Goal: Task Accomplishment & Management: Manage account settings

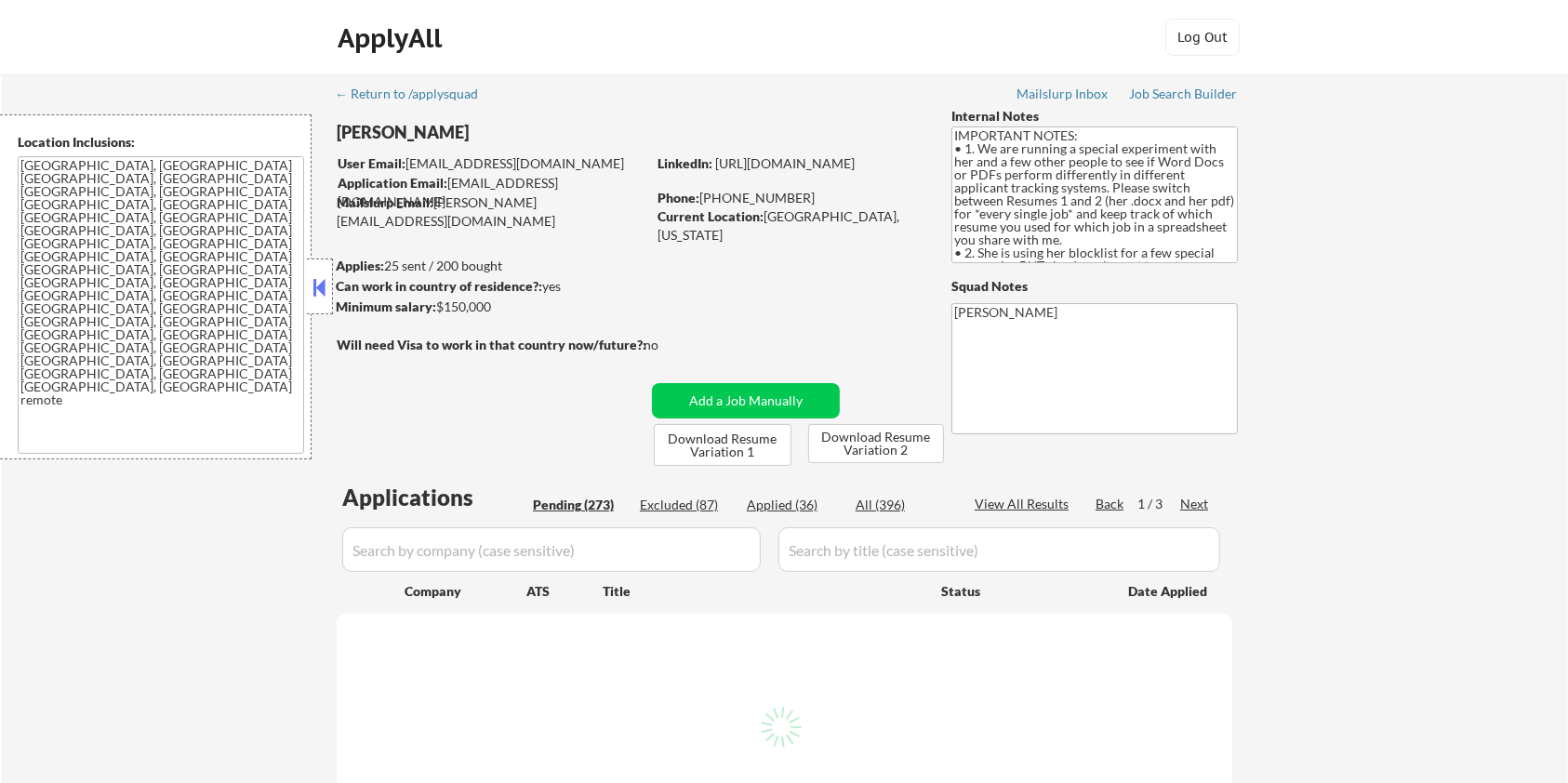
select select ""pending""
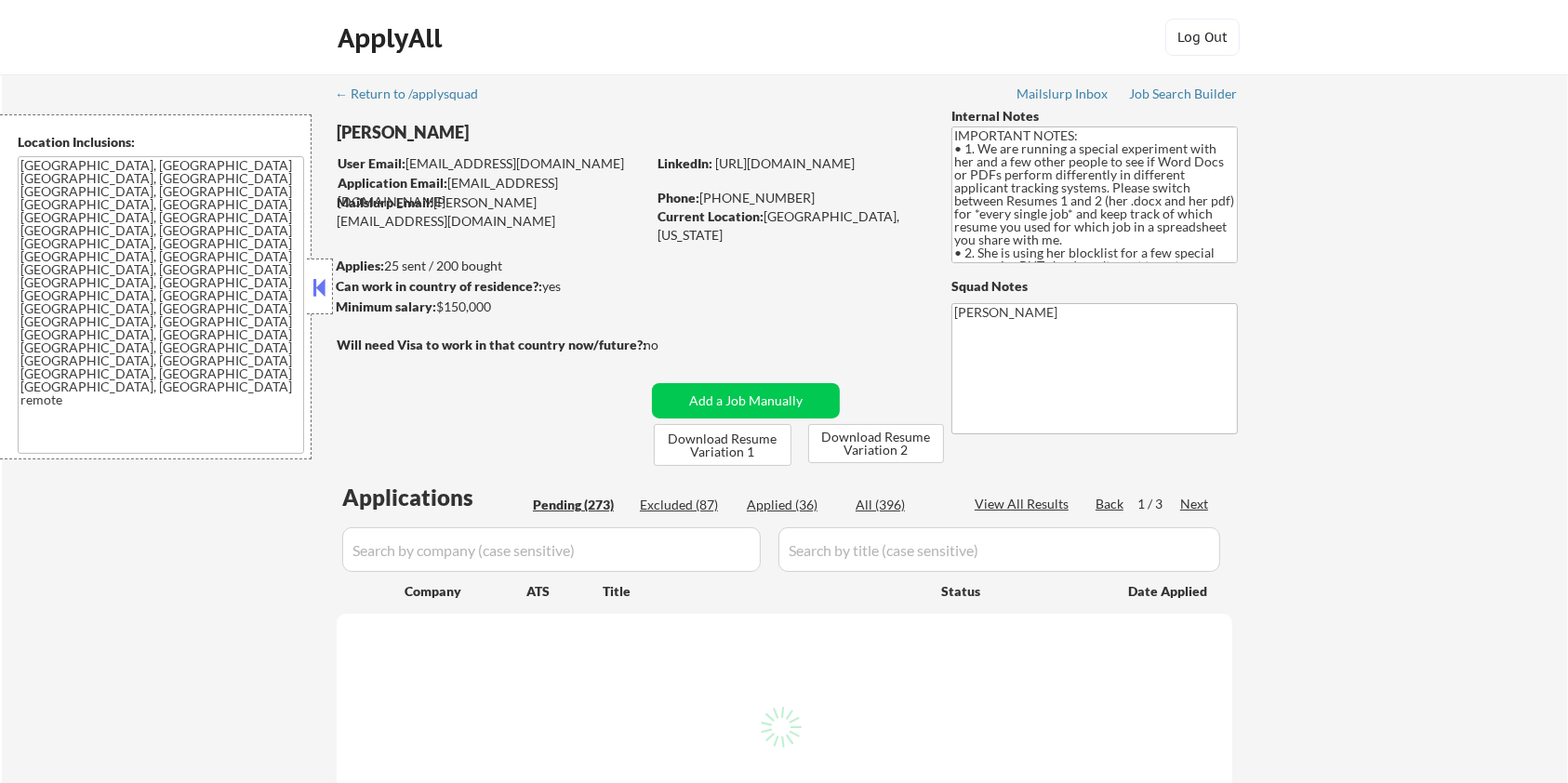
select select ""pending""
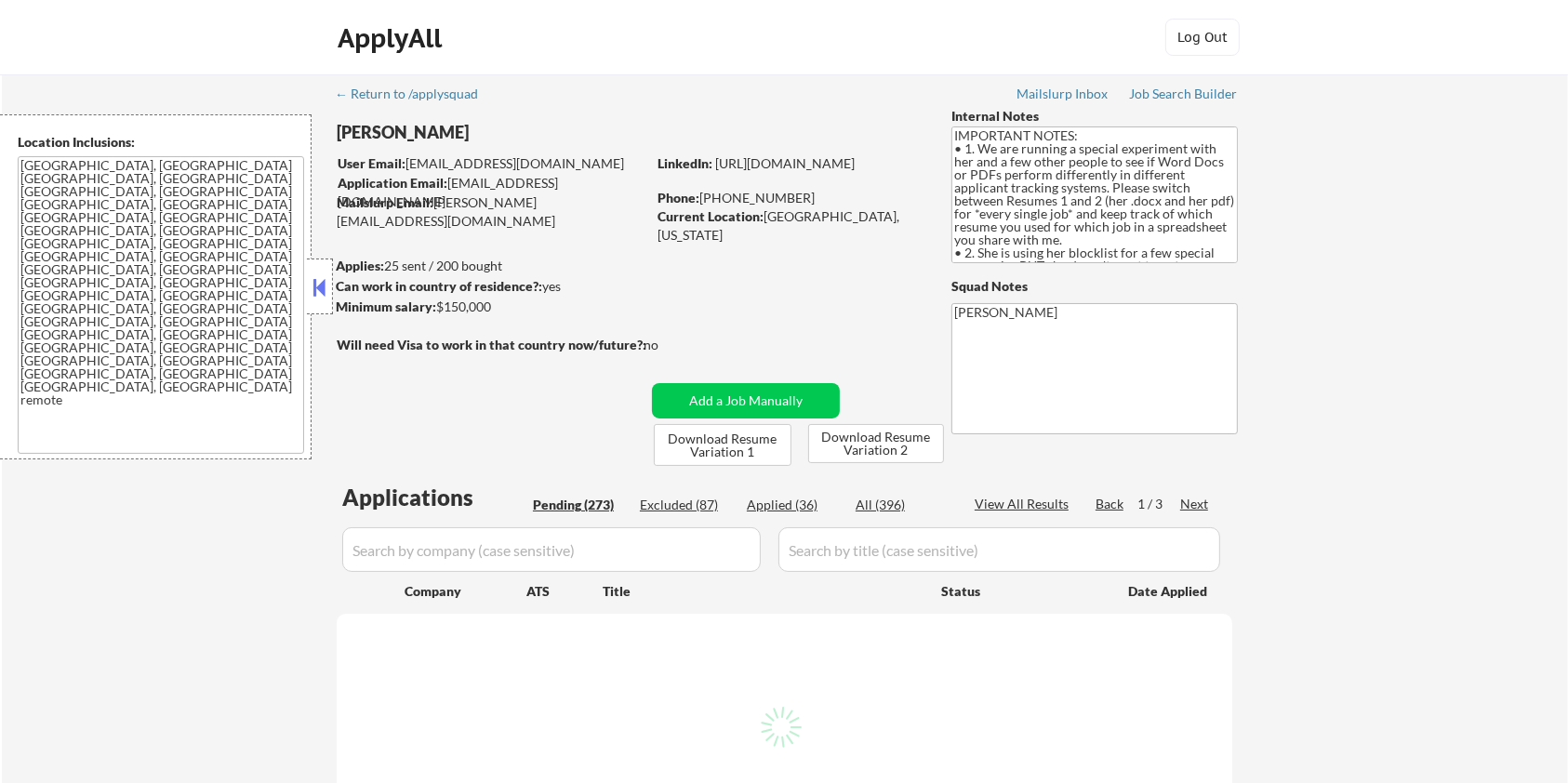
select select ""pending""
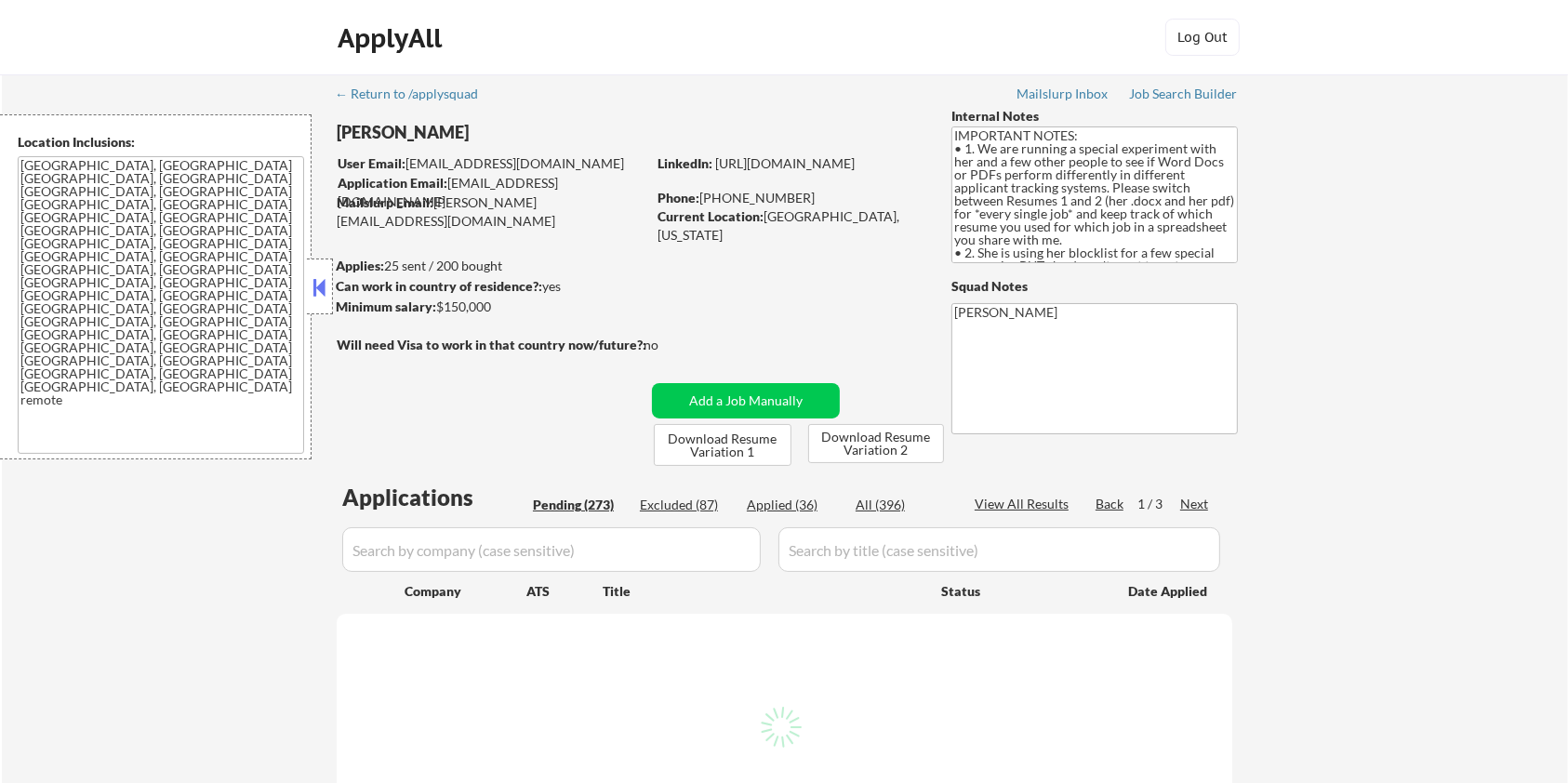
select select ""pending""
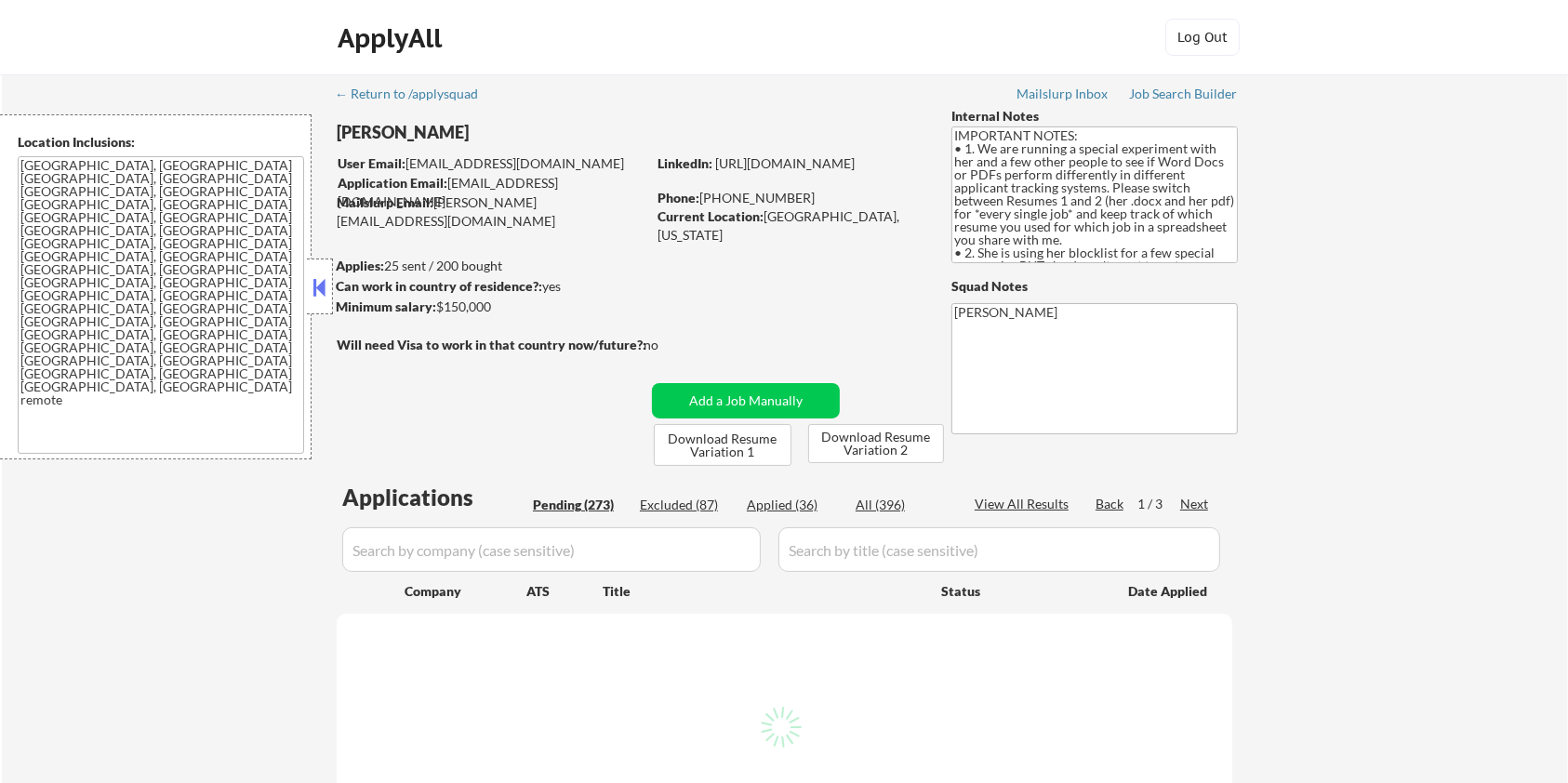
select select ""pending""
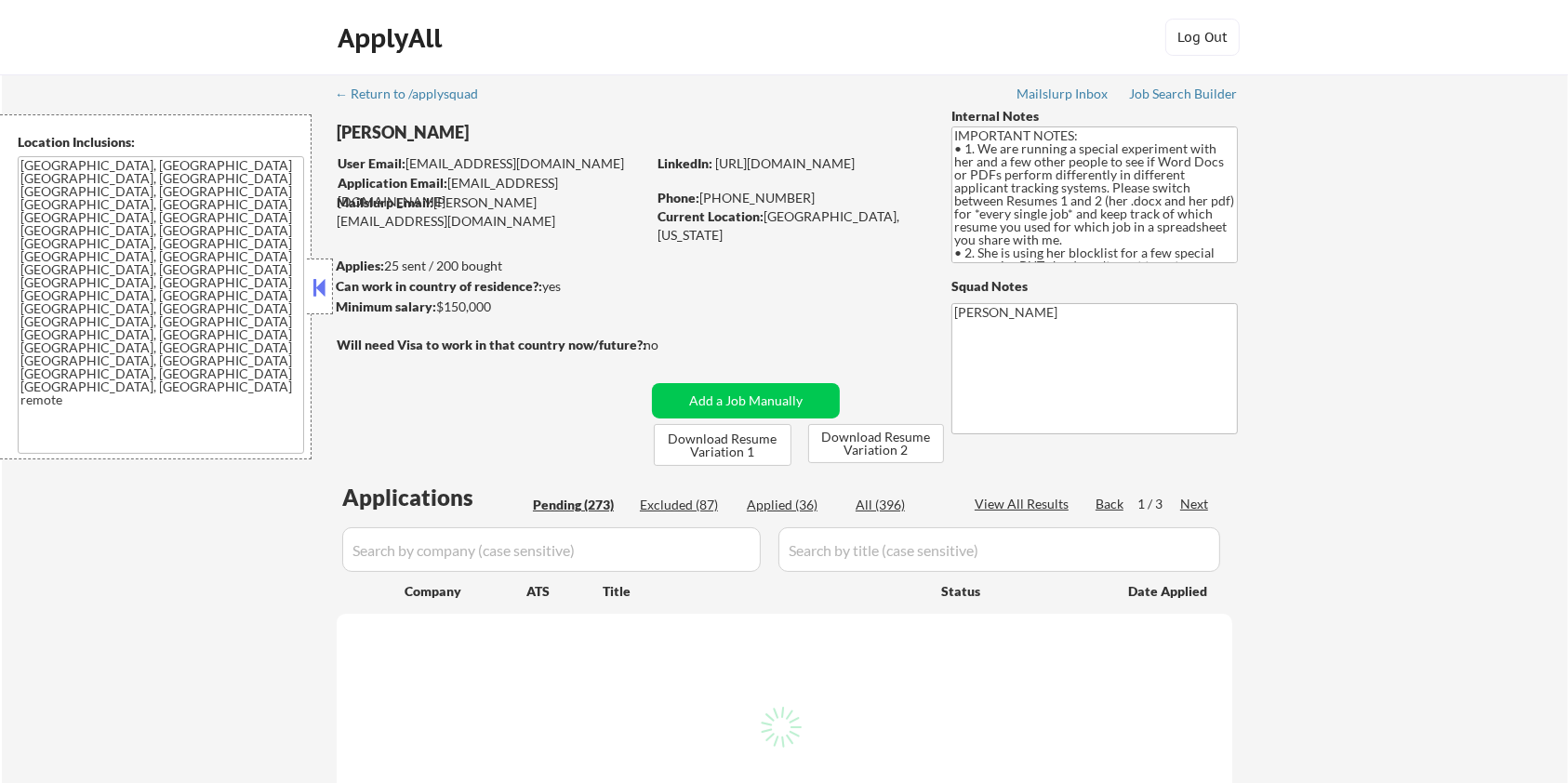
select select ""pending""
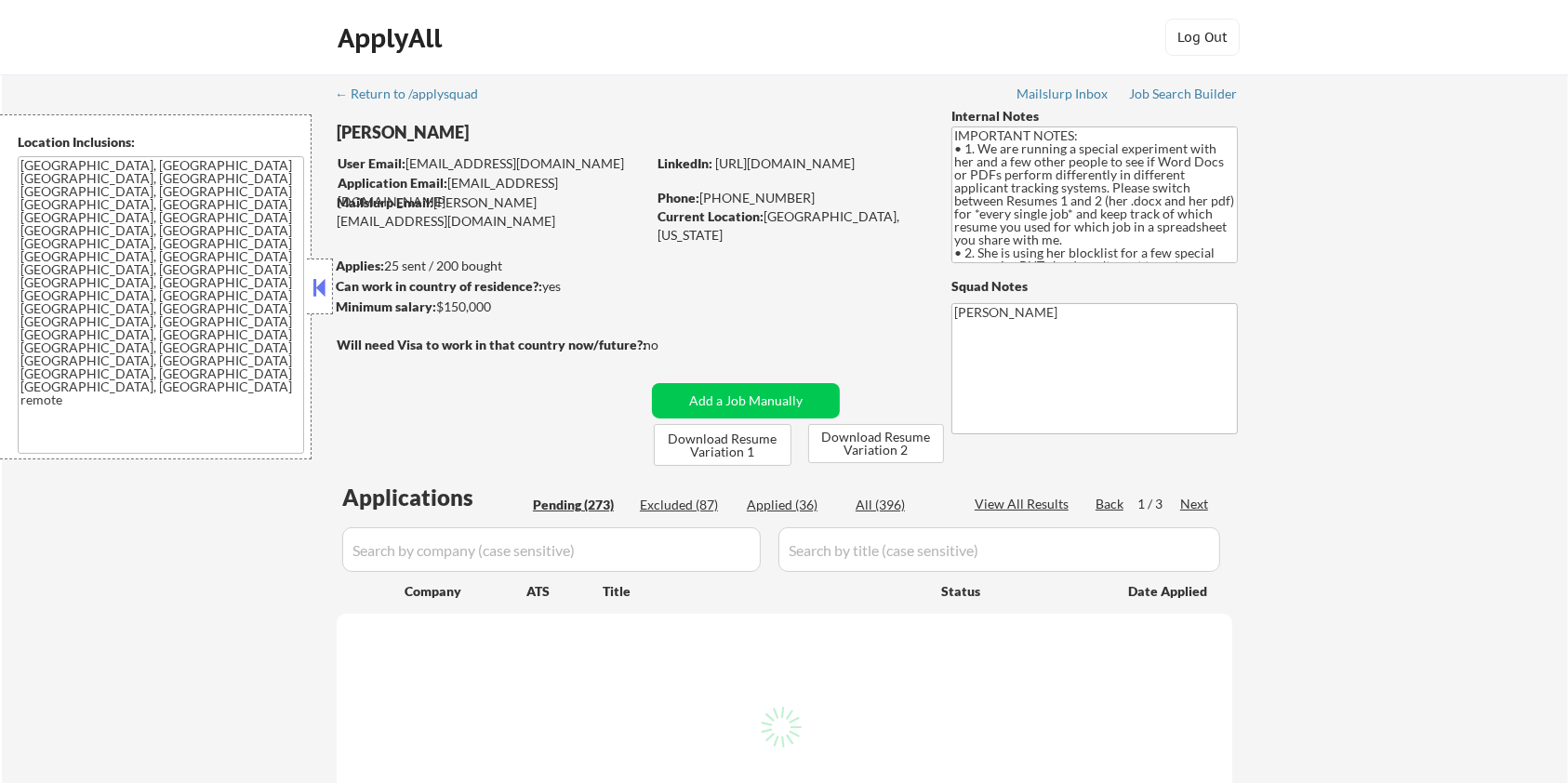
select select ""pending""
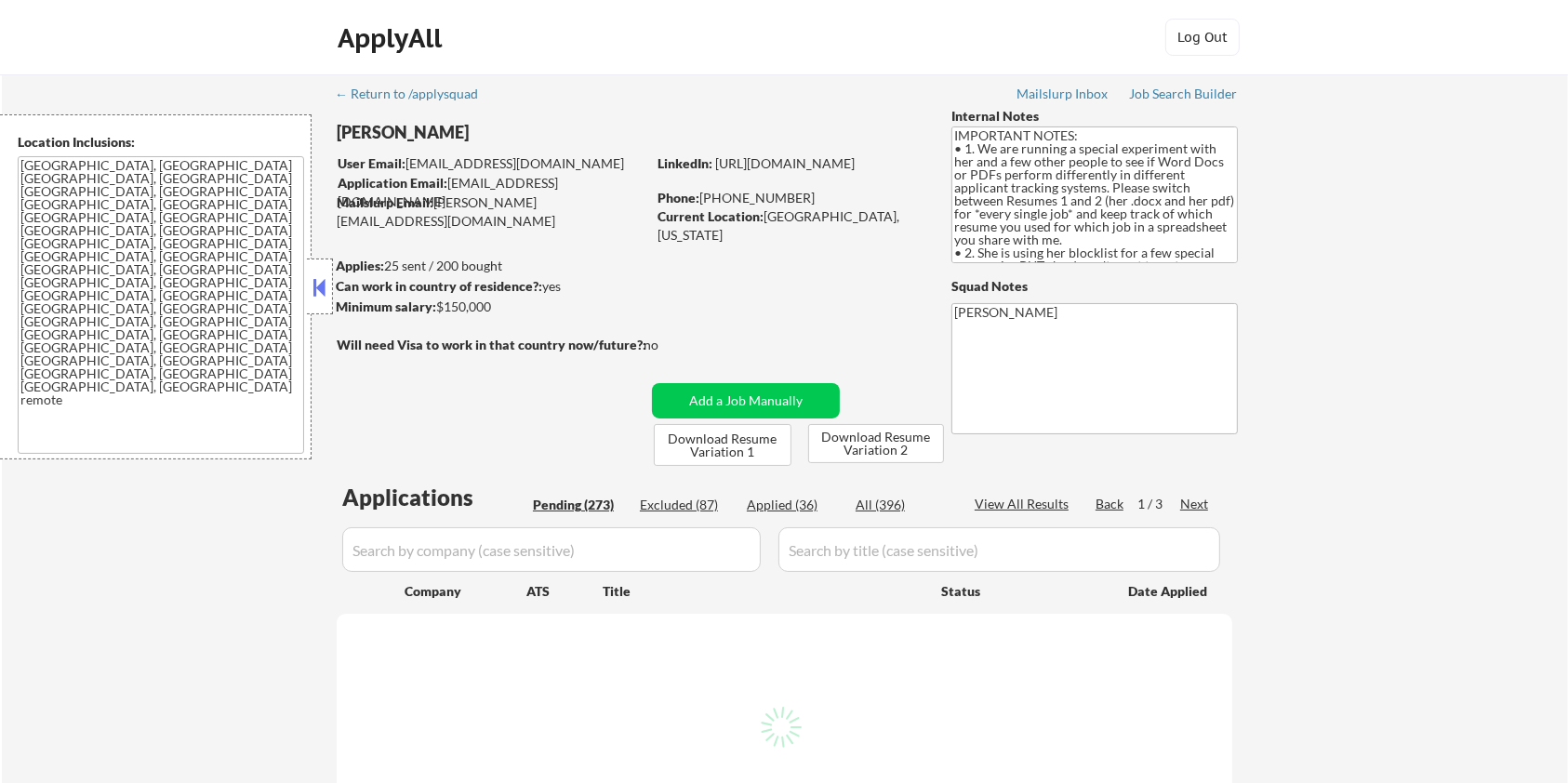
select select ""pending""
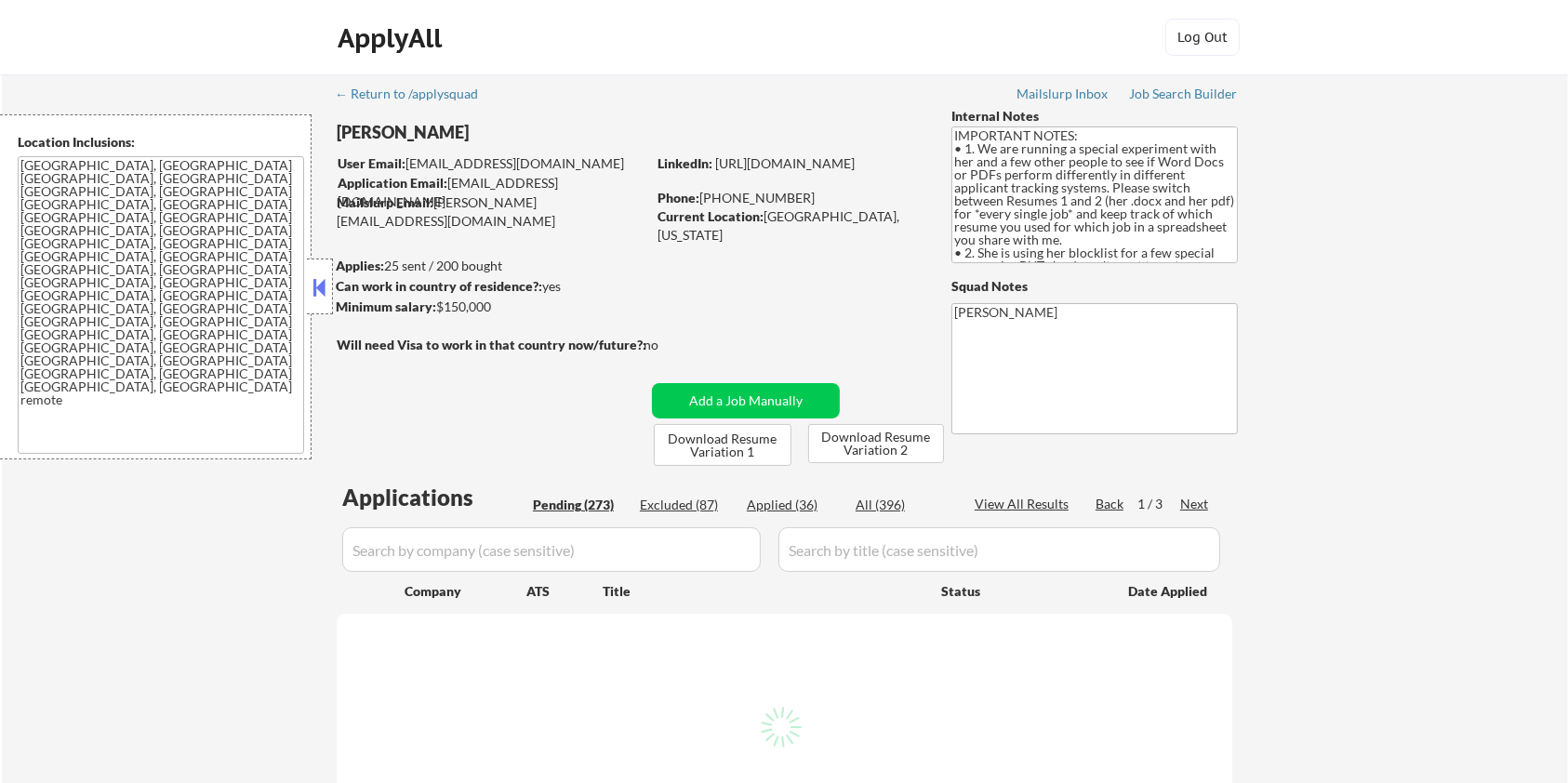
select select ""pending""
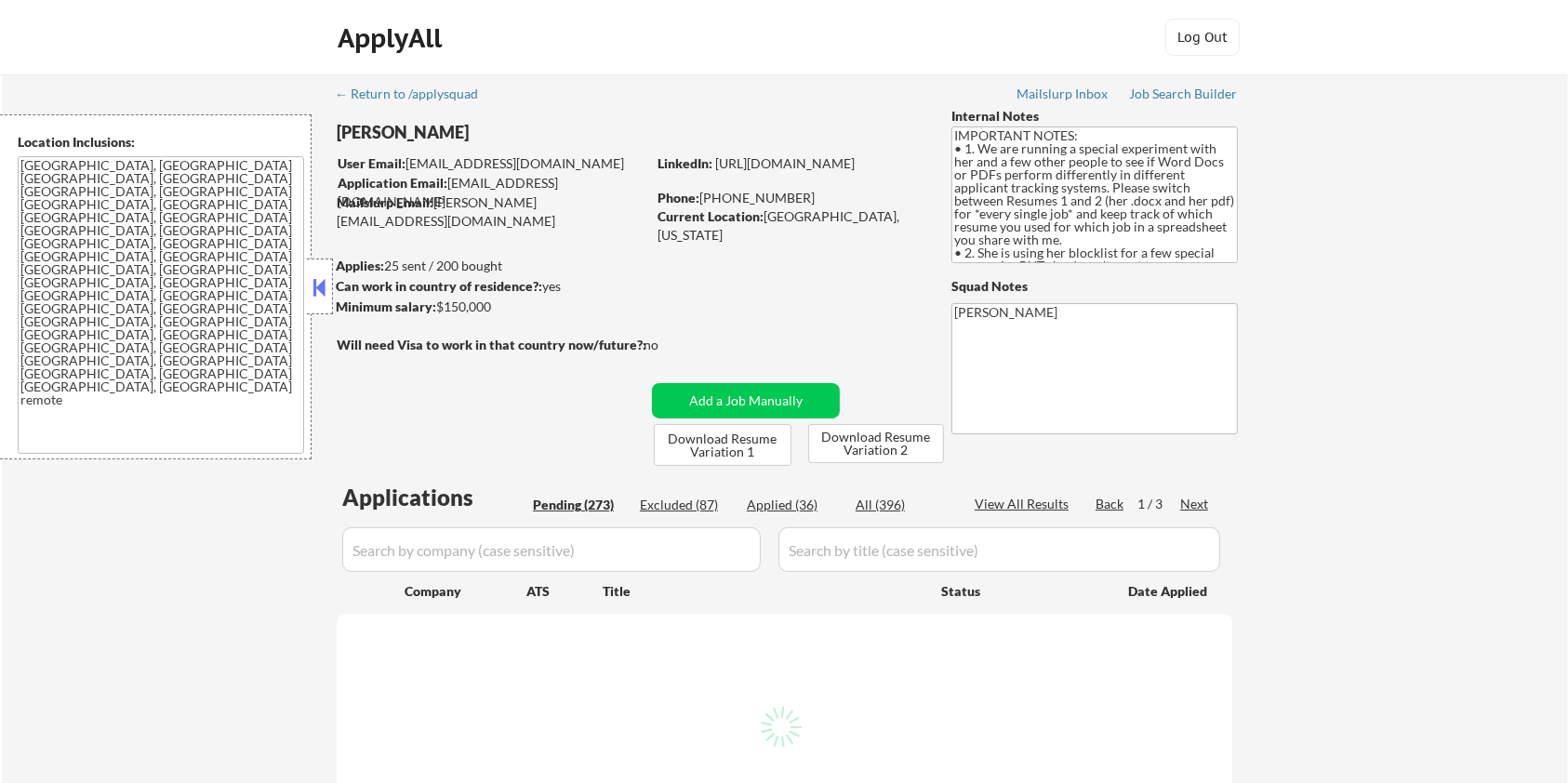
select select ""pending""
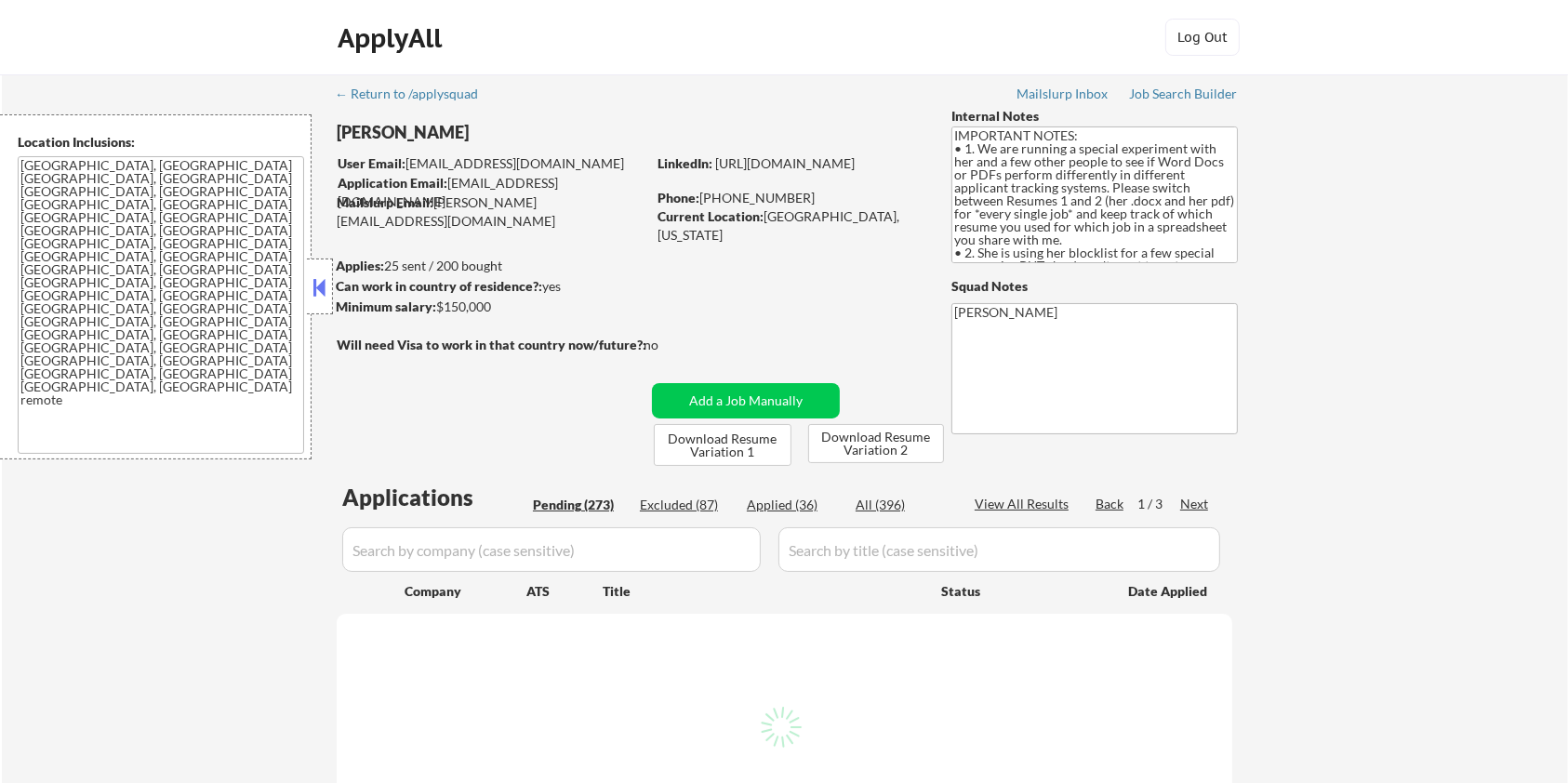
select select ""pending""
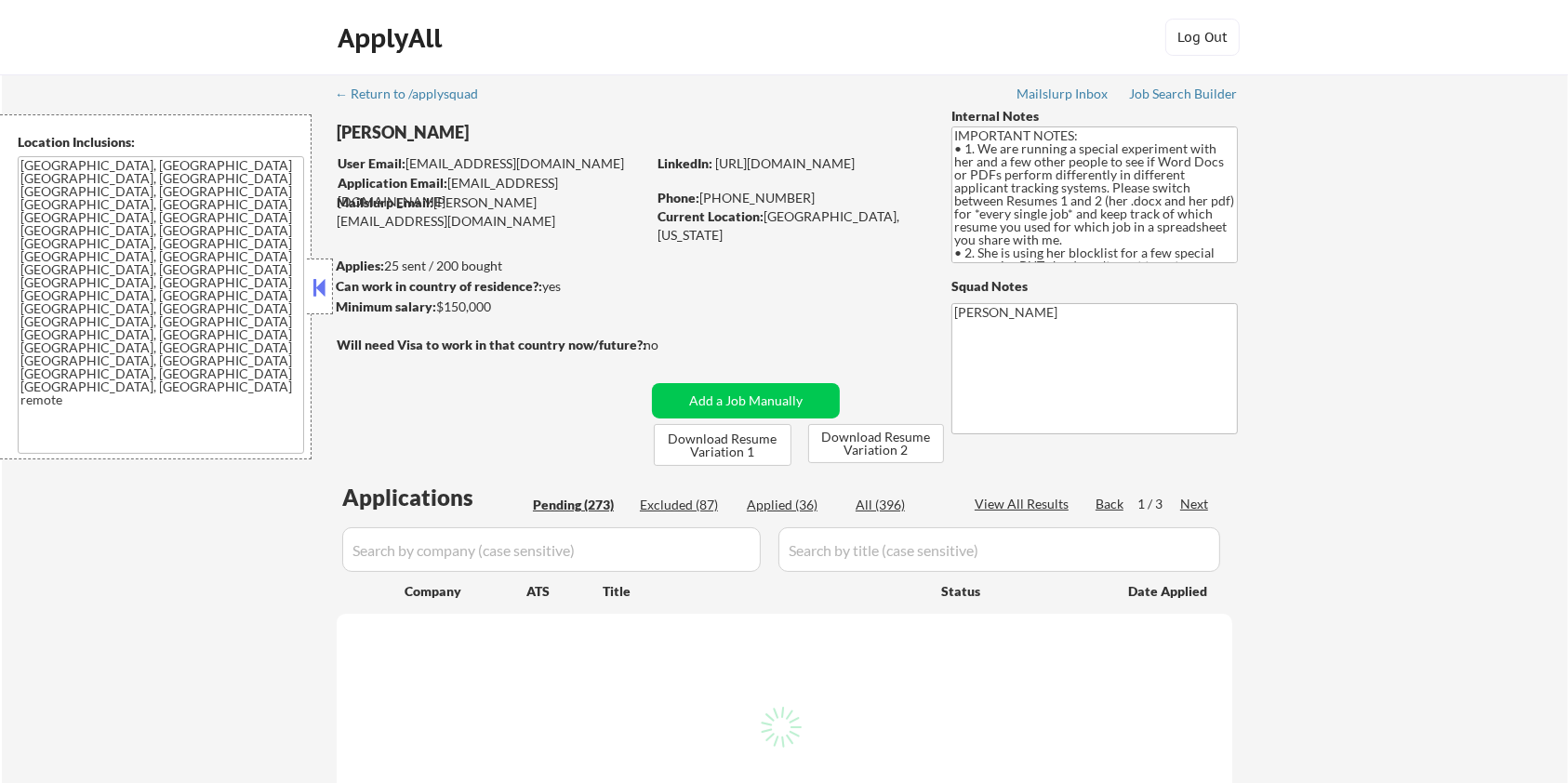
select select ""pending""
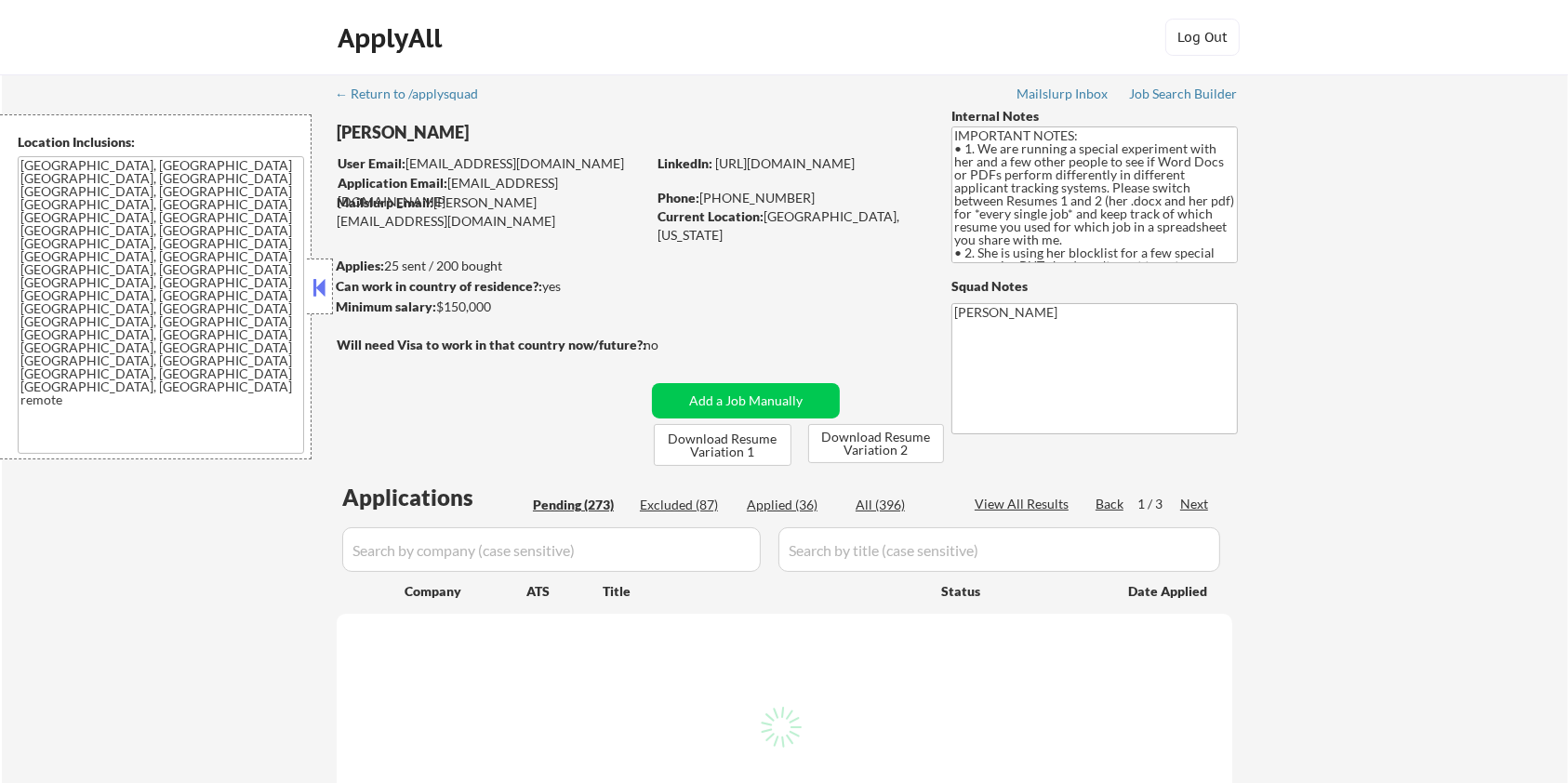
select select ""pending""
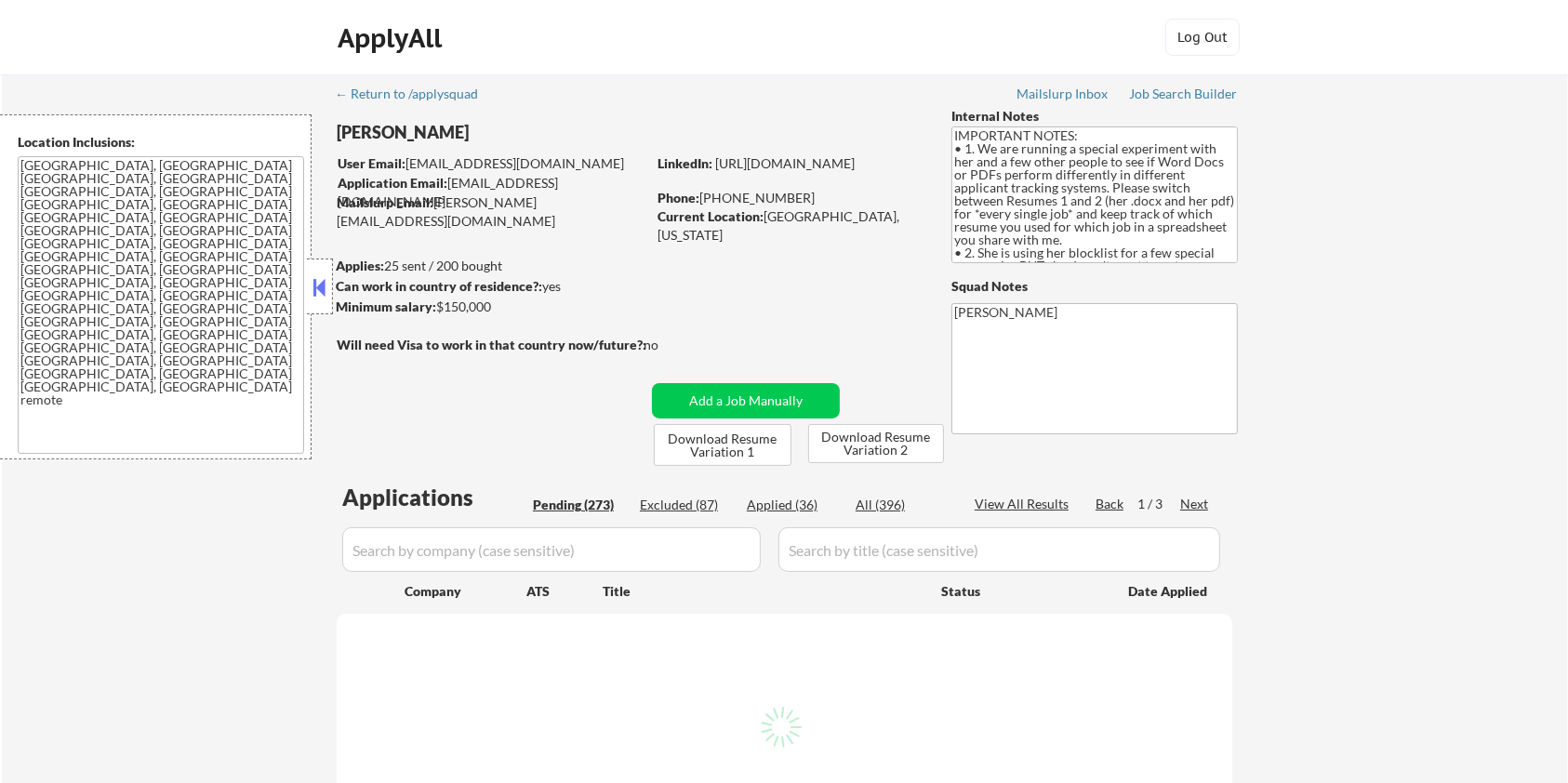
select select ""pending""
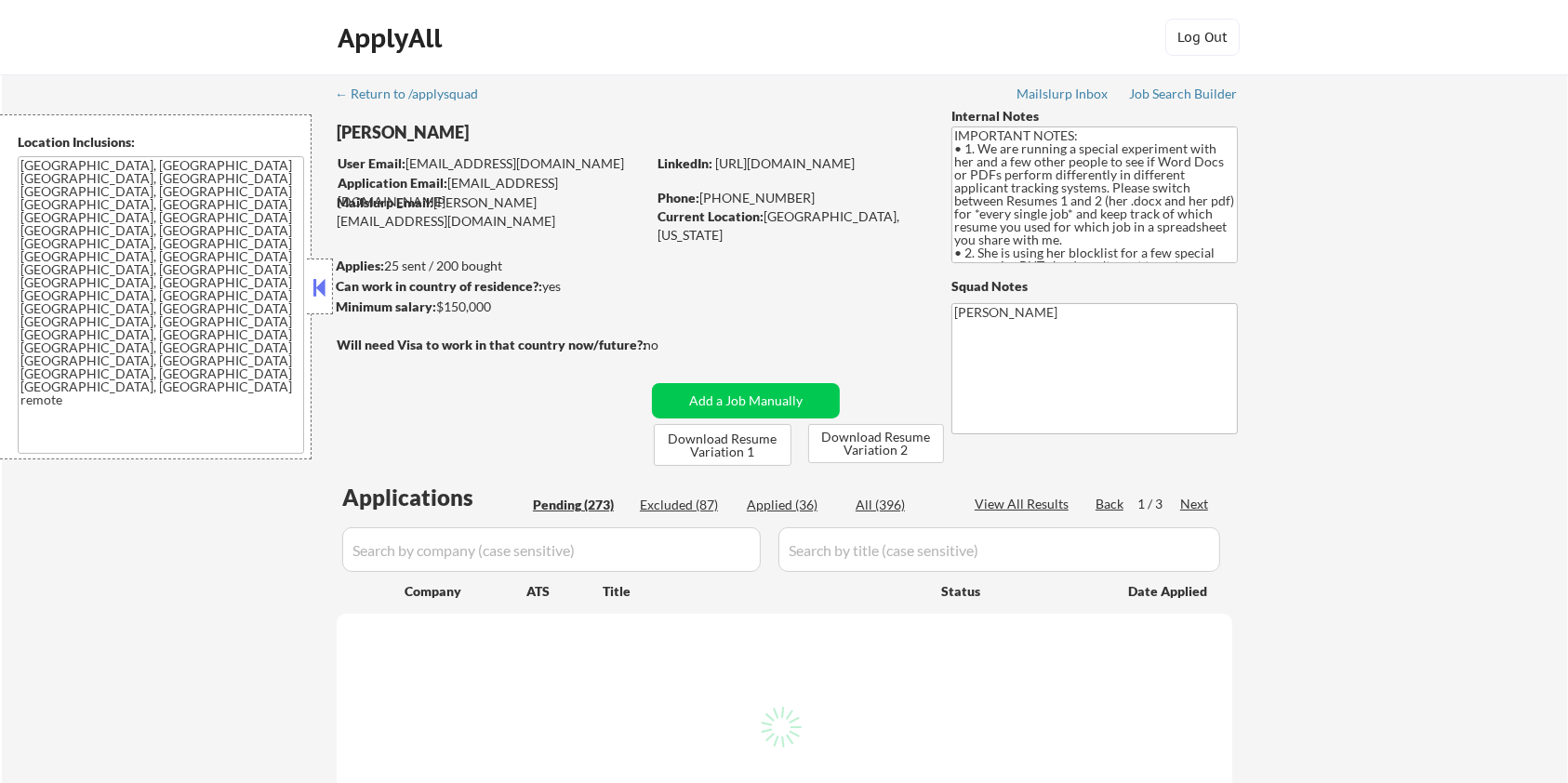
select select ""pending""
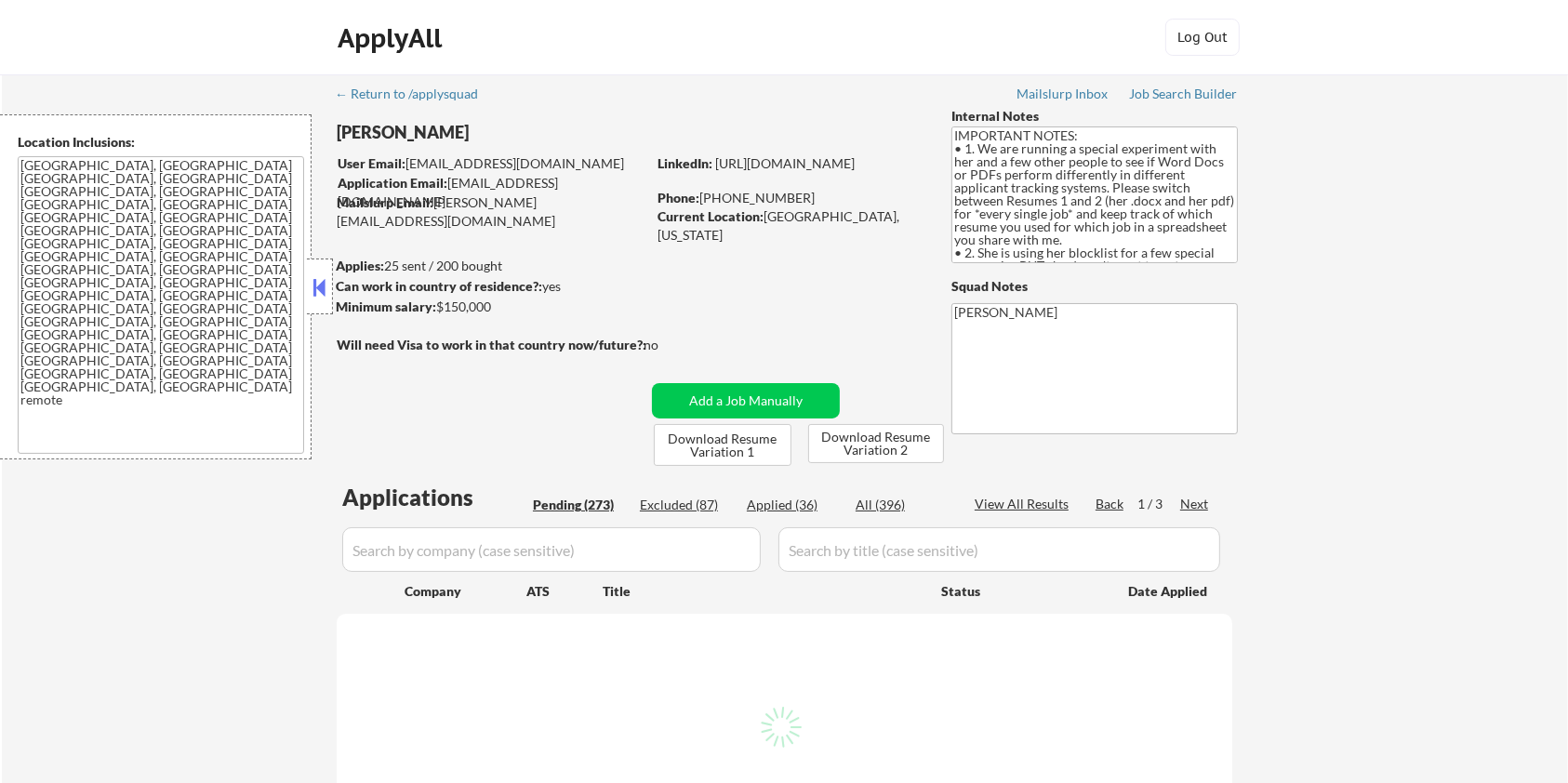
select select ""pending""
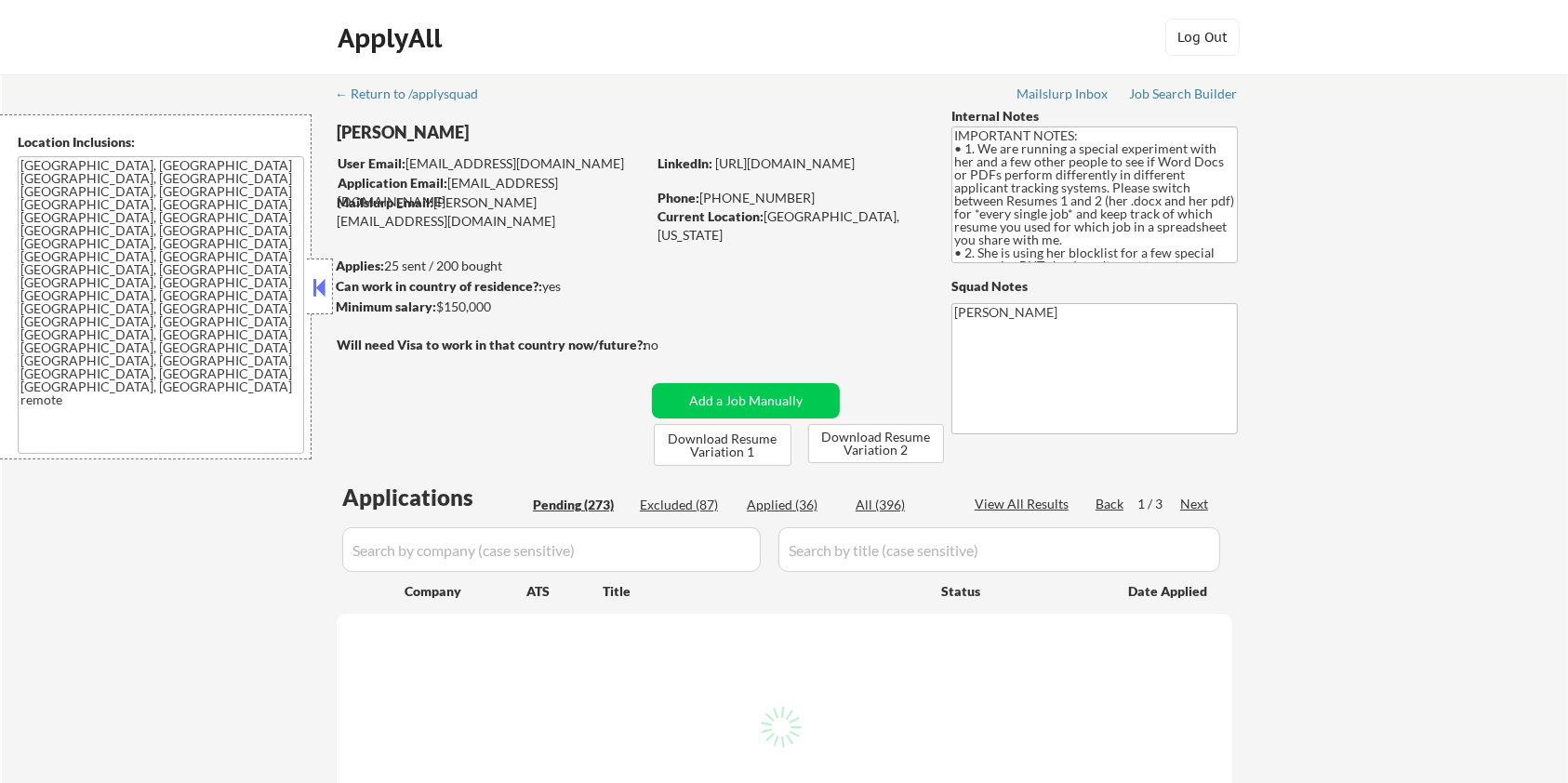
select select ""pending""
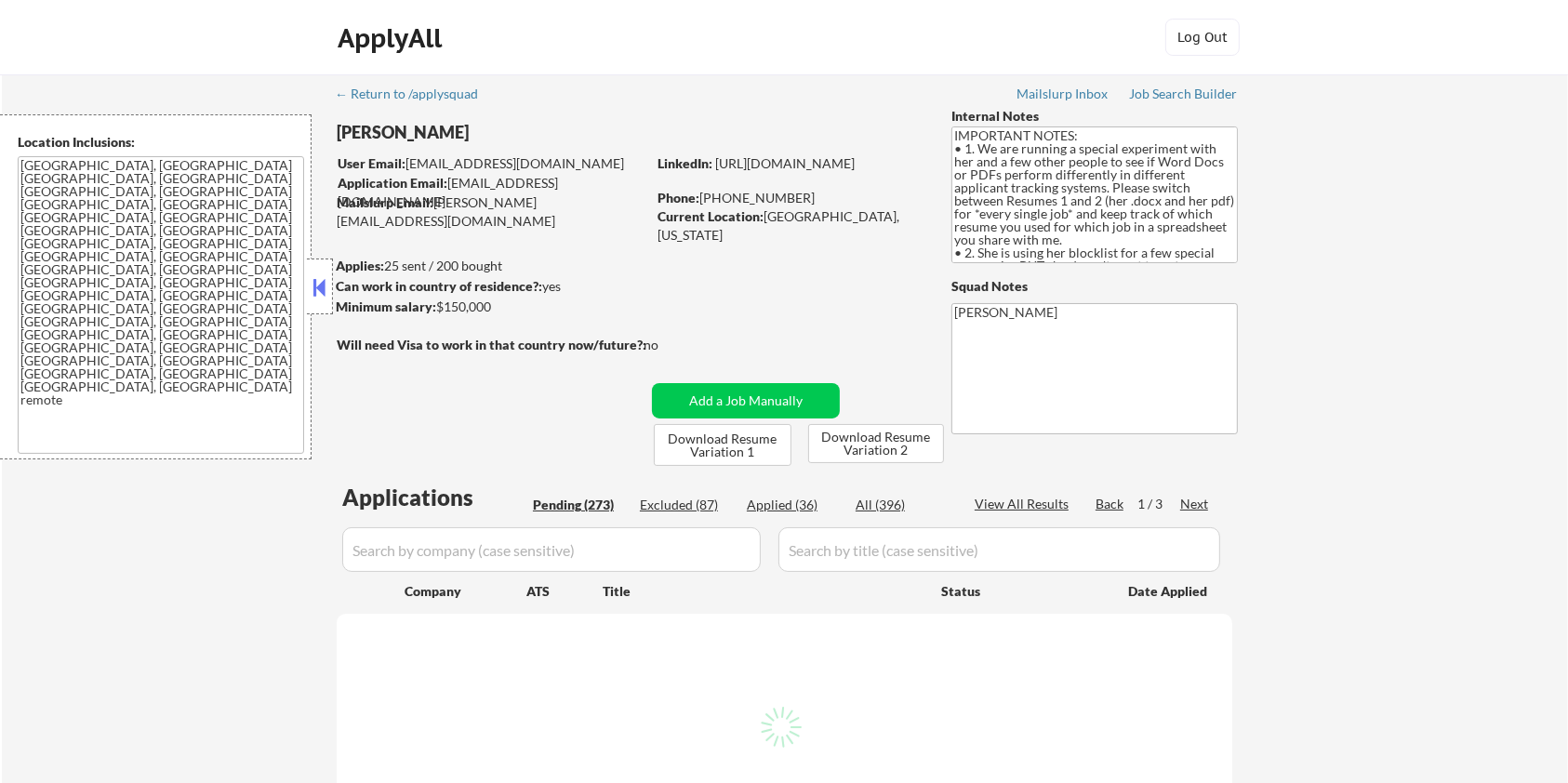
select select ""pending""
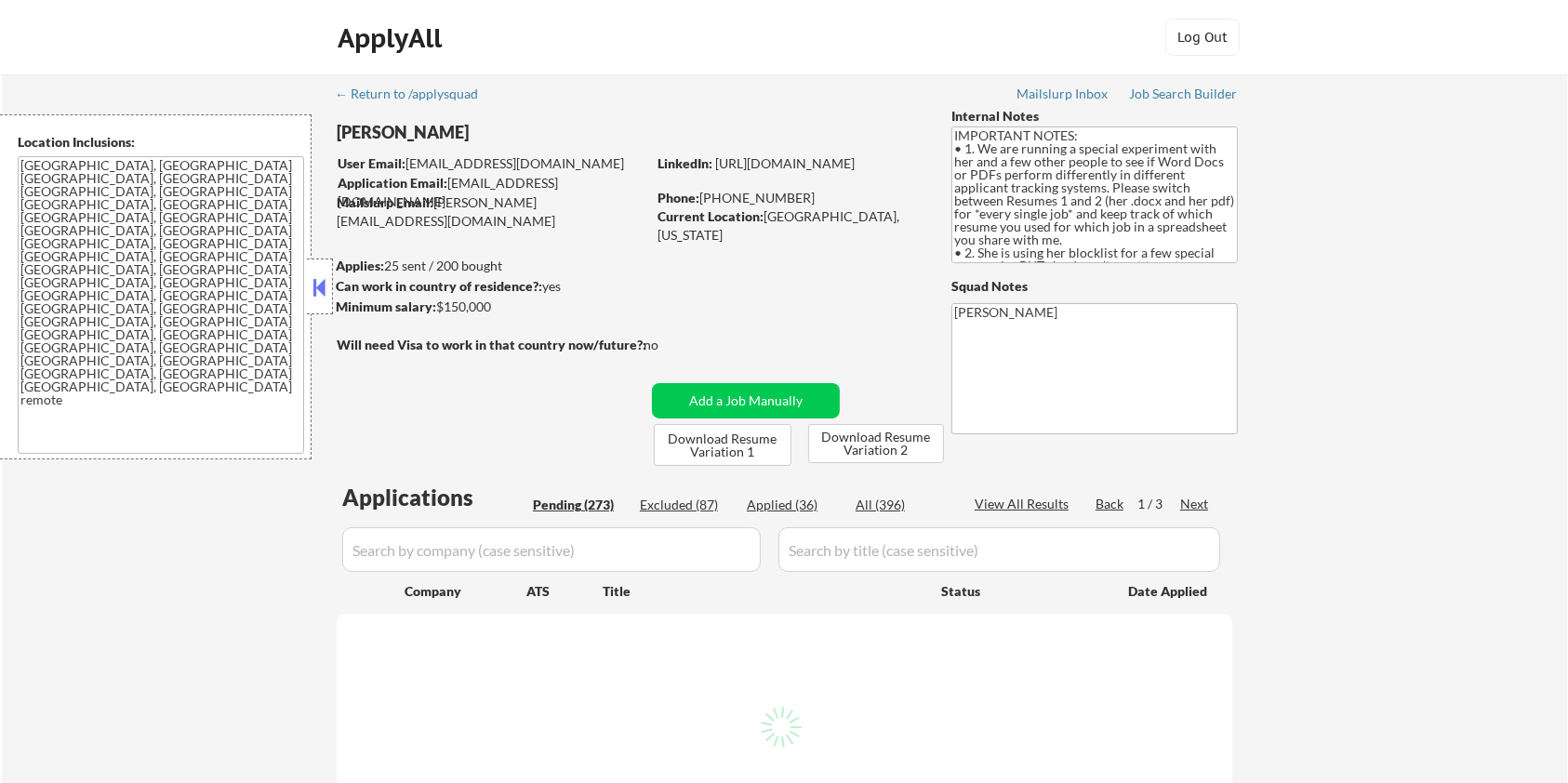
select select ""pending""
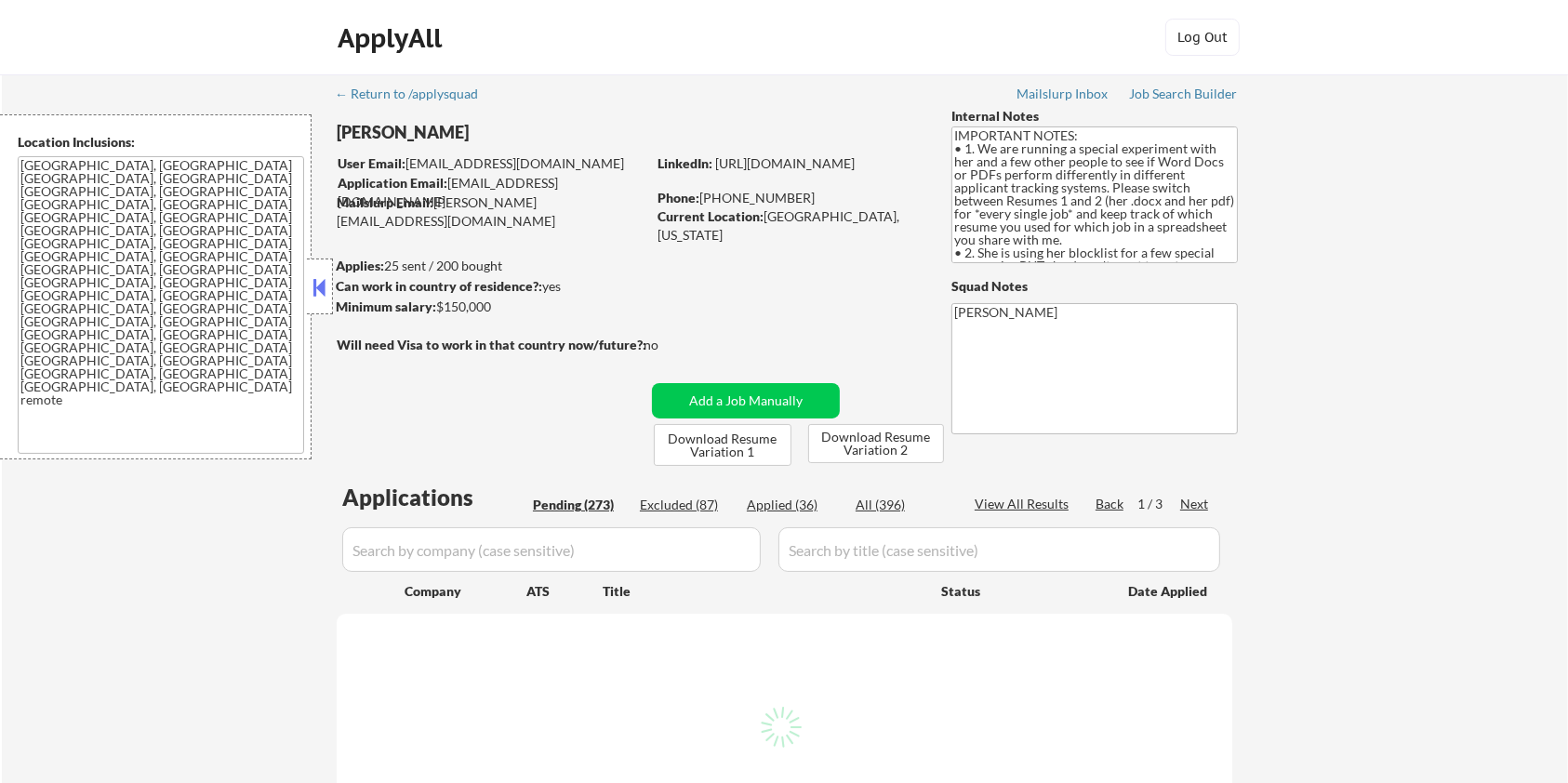
select select ""pending""
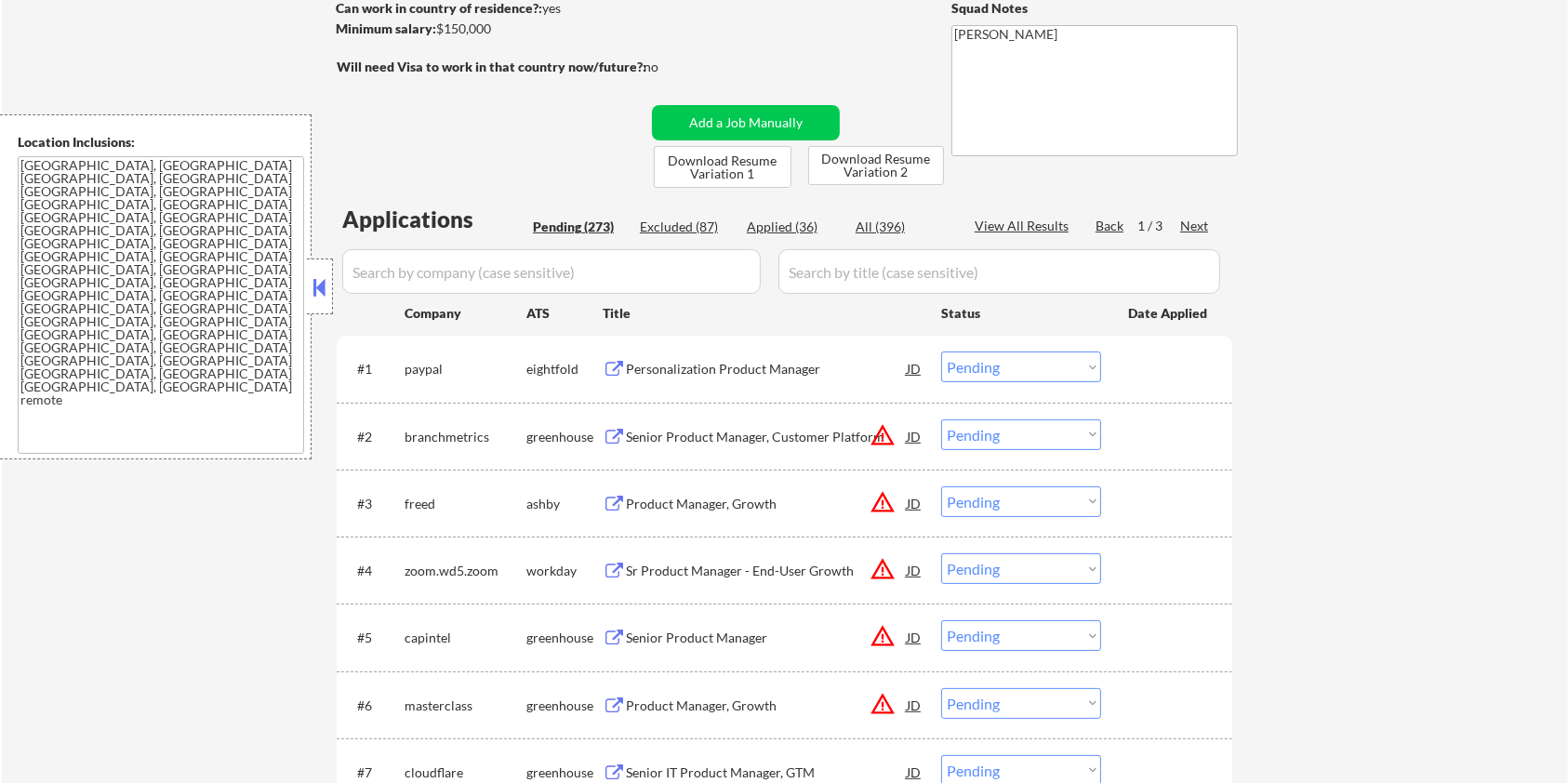
scroll to position [248, 0]
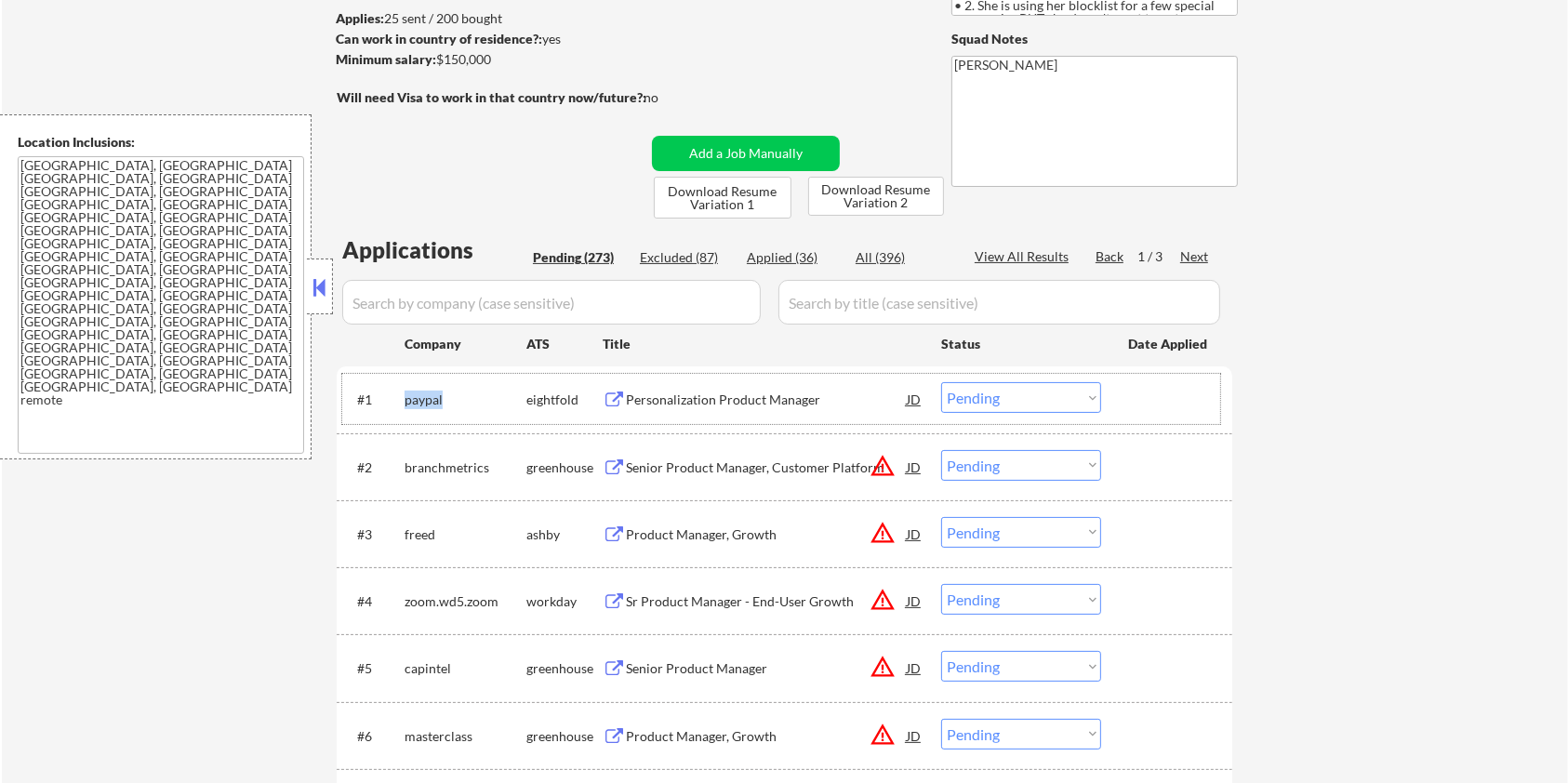
drag, startPoint x: 432, startPoint y: 395, endPoint x: 404, endPoint y: 401, distance: 28.6
click at [404, 401] on div "paypal" at bounding box center [465, 400] width 121 height 19
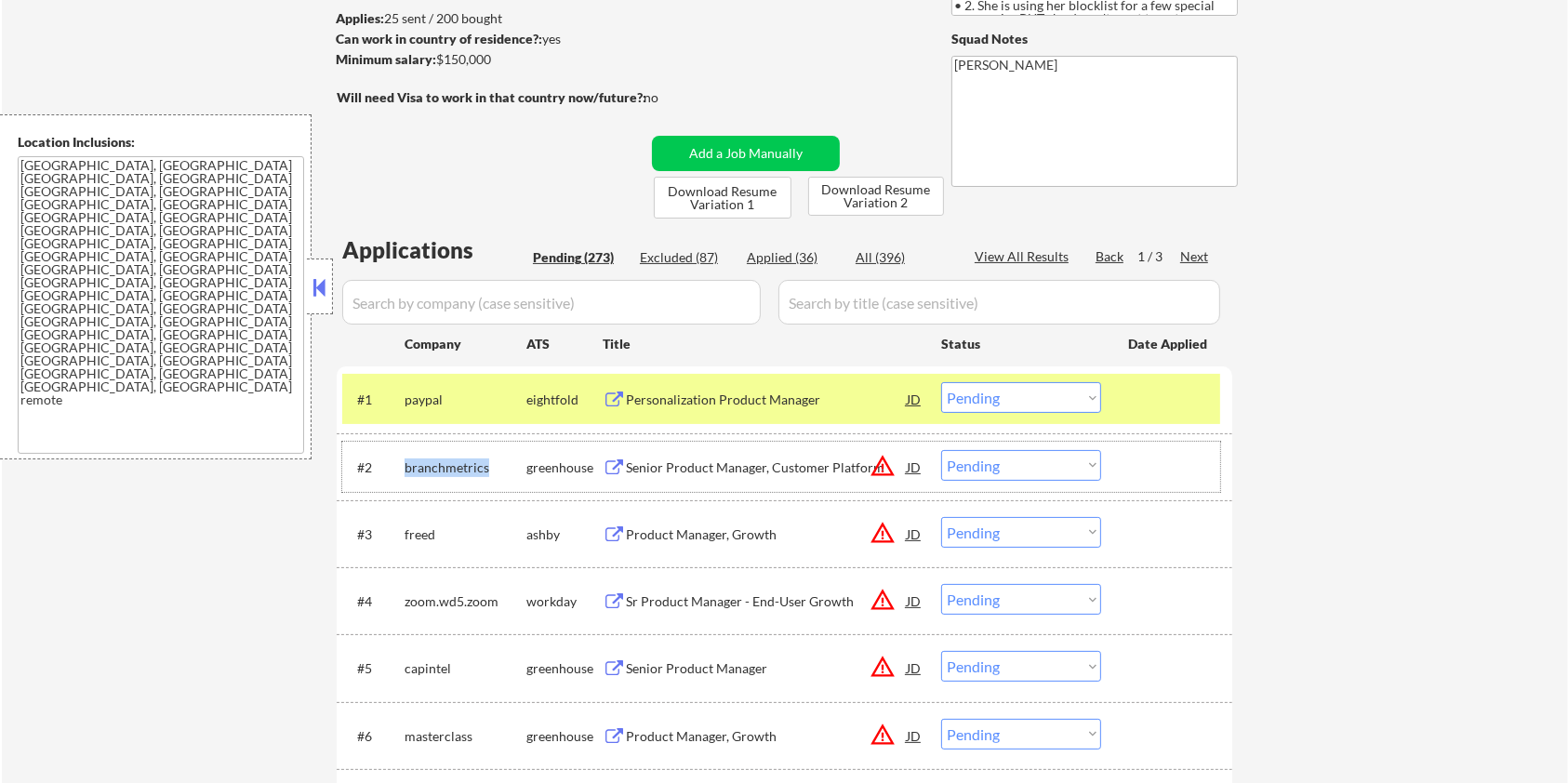
drag, startPoint x: 485, startPoint y: 462, endPoint x: 400, endPoint y: 462, distance: 85.0
click at [400, 462] on div "#2 branchmetrics greenhouse Senior Product Manager, Customer Platform JD warnin…" at bounding box center [781, 466] width 878 height 50
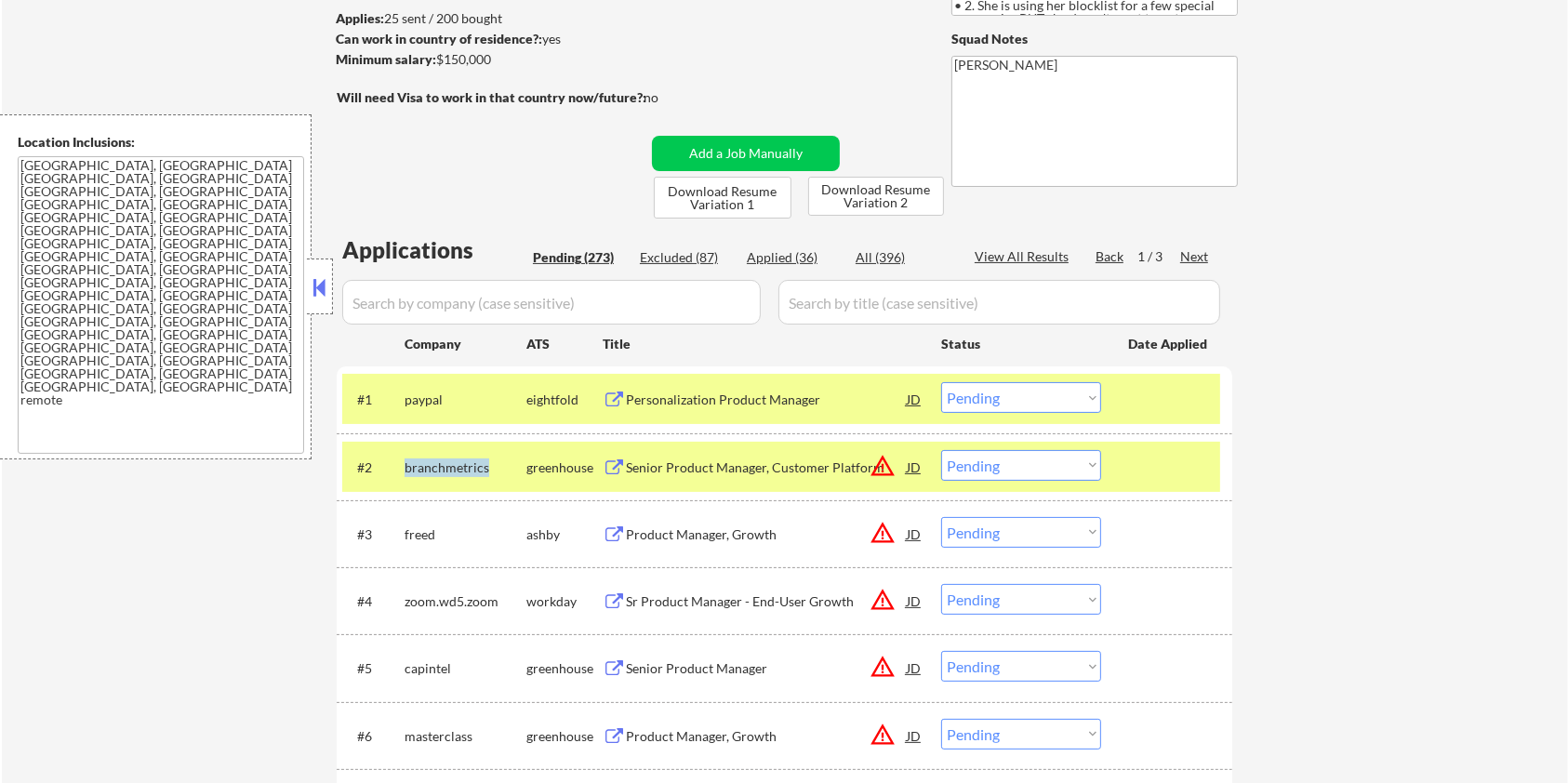
copy div "branchmetrics"
click at [453, 314] on input "input" at bounding box center [550, 303] width 418 height 45
paste input "branchmetrics"
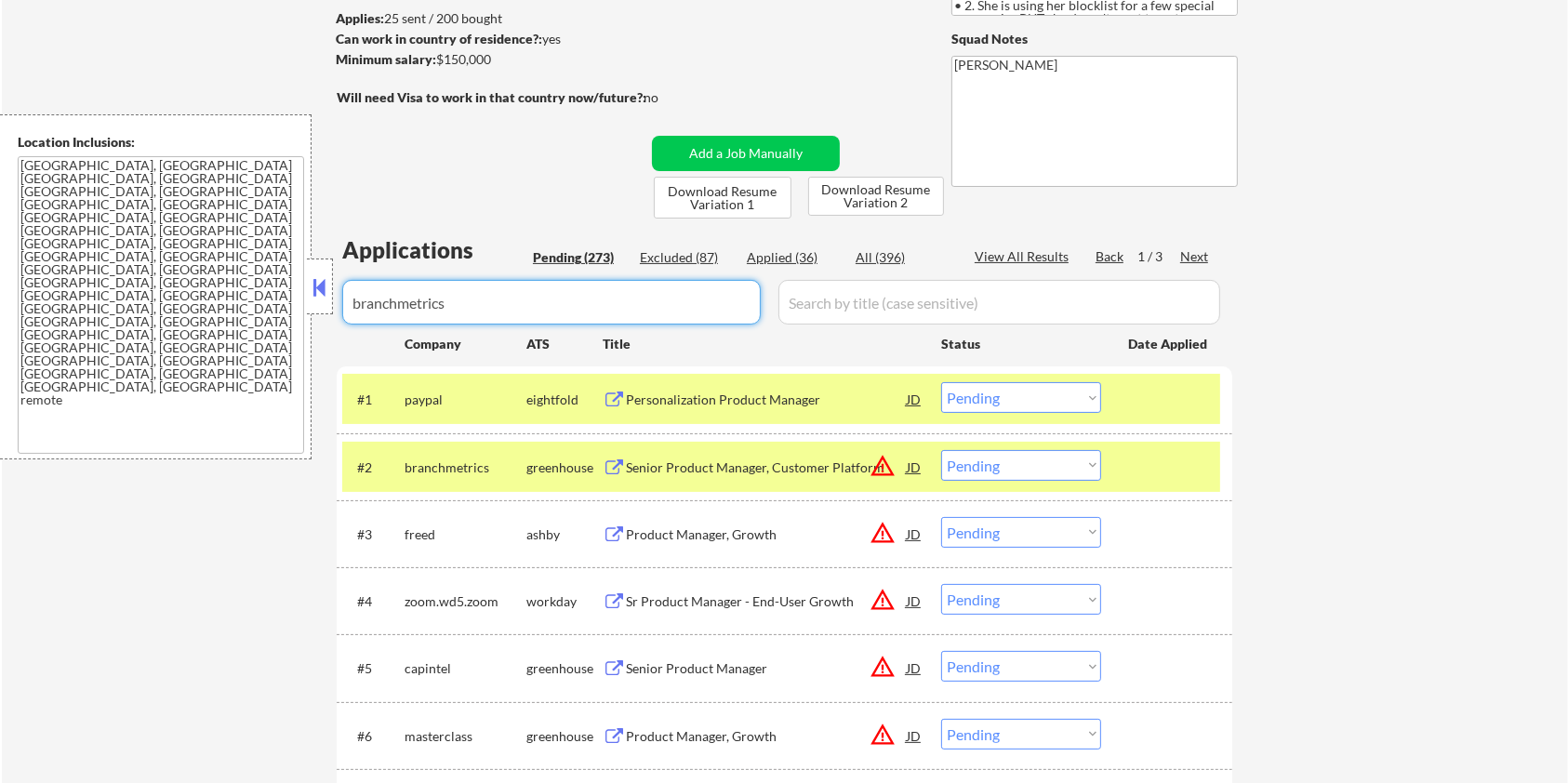
type input "branchmetrics"
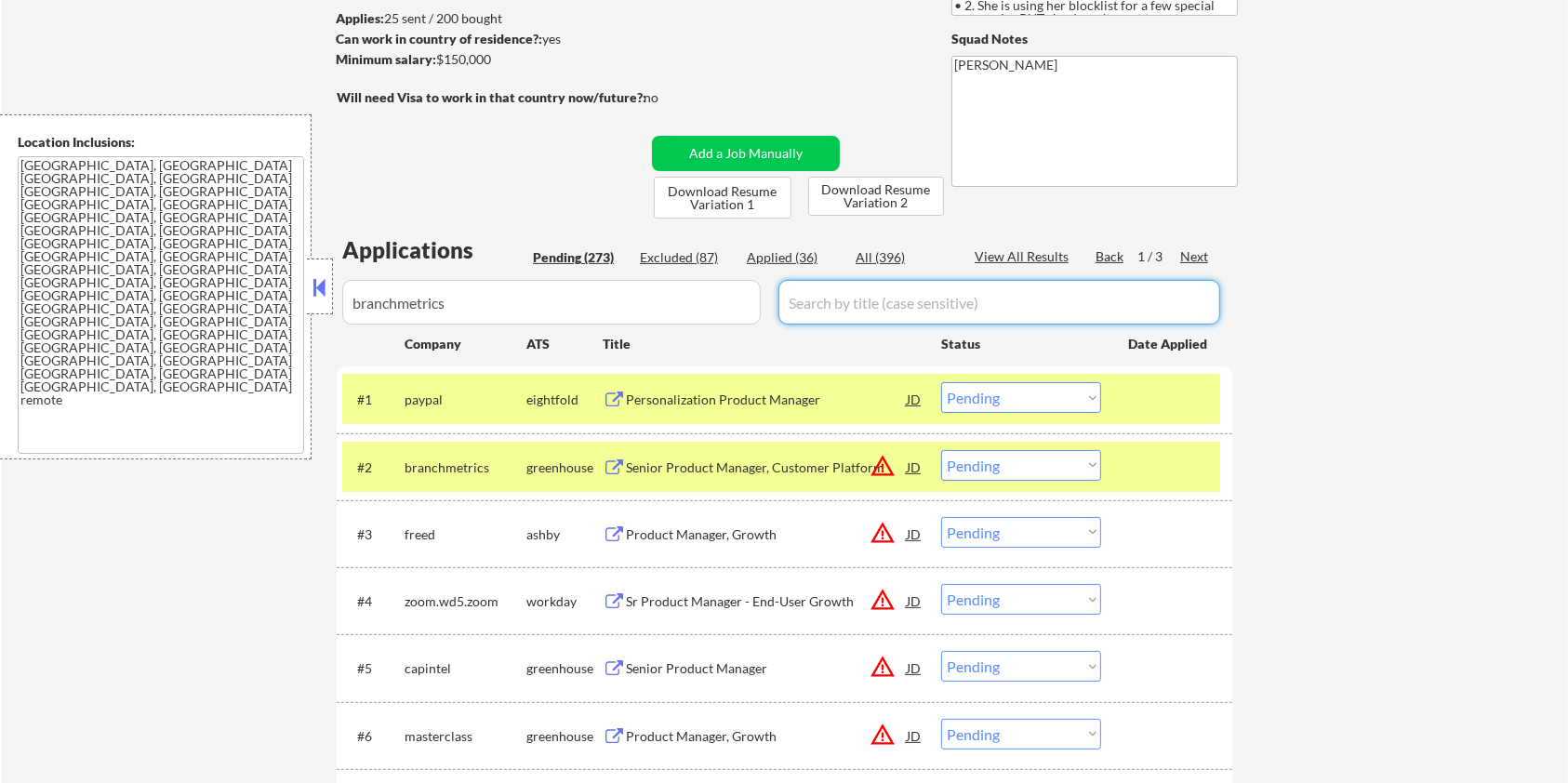
click at [839, 292] on input "input" at bounding box center [999, 303] width 442 height 45
click at [884, 254] on div "All (396)" at bounding box center [901, 257] width 93 height 19
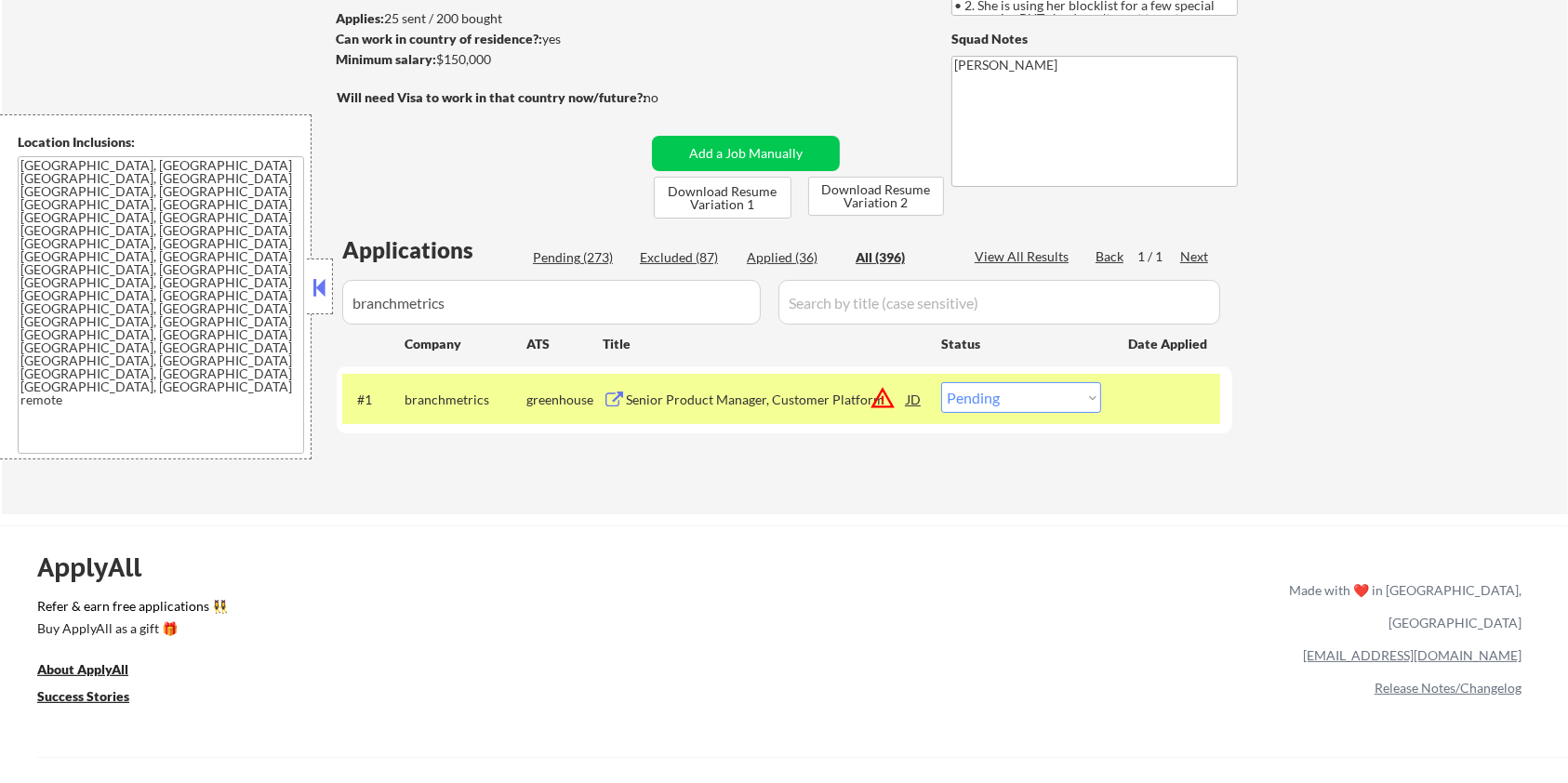
click at [726, 383] on div "Senior Product Manager, Customer Platform" at bounding box center [766, 399] width 281 height 33
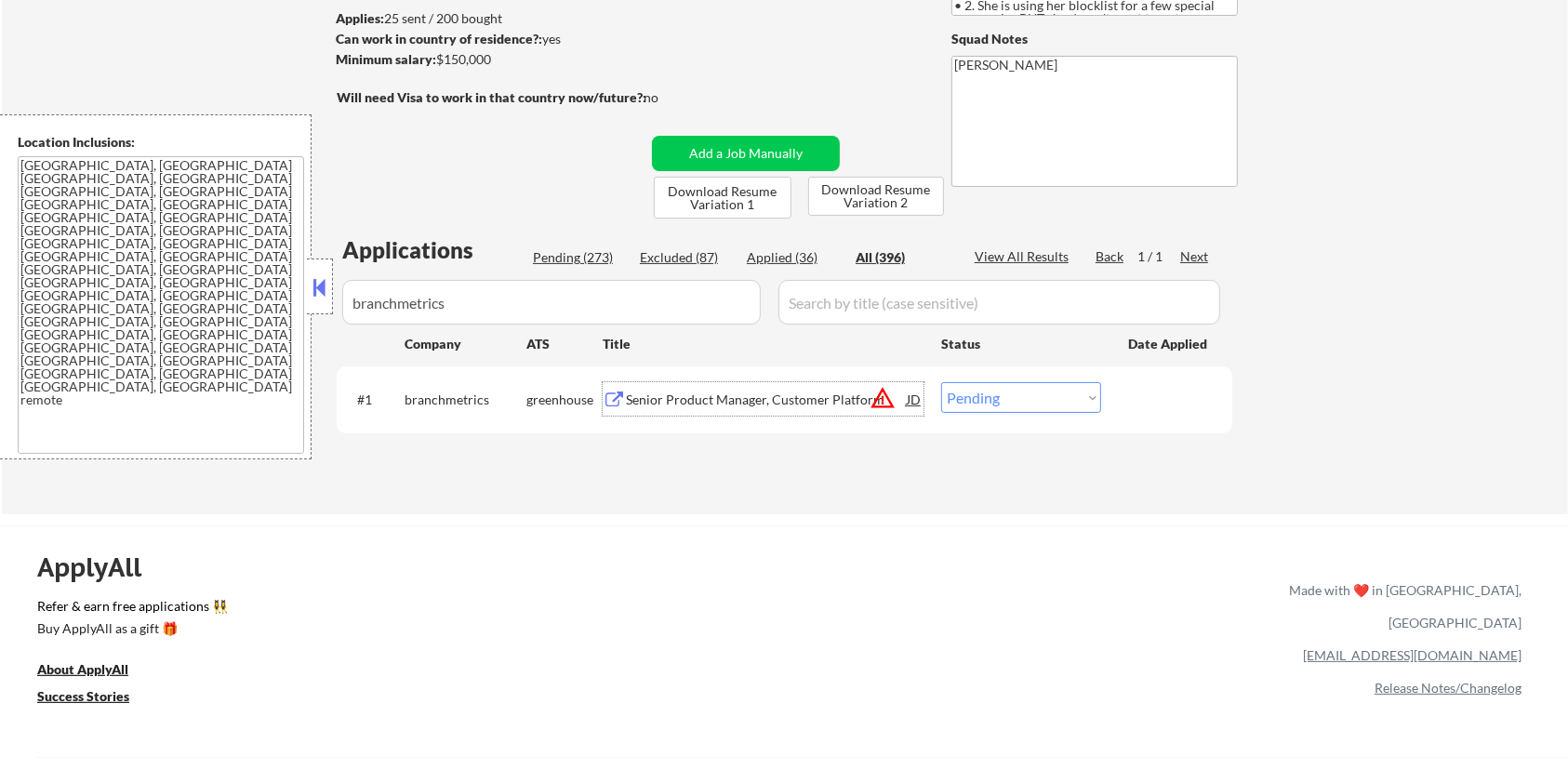
click at [1053, 399] on select "Choose an option... Pending Applied Excluded (Questions) Excluded (Expired) Exc…" at bounding box center [1021, 397] width 160 height 30
select select ""excluded__location_""
click at [941, 382] on select "Choose an option... Pending Applied Excluded (Questions) Excluded (Expired) Exc…" at bounding box center [1021, 397] width 160 height 30
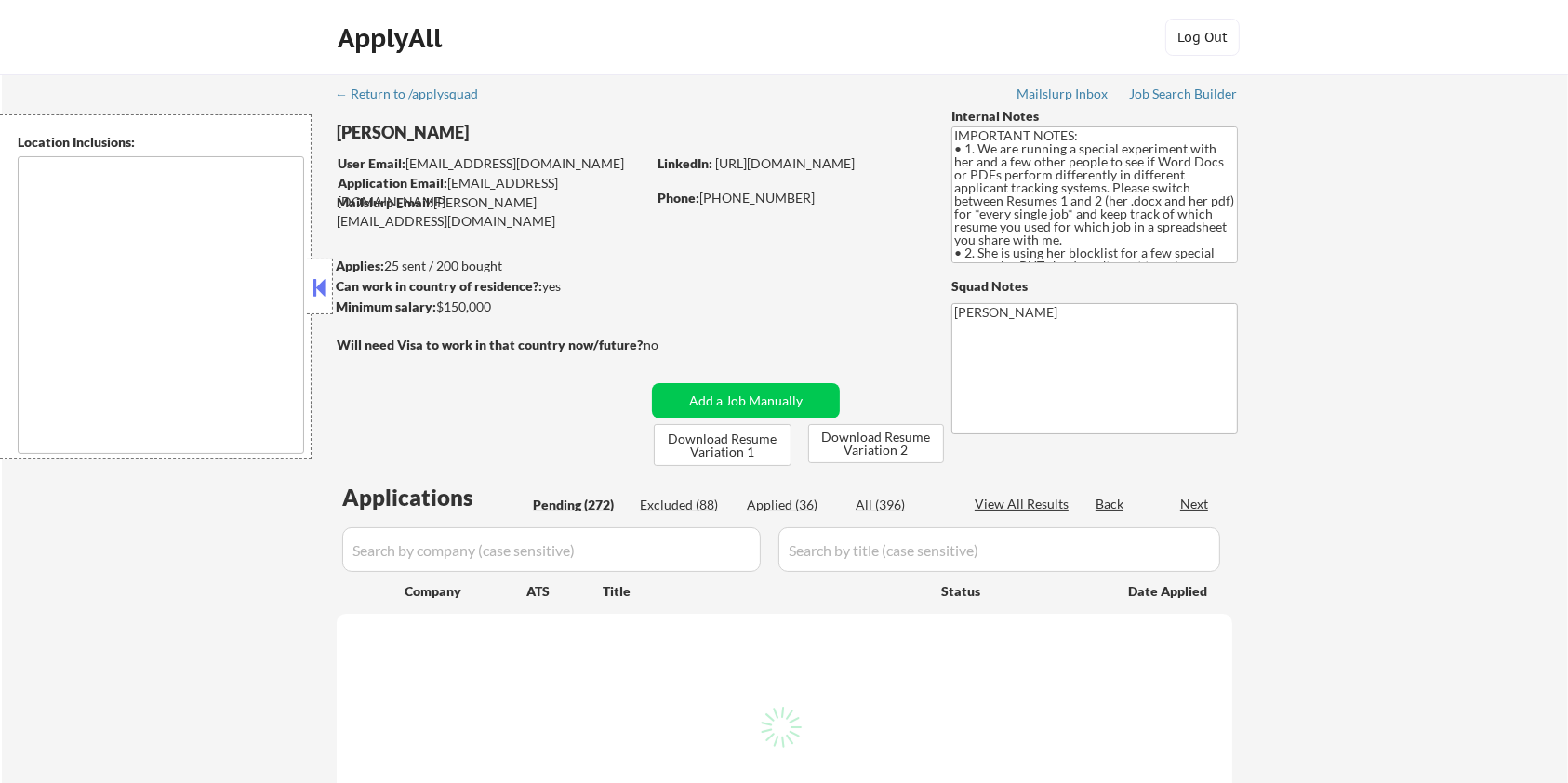
type textarea "[GEOGRAPHIC_DATA], [GEOGRAPHIC_DATA] [GEOGRAPHIC_DATA], [GEOGRAPHIC_DATA] [GEOG…"
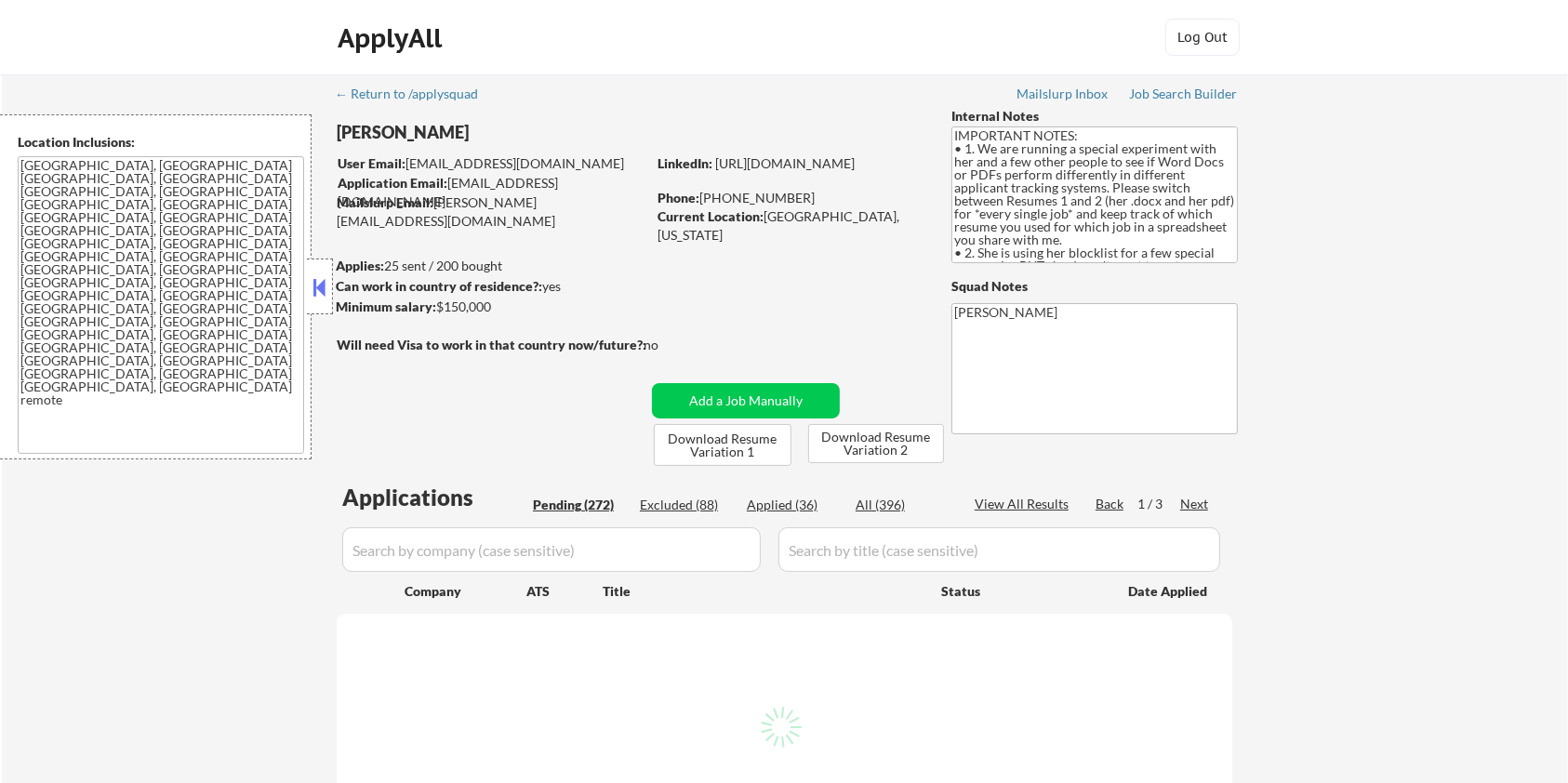
select select ""pending""
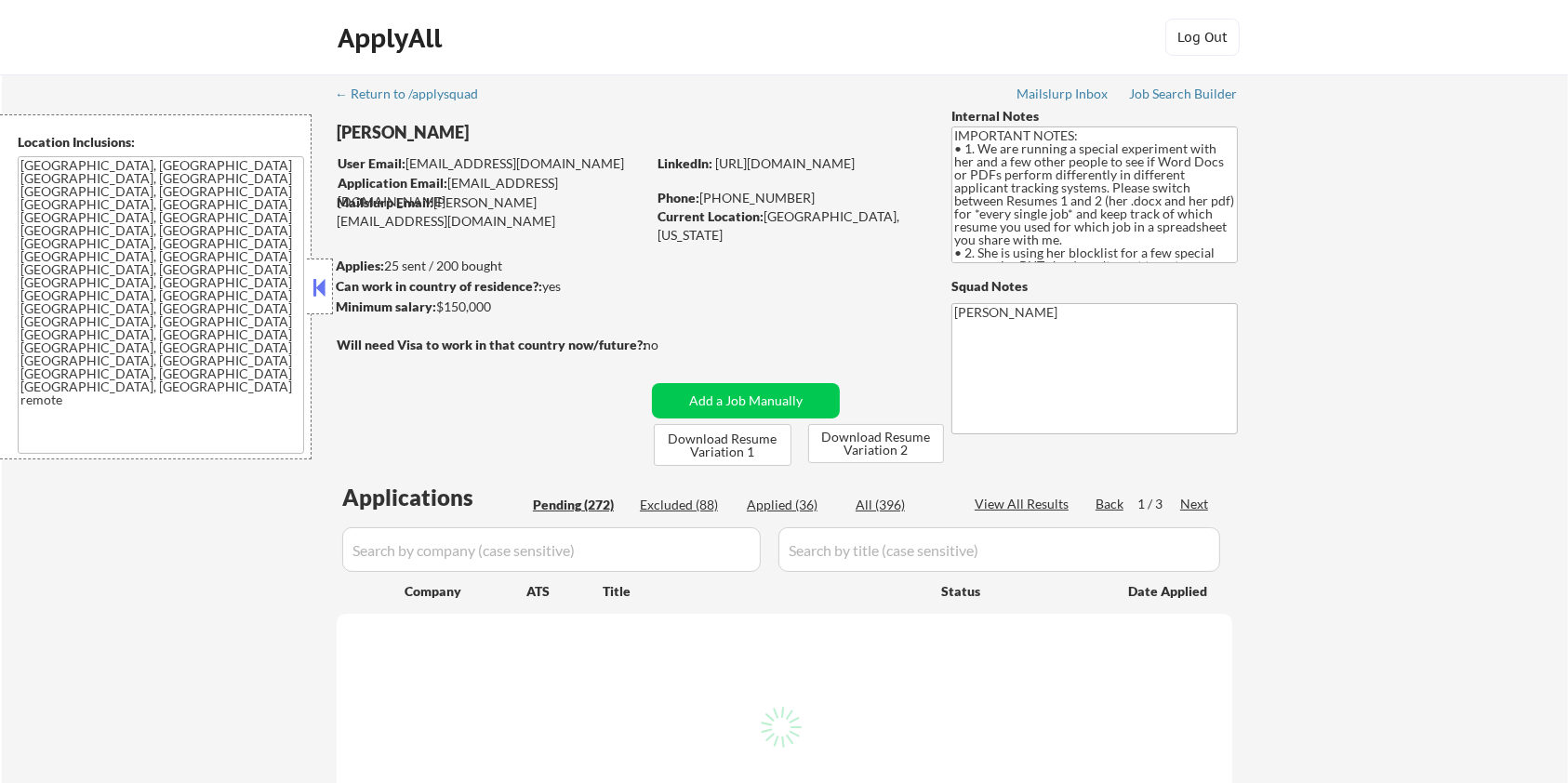
select select ""pending""
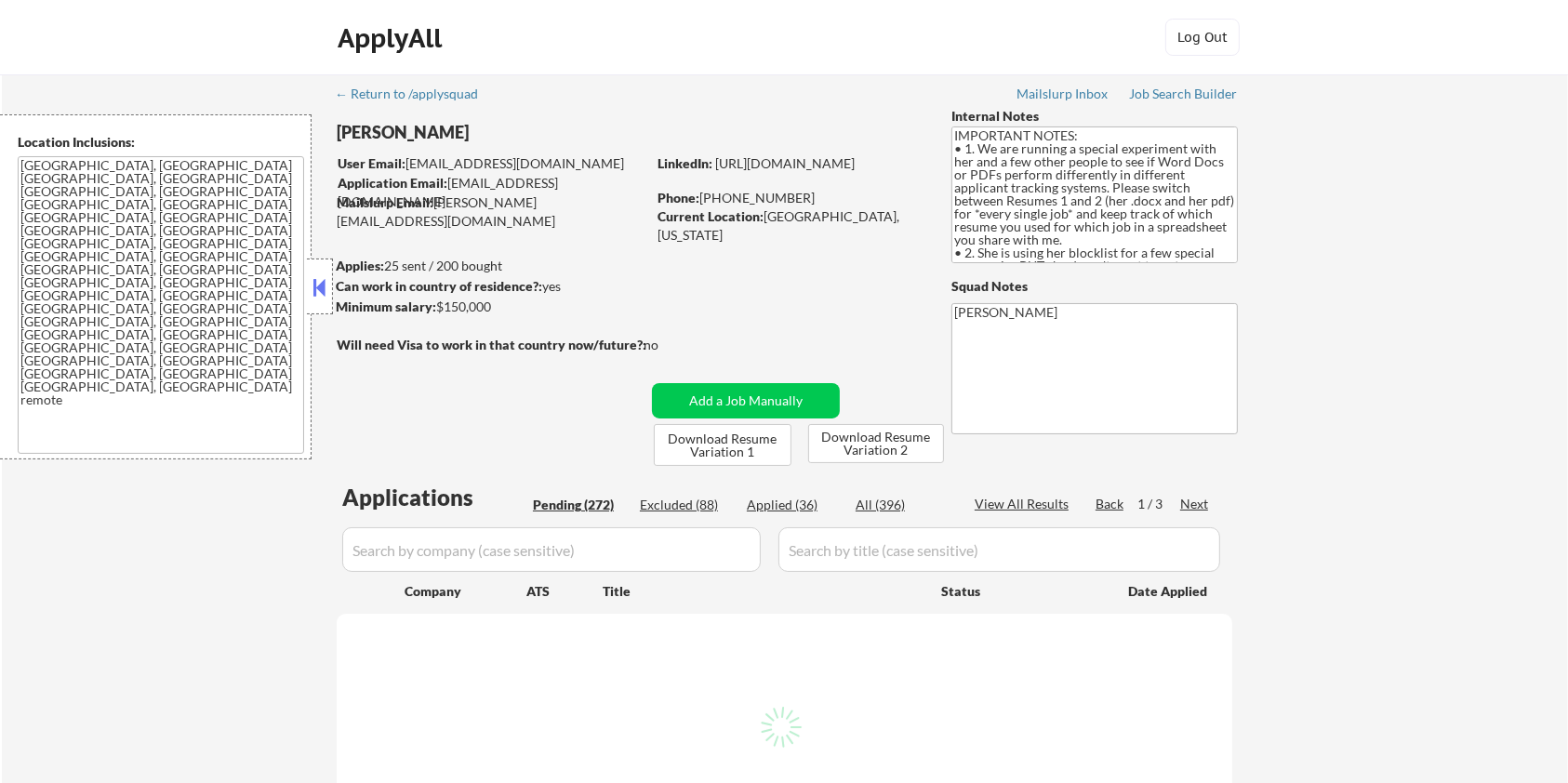
select select ""pending""
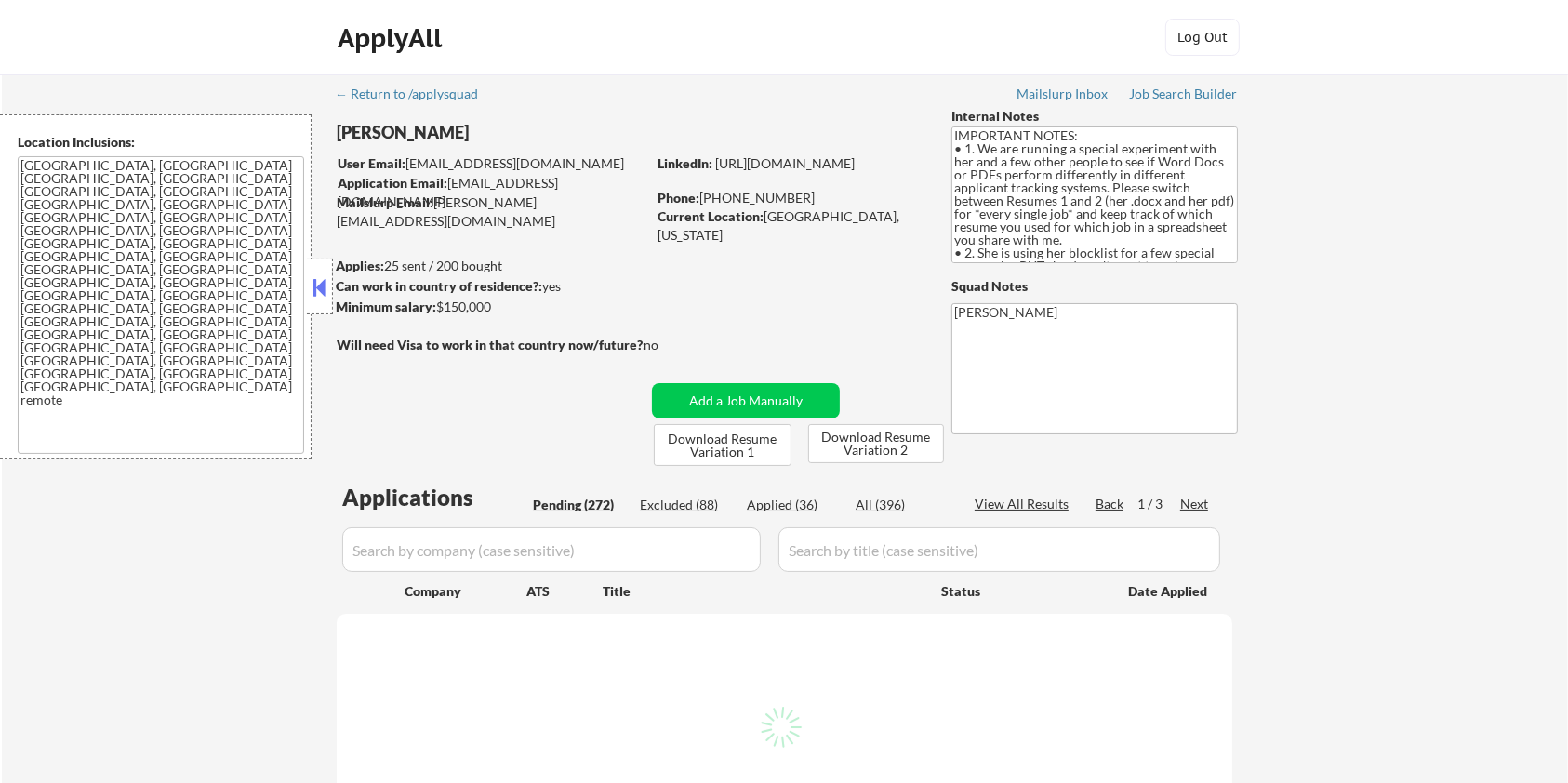
select select ""pending""
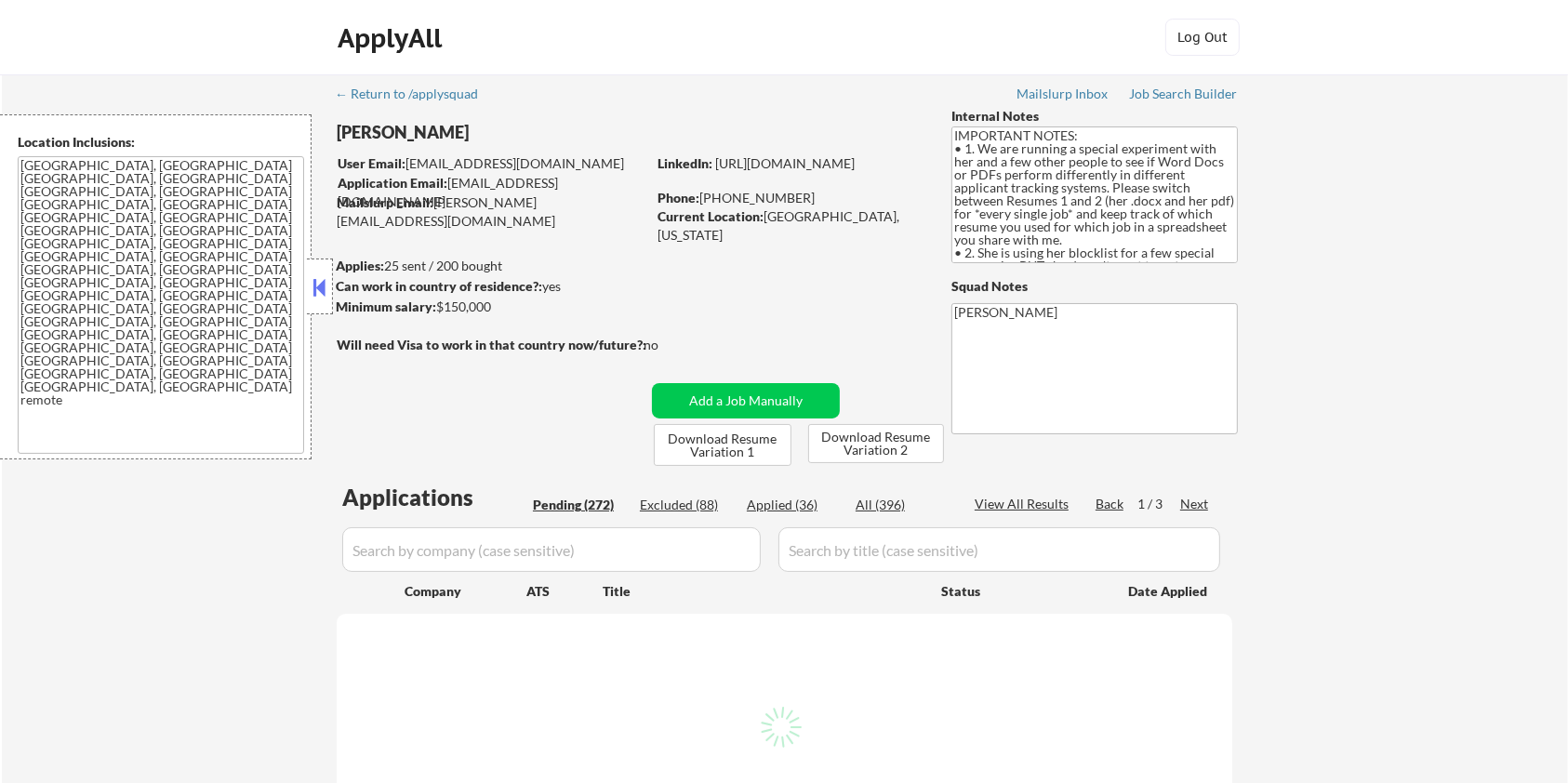
select select ""pending""
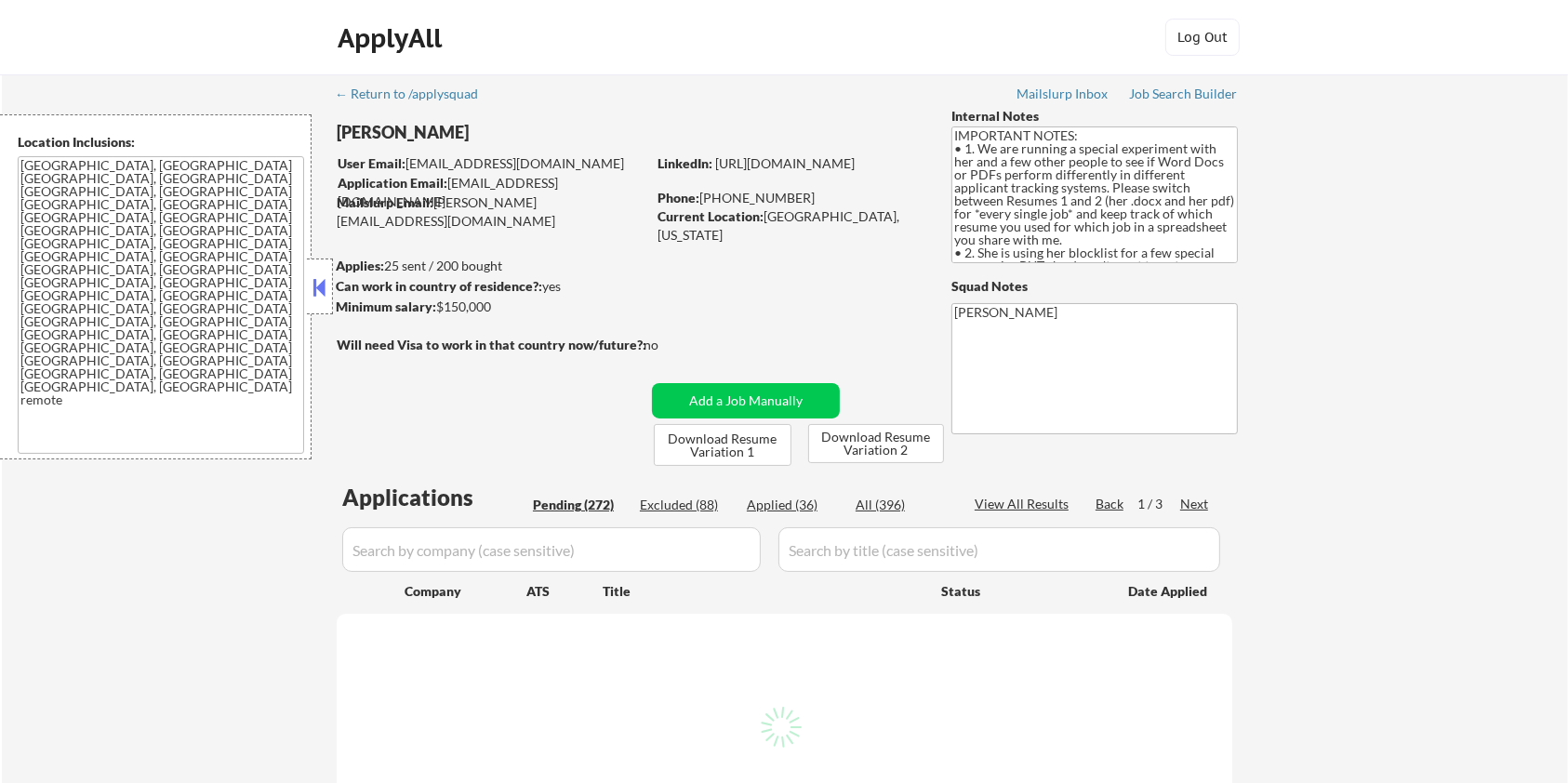
select select ""pending""
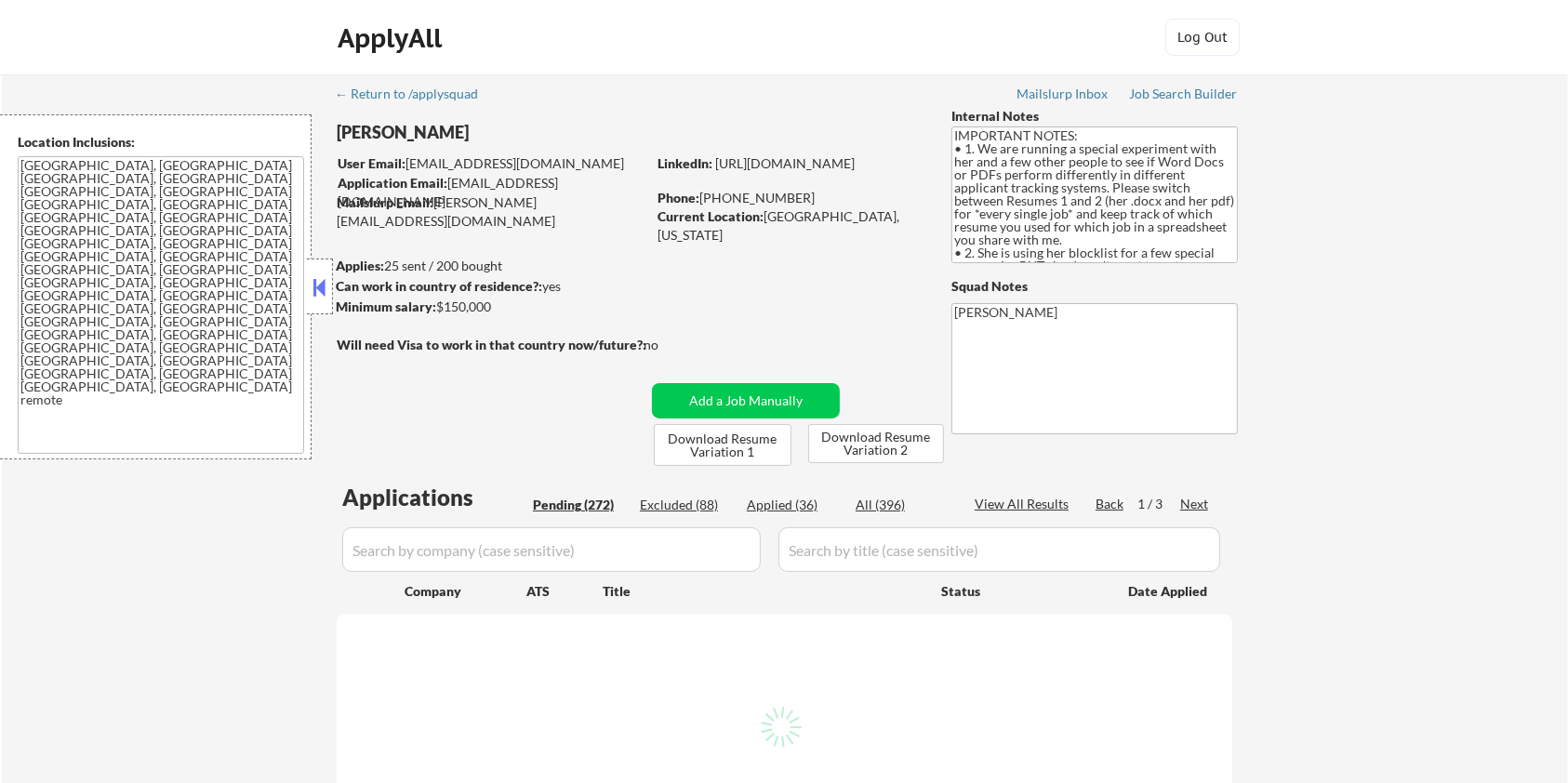
select select ""pending""
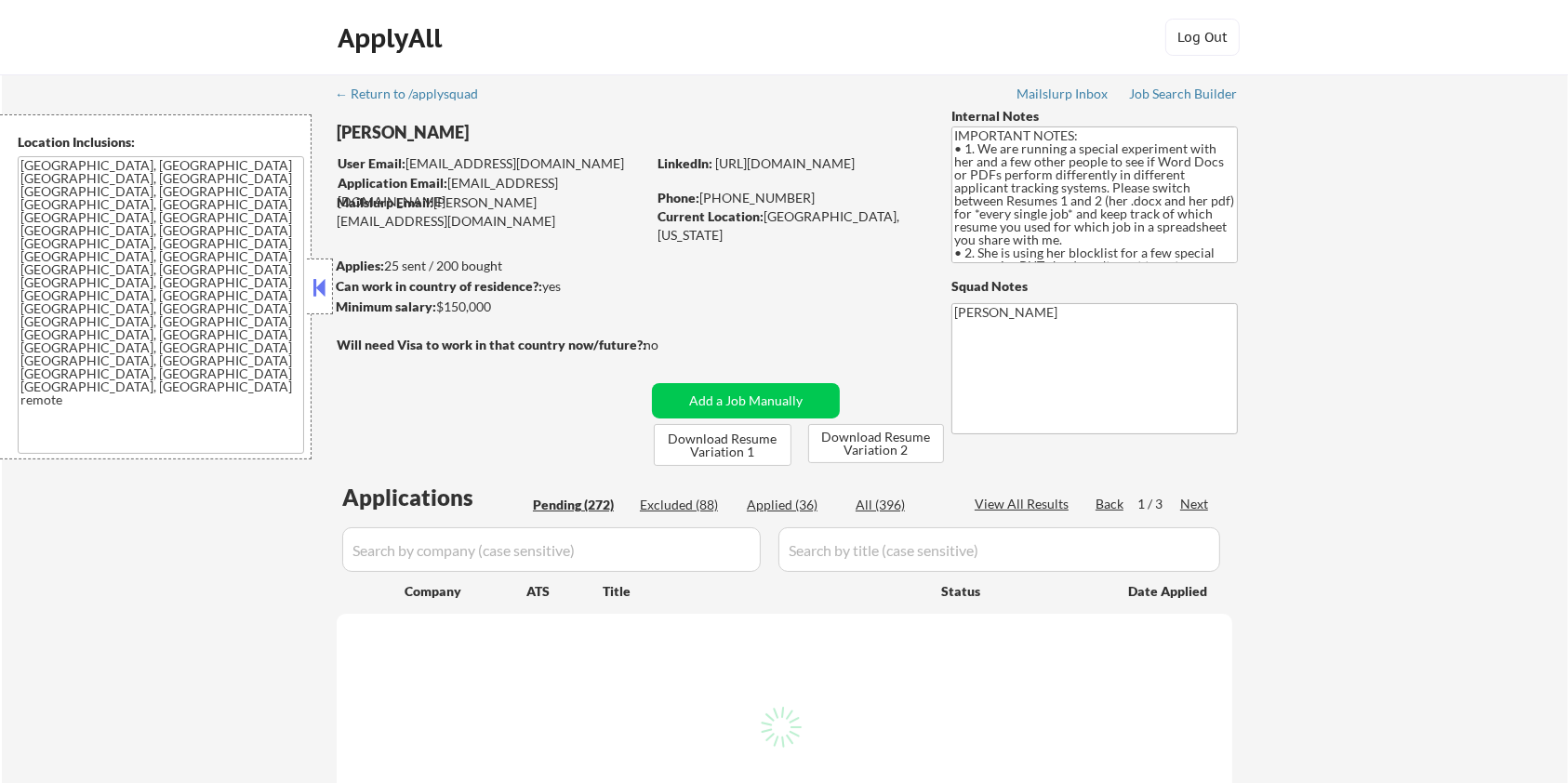
select select ""pending""
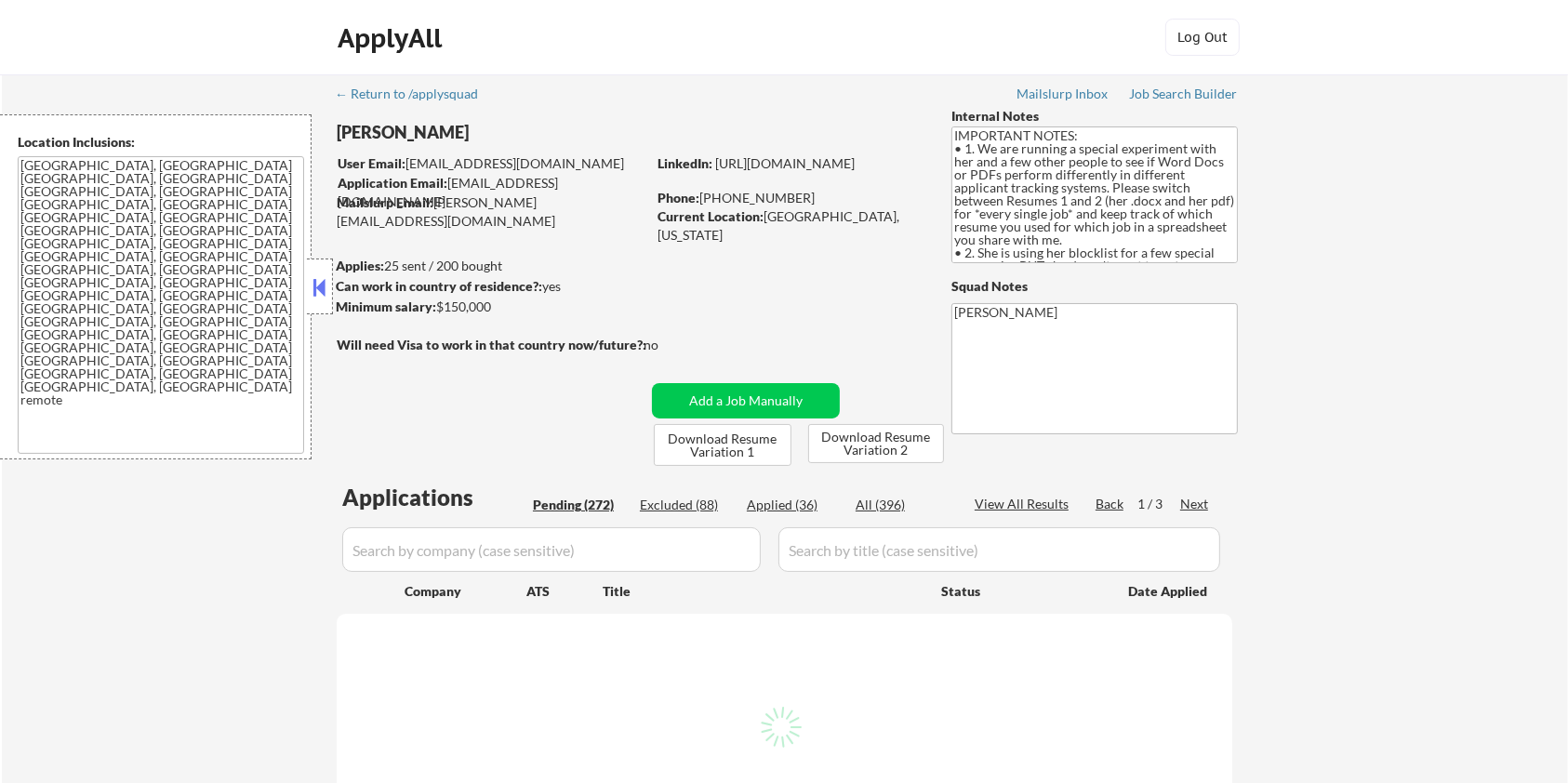
select select ""pending""
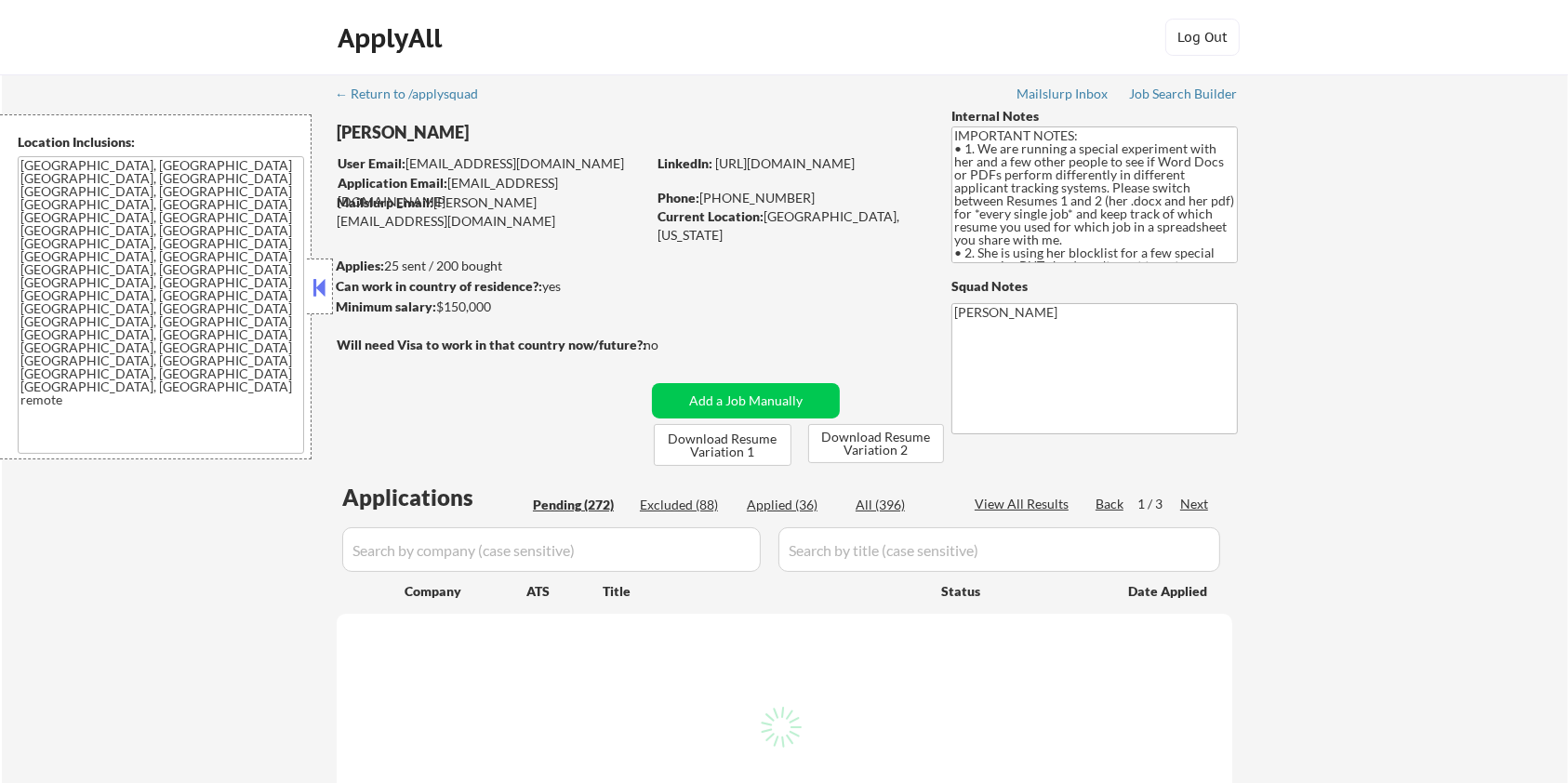
select select ""pending""
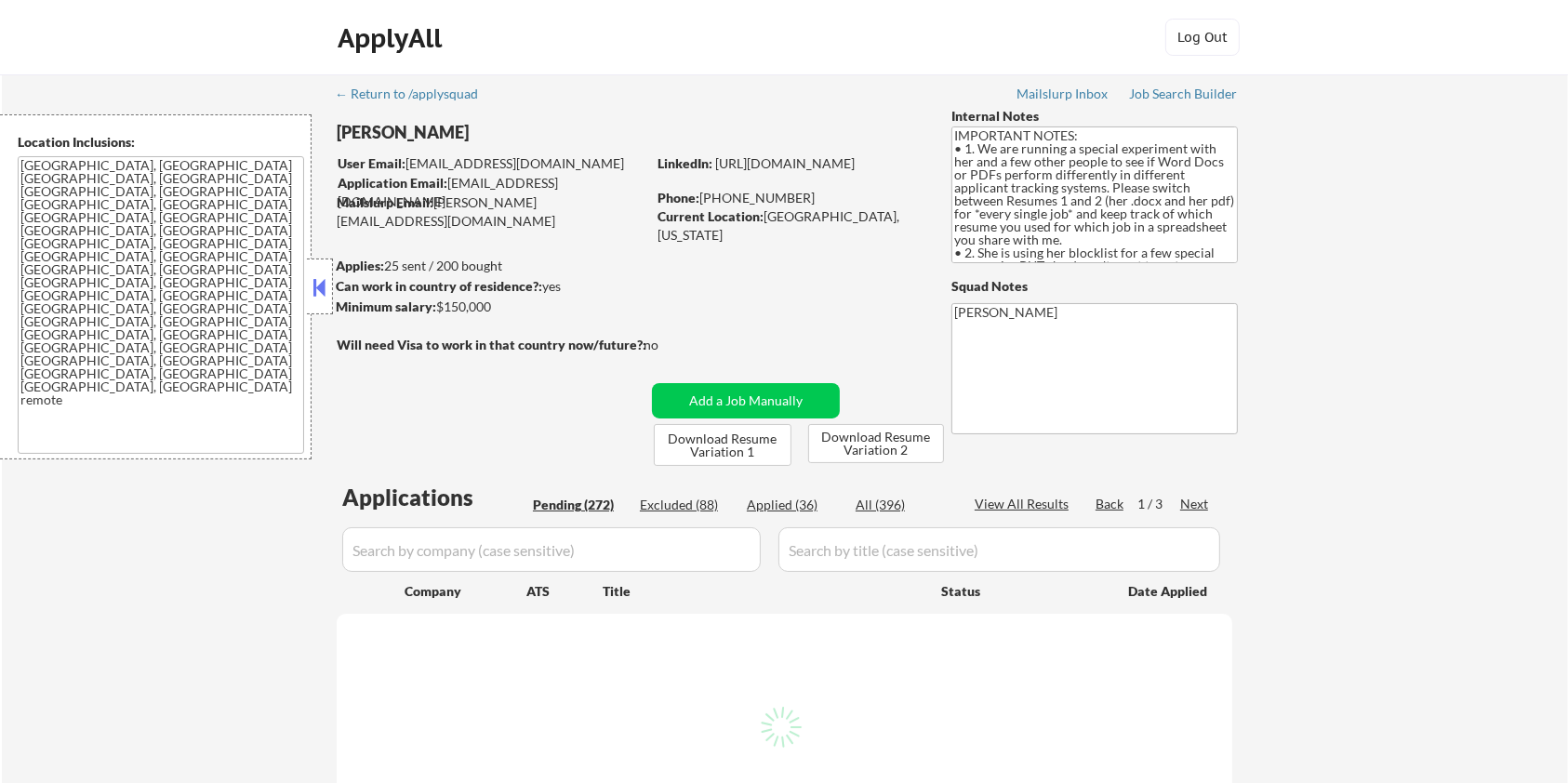
select select ""pending""
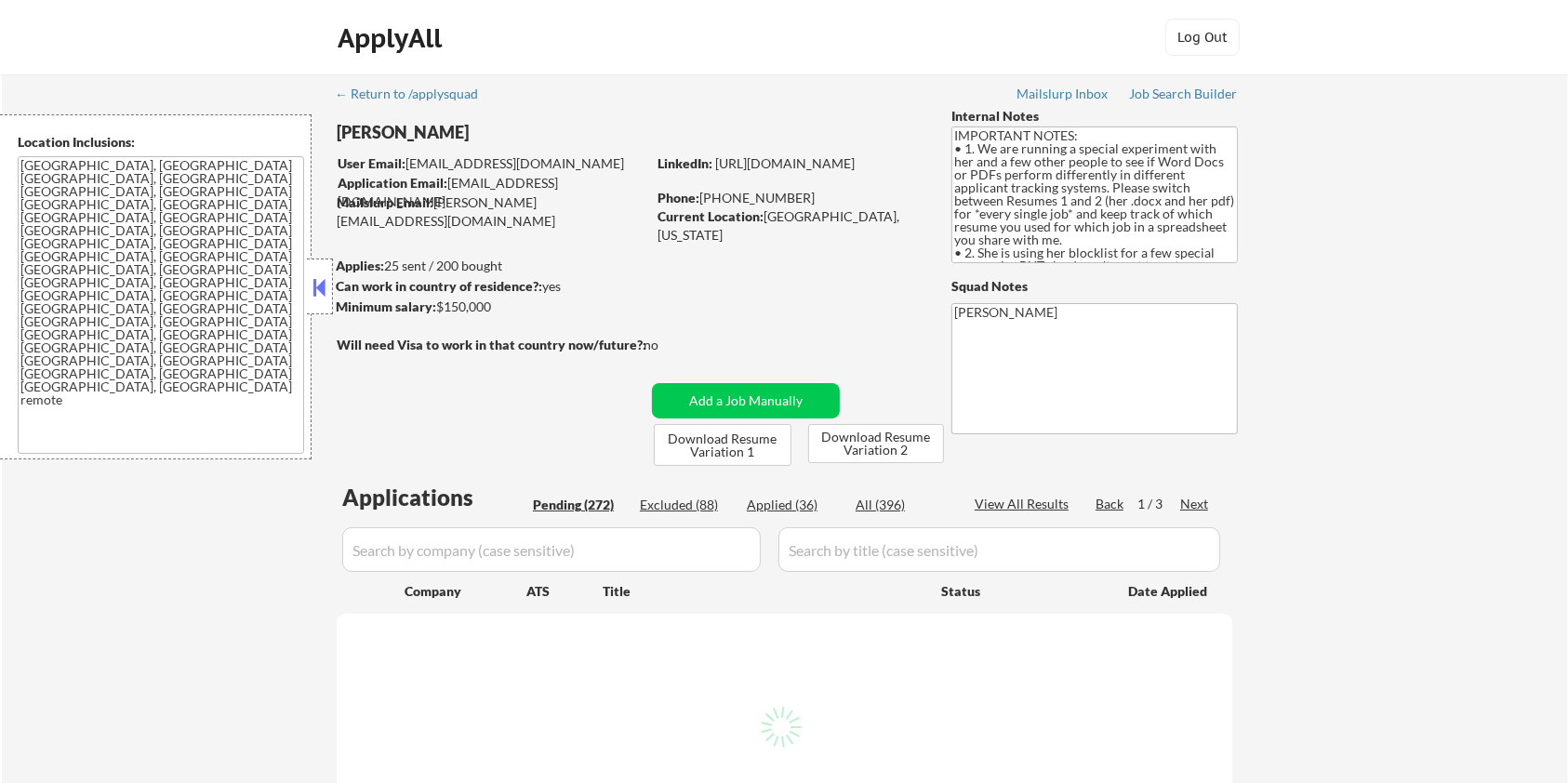
select select ""pending""
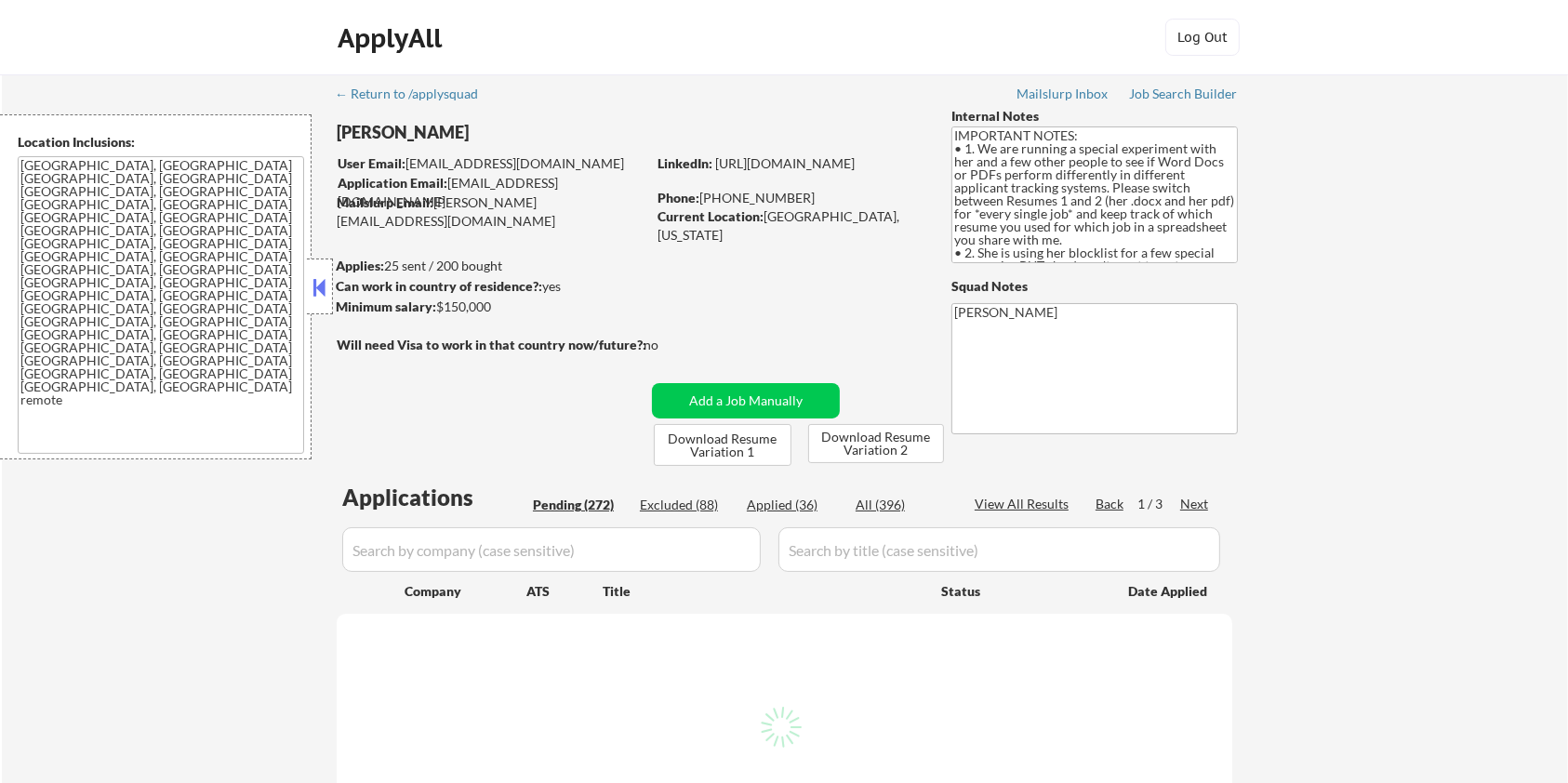
select select ""pending""
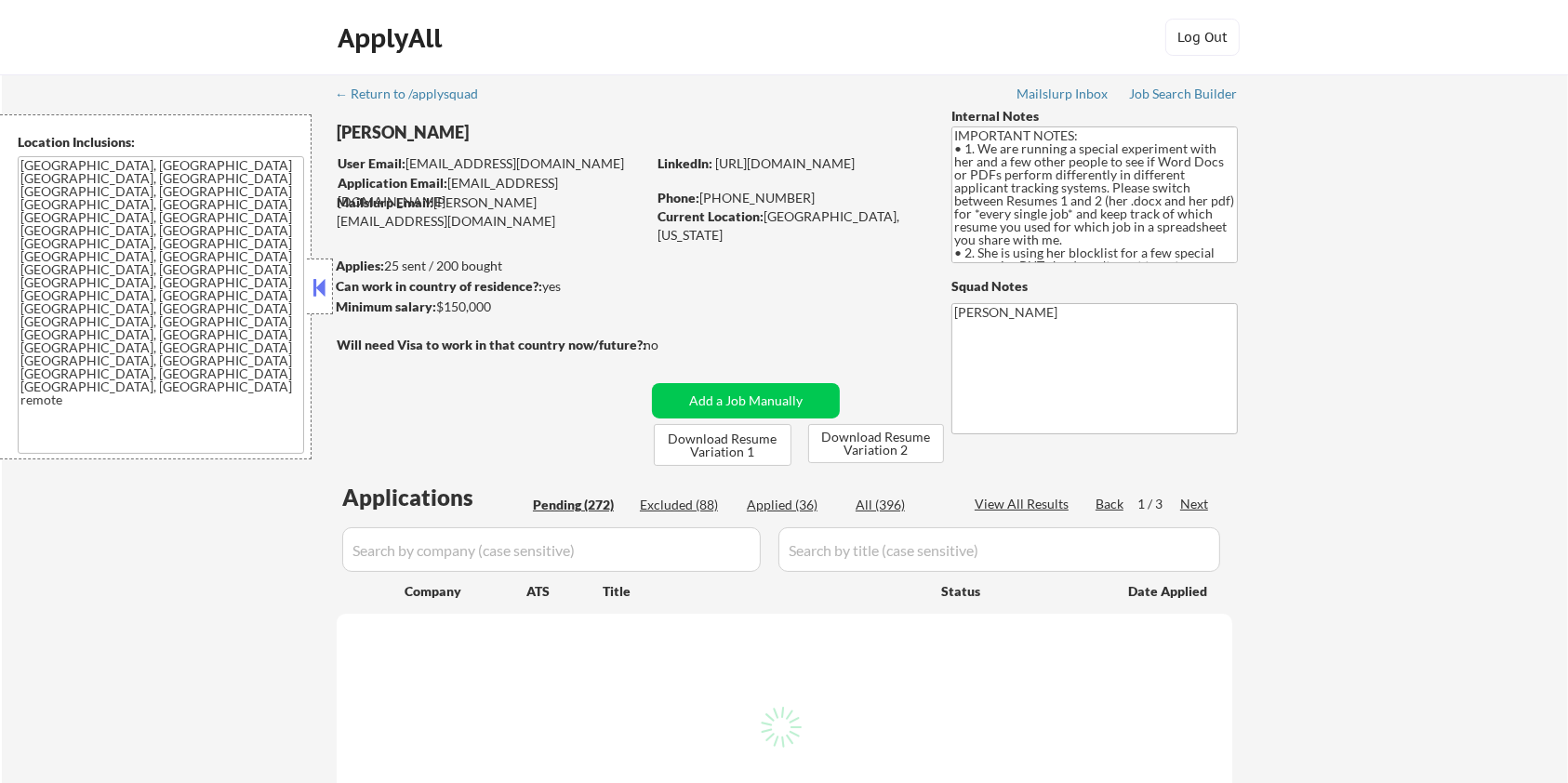
select select ""pending""
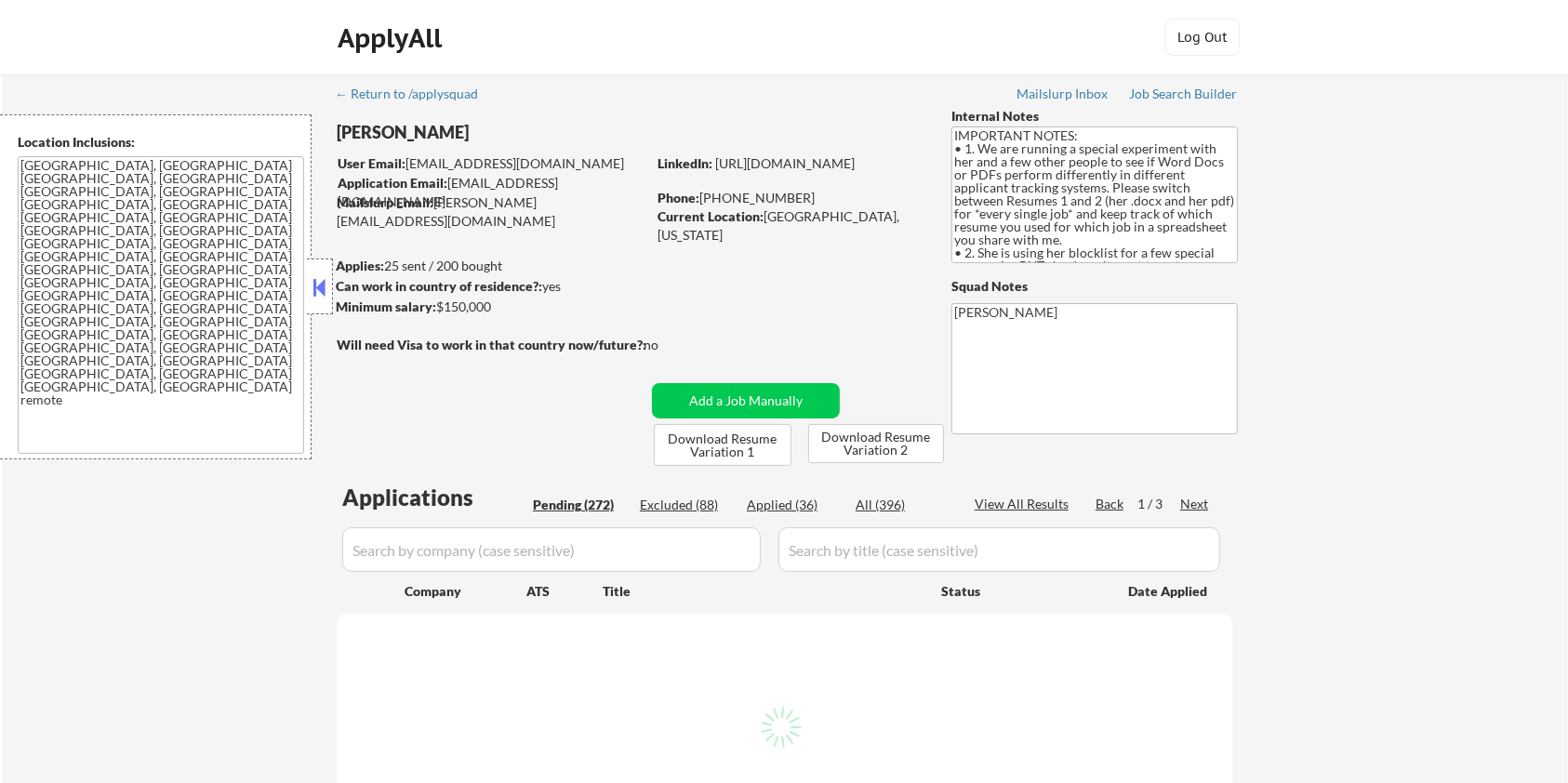
select select ""pending""
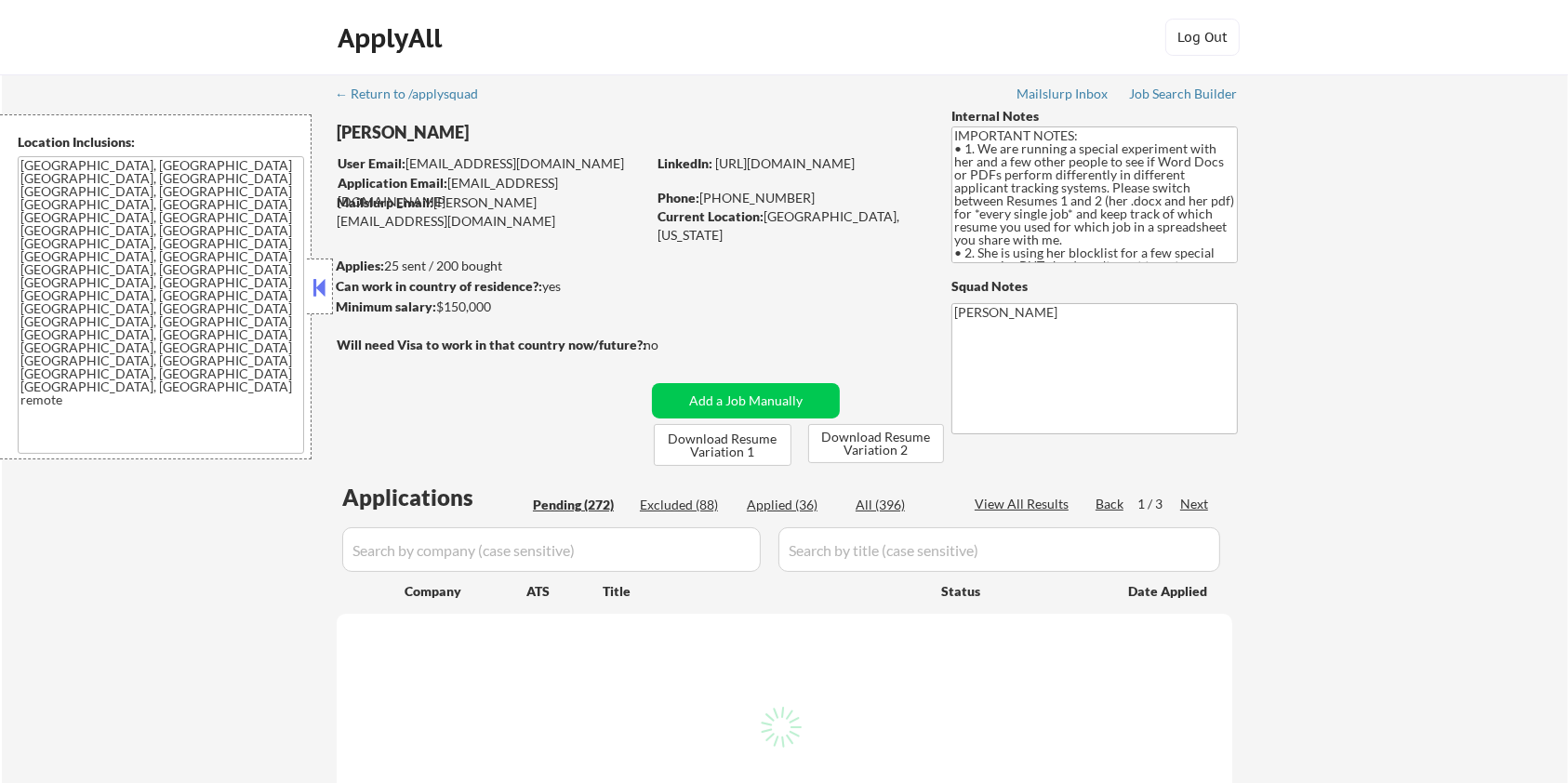
select select ""pending""
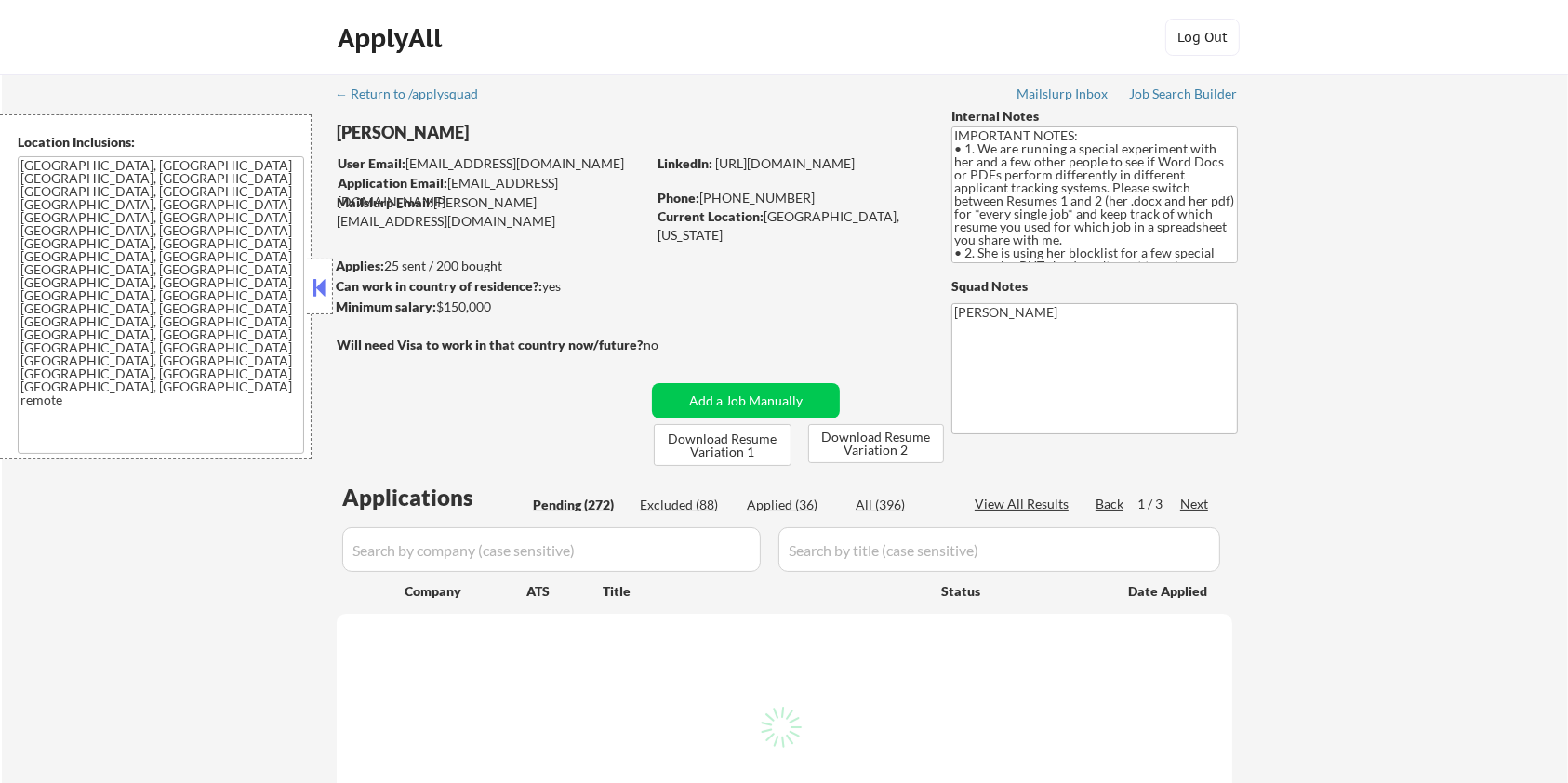
select select ""pending""
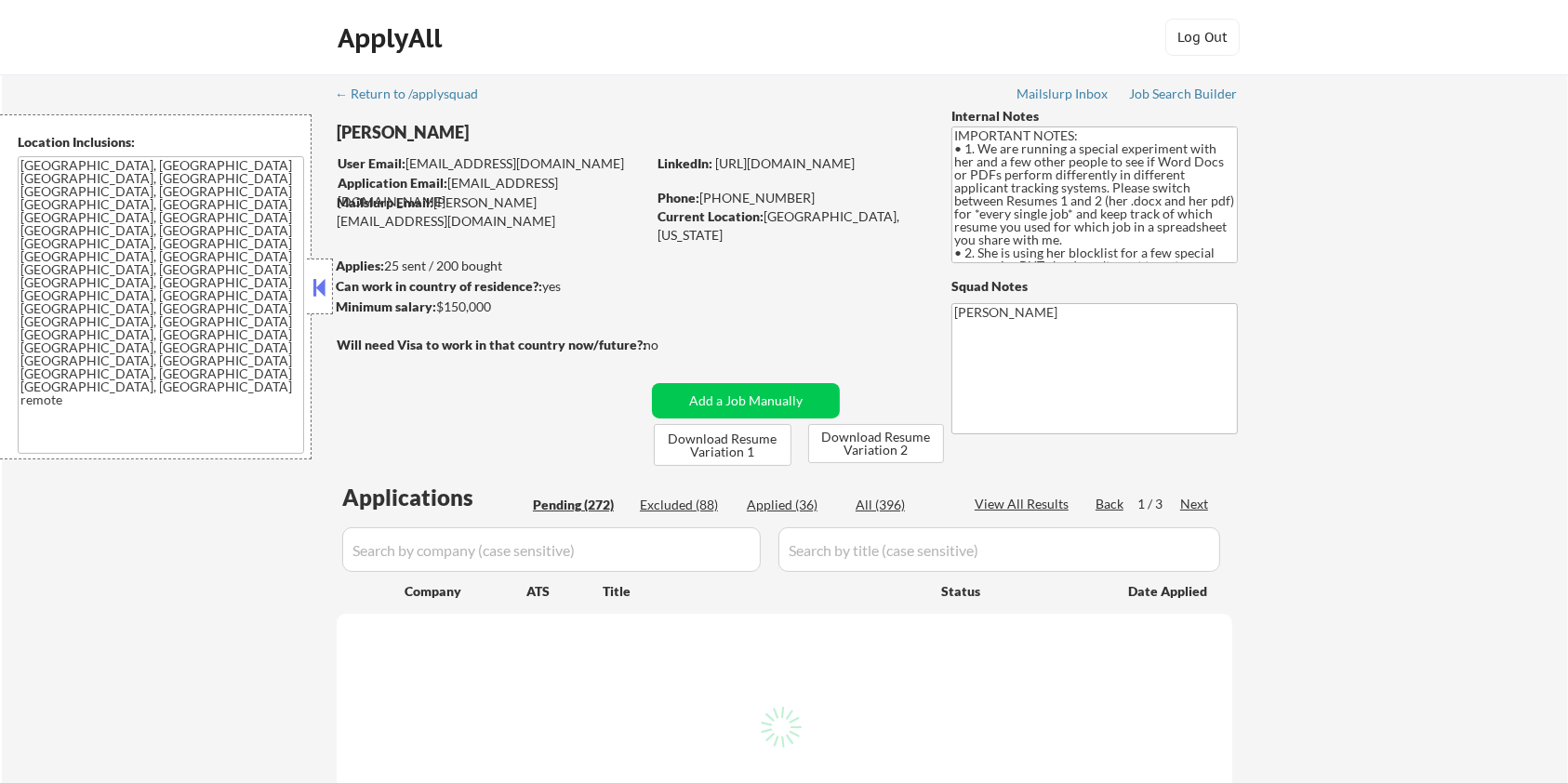
select select ""pending""
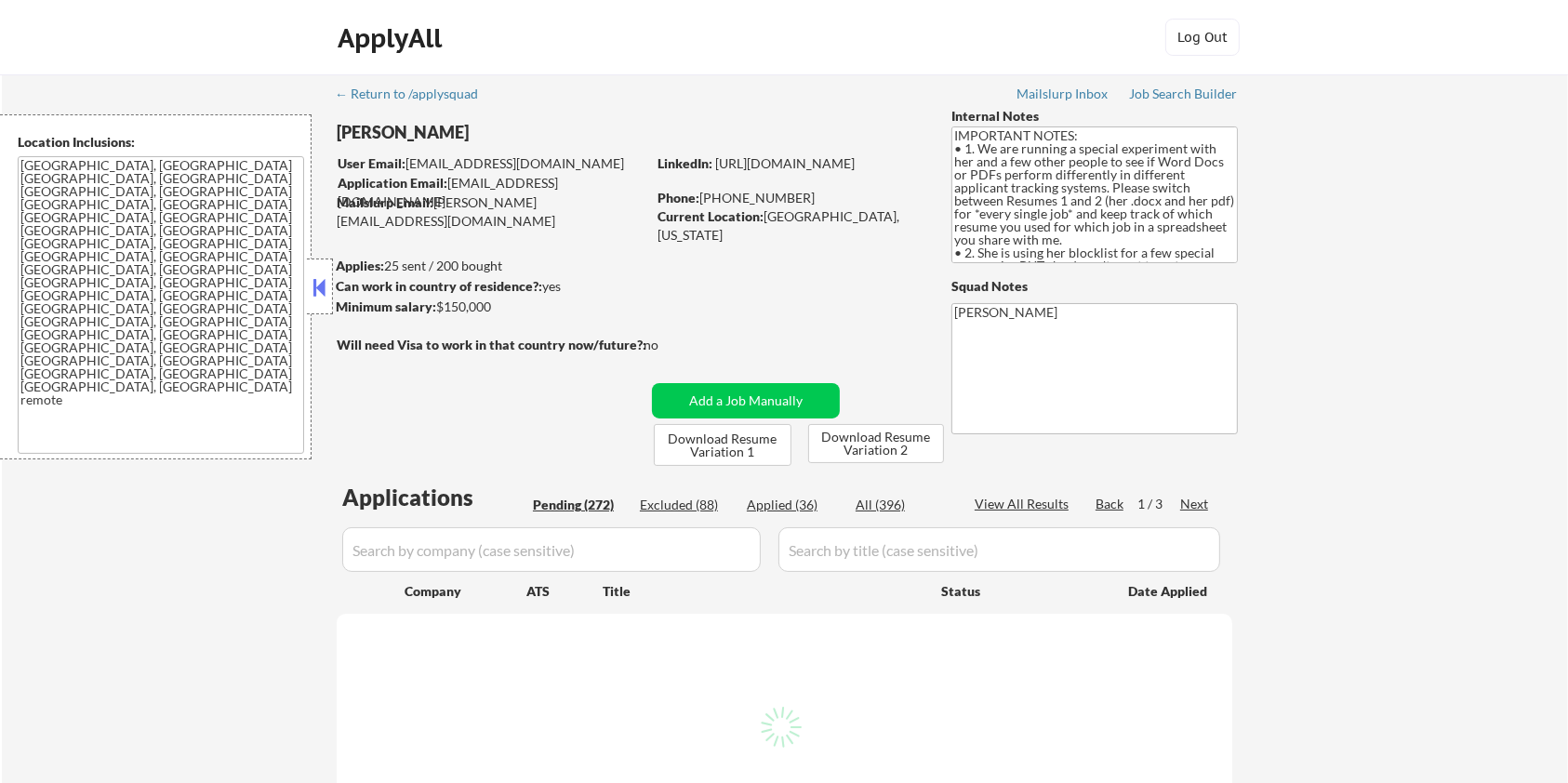
select select ""pending""
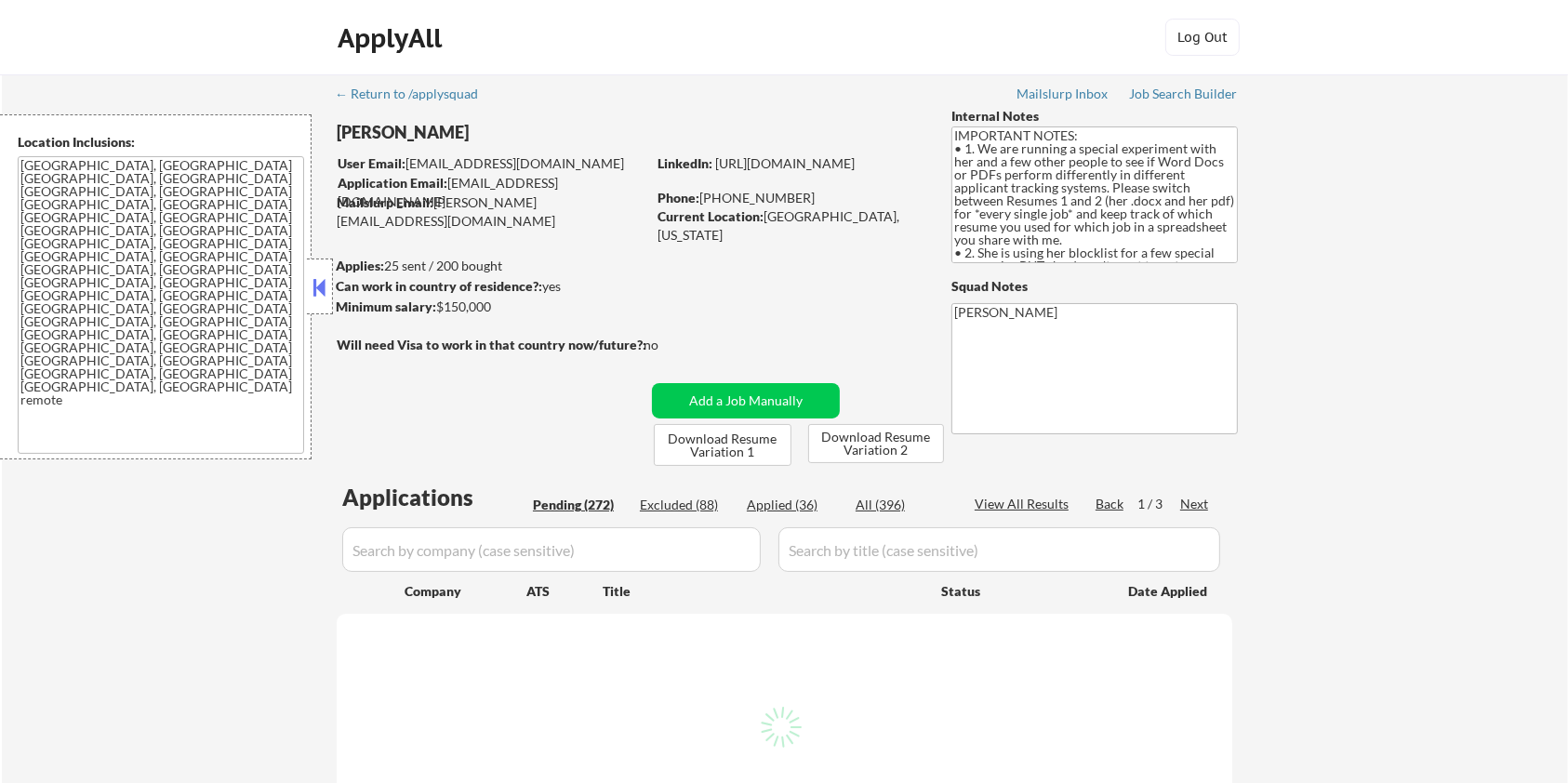
select select ""pending""
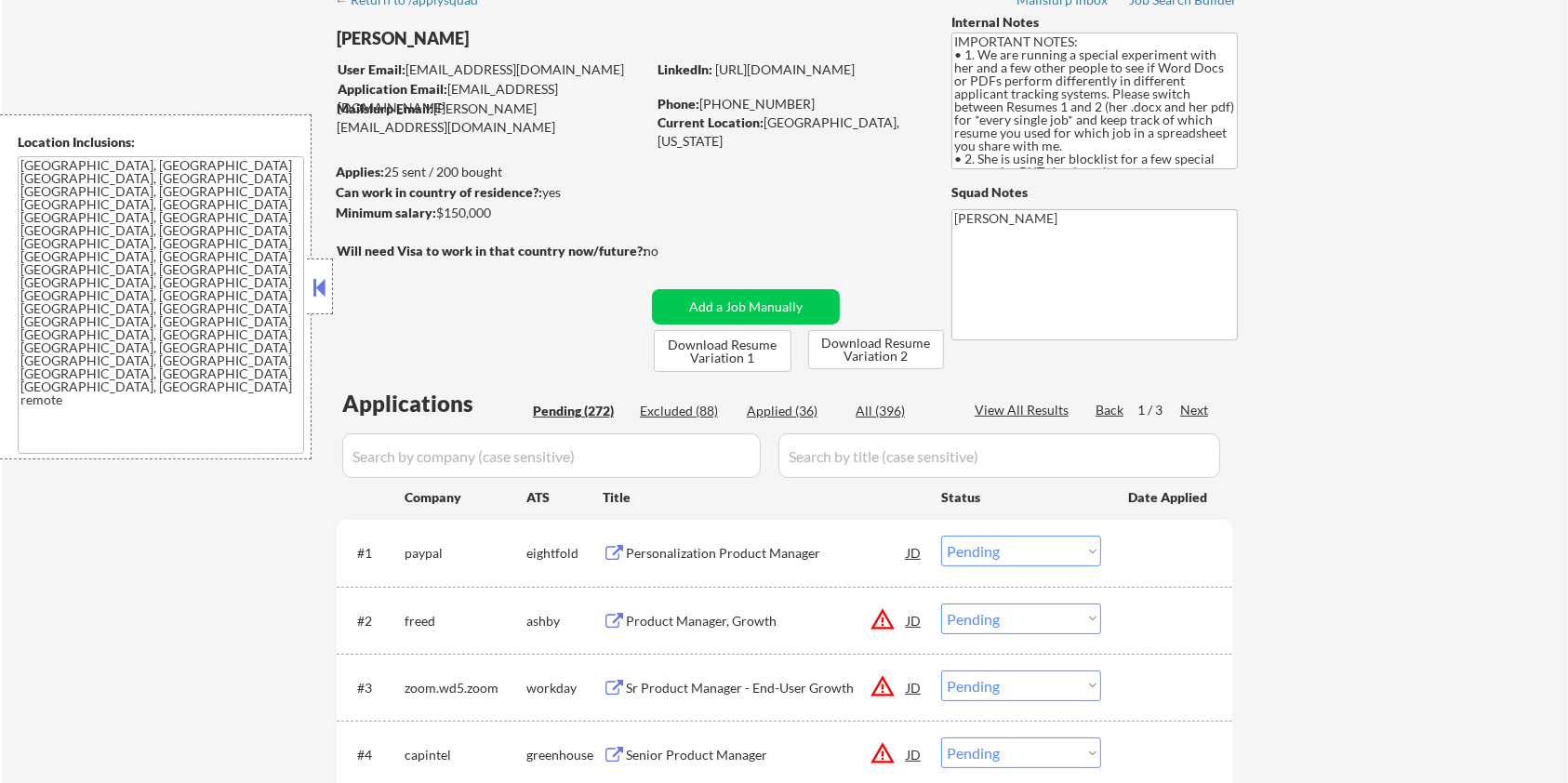
scroll to position [248, 0]
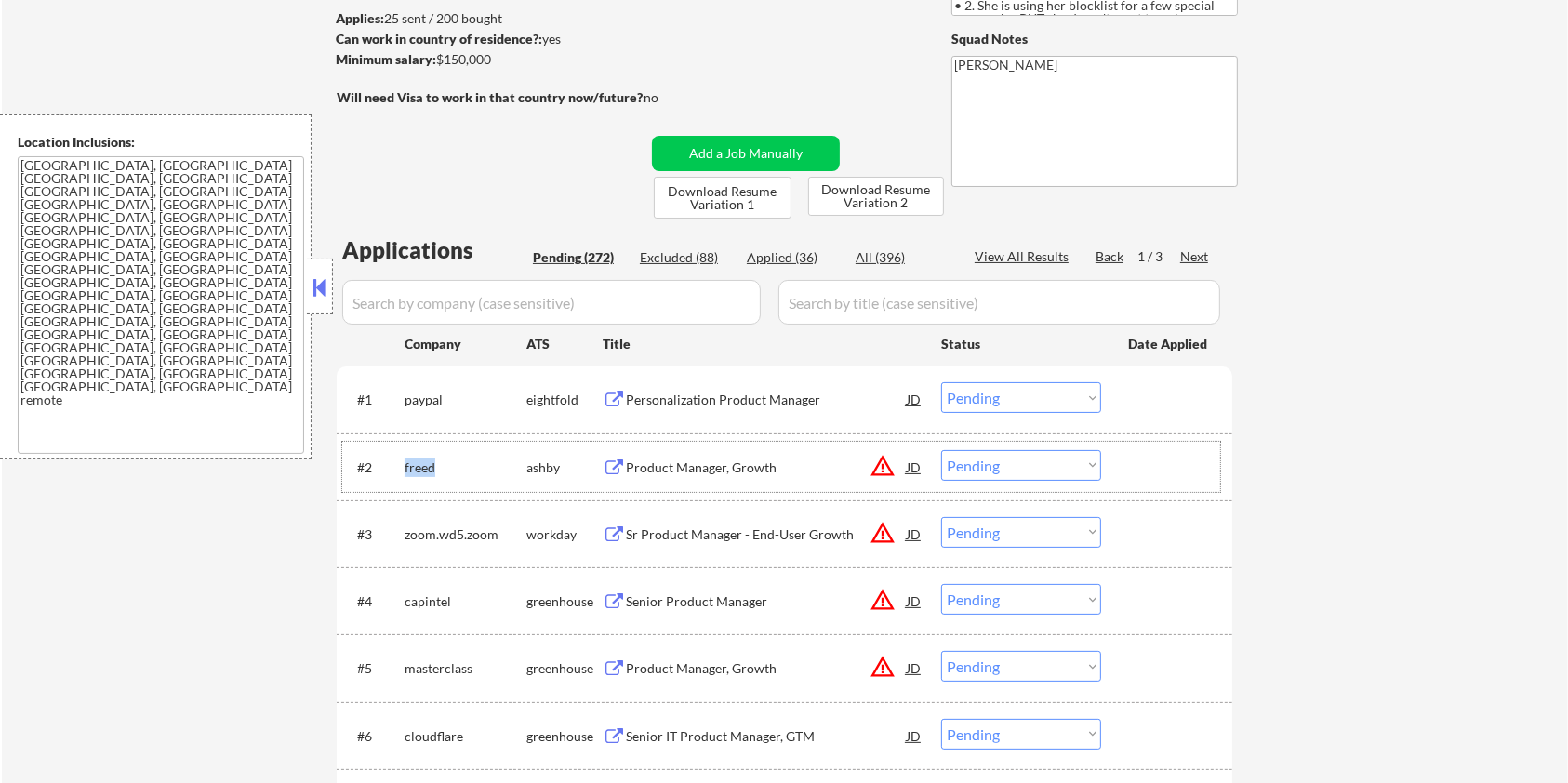
drag, startPoint x: 444, startPoint y: 458, endPoint x: 397, endPoint y: 465, distance: 47.5
click at [397, 465] on div "#2 [PERSON_NAME] Product Manager, Growth JD warning_amber Choose an option... P…" at bounding box center [781, 466] width 878 height 50
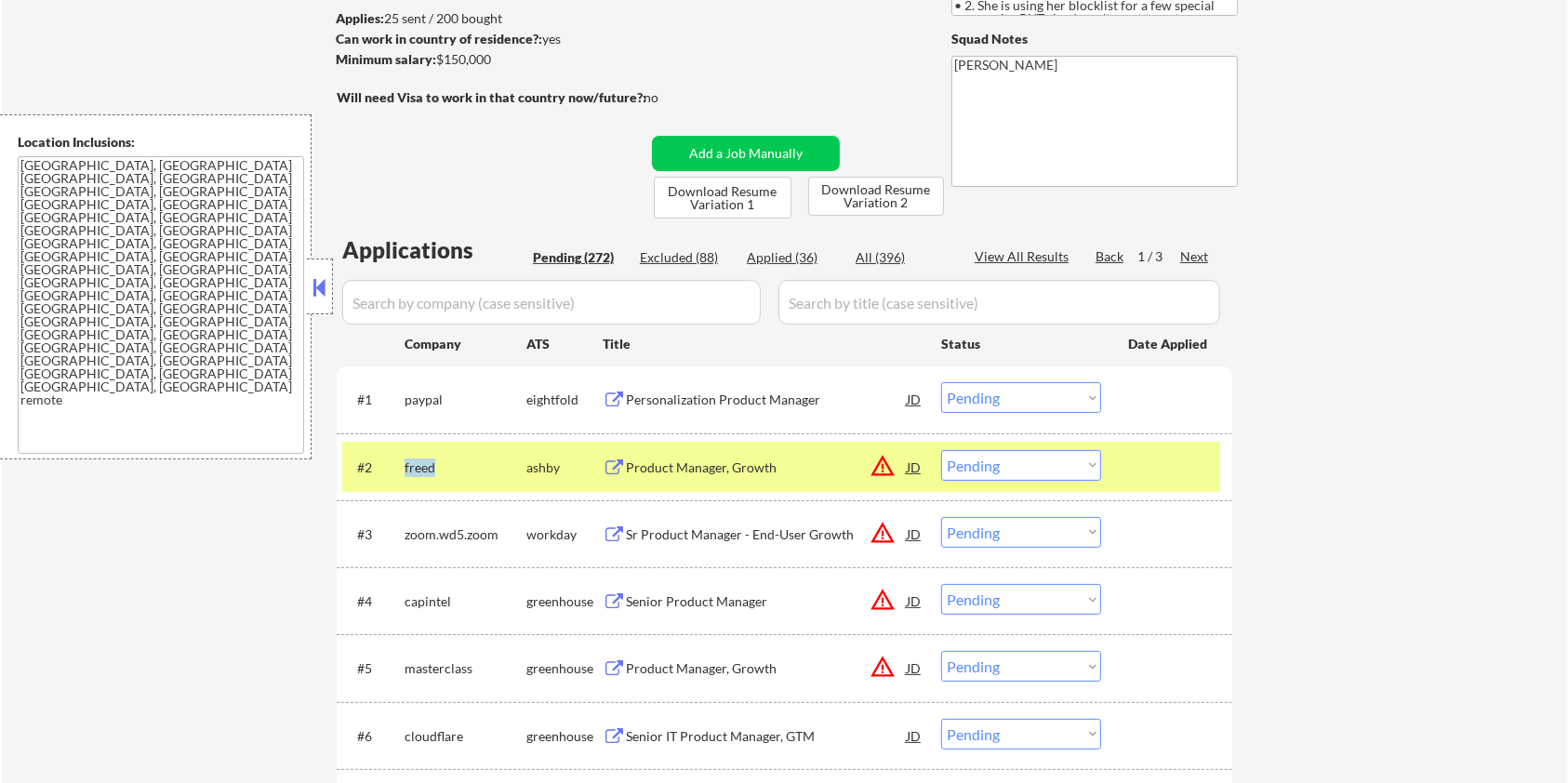
copy div "freed"
click at [458, 303] on input "input" at bounding box center [550, 303] width 418 height 45
paste input "freed"
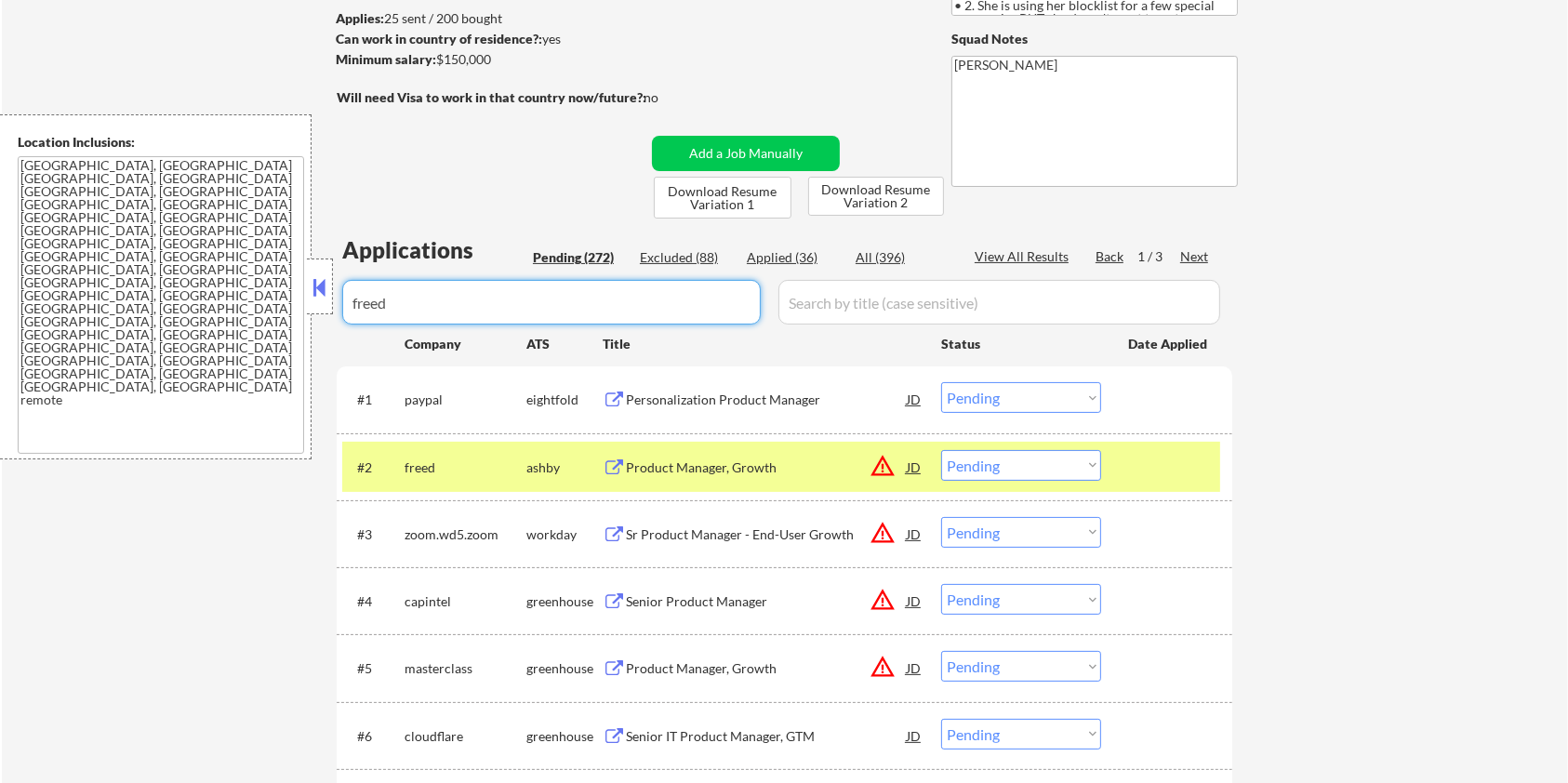
type input "freed"
click at [835, 306] on input "input" at bounding box center [999, 303] width 442 height 45
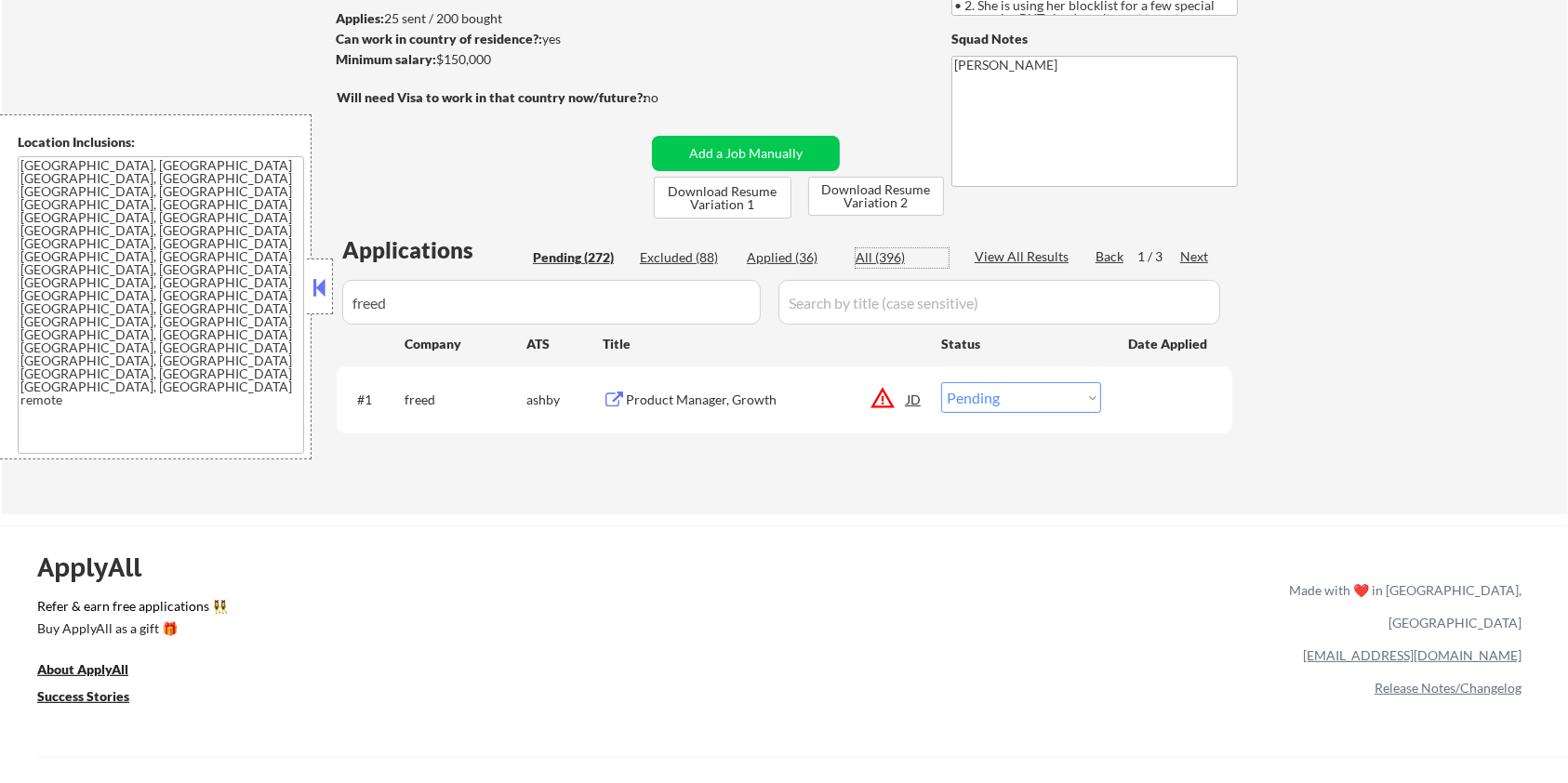
click at [874, 252] on div "All (396)" at bounding box center [901, 257] width 93 height 19
click at [704, 402] on div "Product Manager, Growth" at bounding box center [766, 400] width 281 height 19
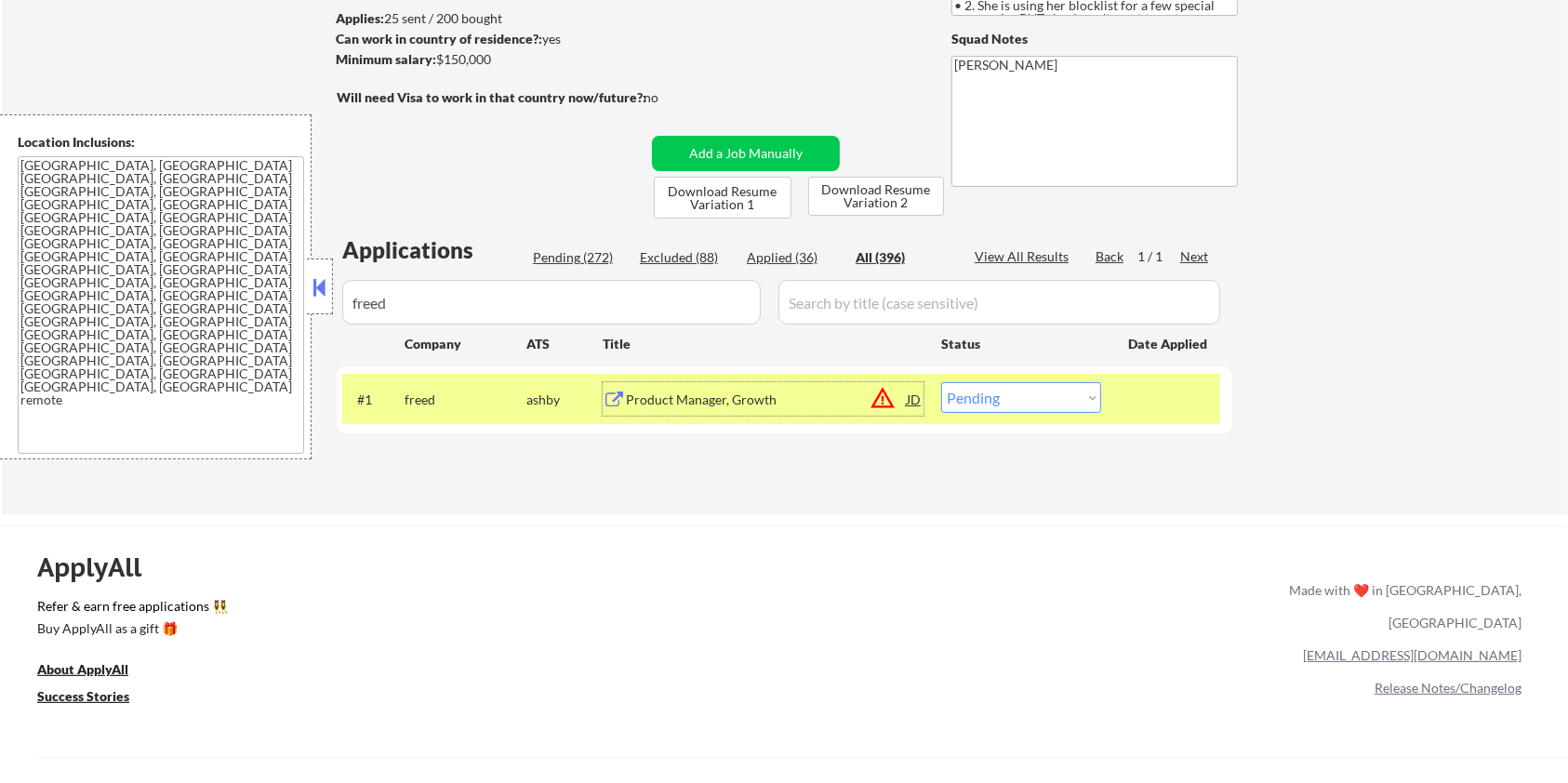
click at [1003, 404] on select "Choose an option... Pending Applied Excluded (Questions) Excluded (Expired) Exc…" at bounding box center [1021, 397] width 160 height 30
select select ""excluded__location_""
click at [941, 382] on select "Choose an option... Pending Applied Excluded (Questions) Excluded (Expired) Exc…" at bounding box center [1021, 397] width 160 height 30
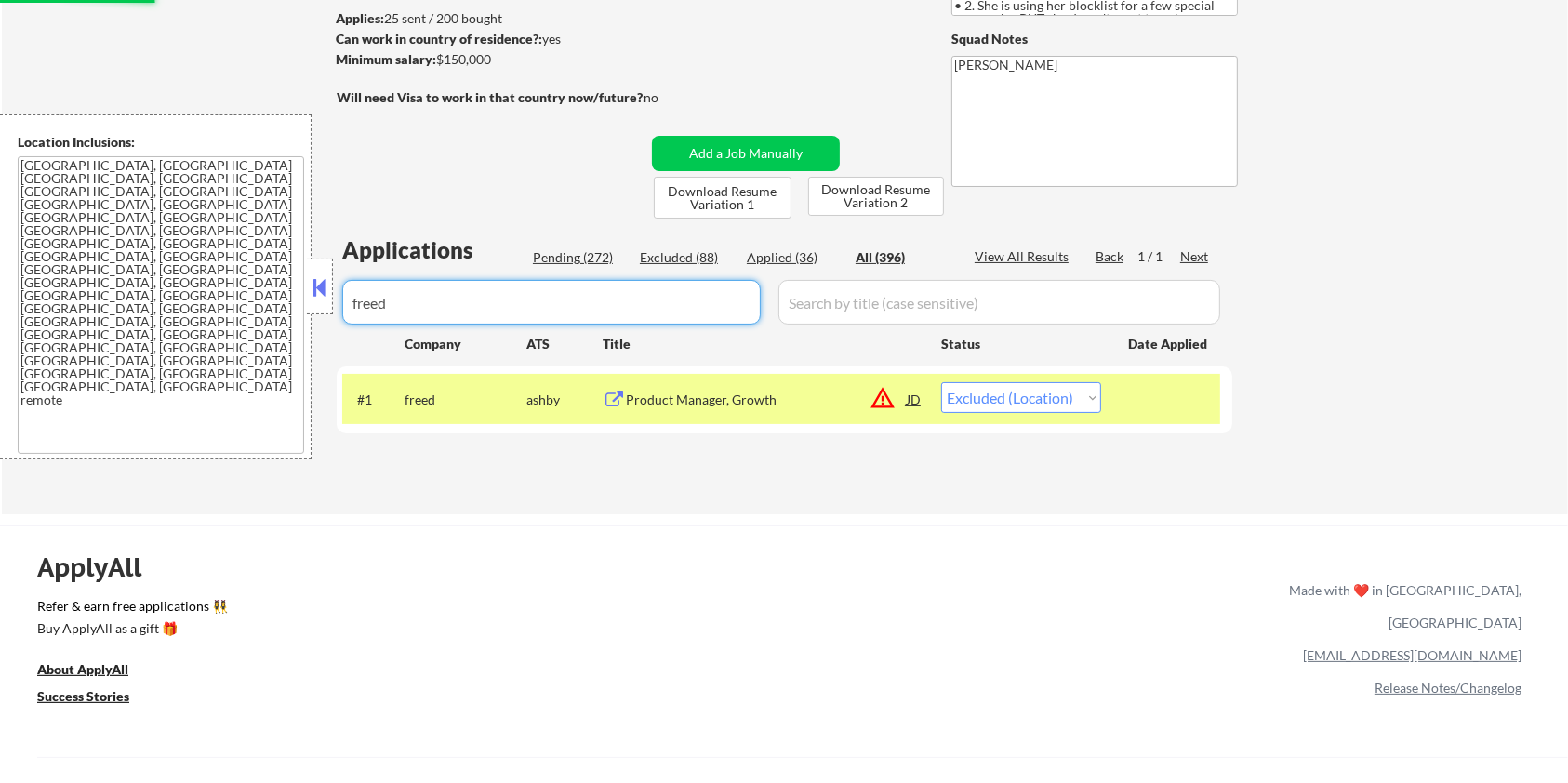
drag, startPoint x: 523, startPoint y: 316, endPoint x: 254, endPoint y: 316, distance: 269.0
click at [254, 316] on body "← Return to /applysquad Mailslurp Inbox Job Search Builder [PERSON_NAME] User E…" at bounding box center [784, 143] width 1568 height 783
select select ""excluded__location_""
select select ""applied""
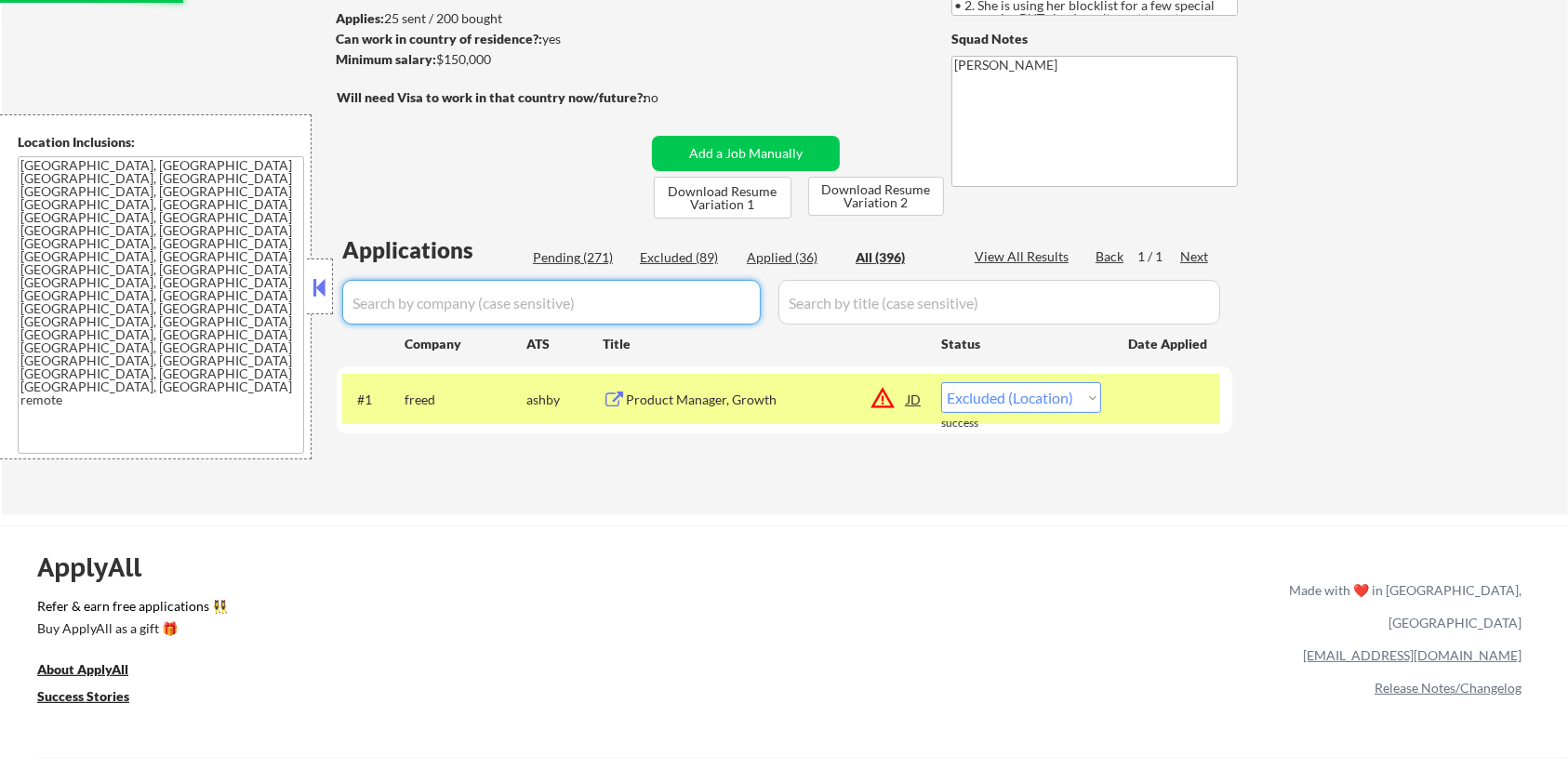
select select ""applied""
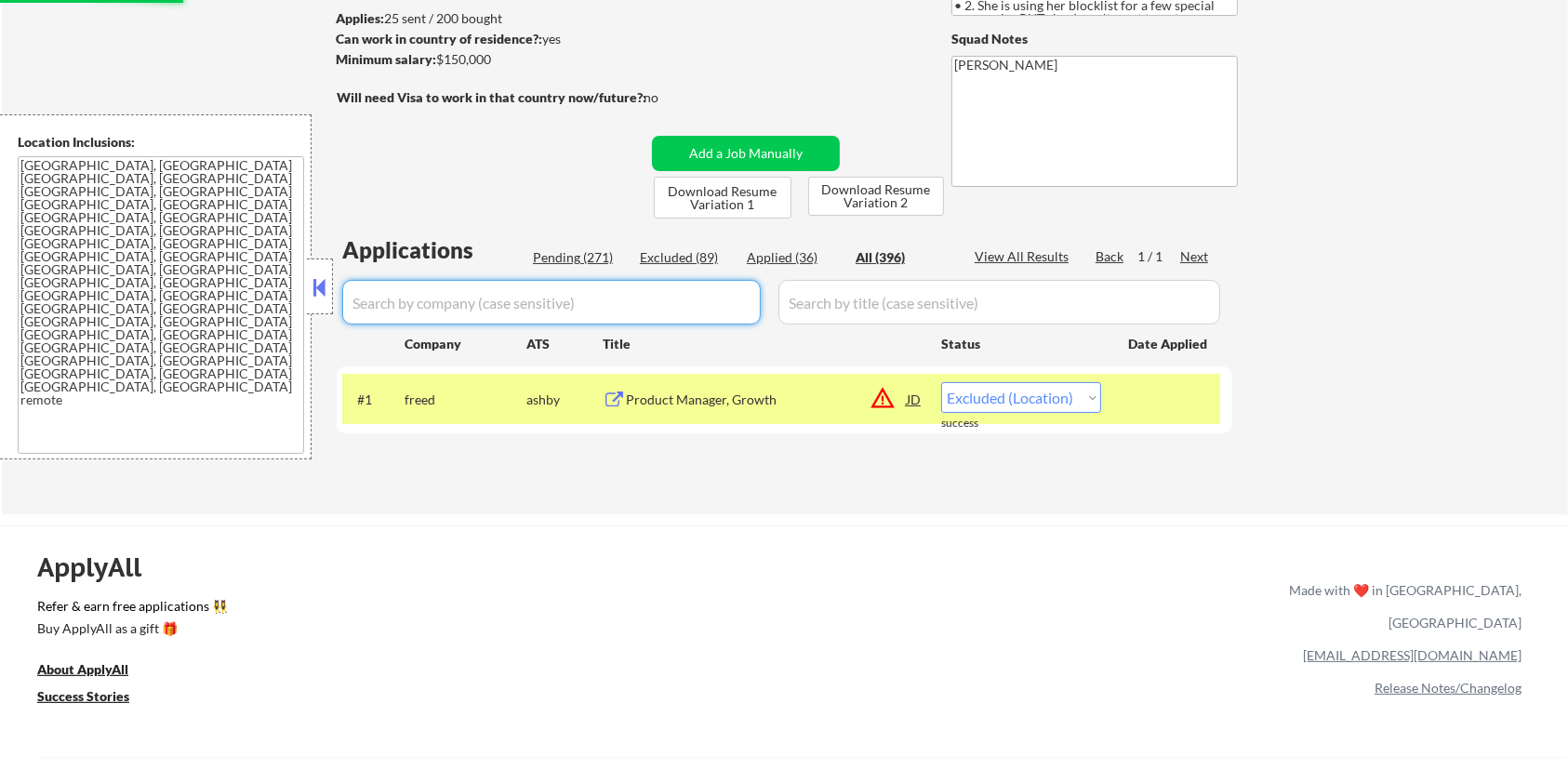
select select ""applied""
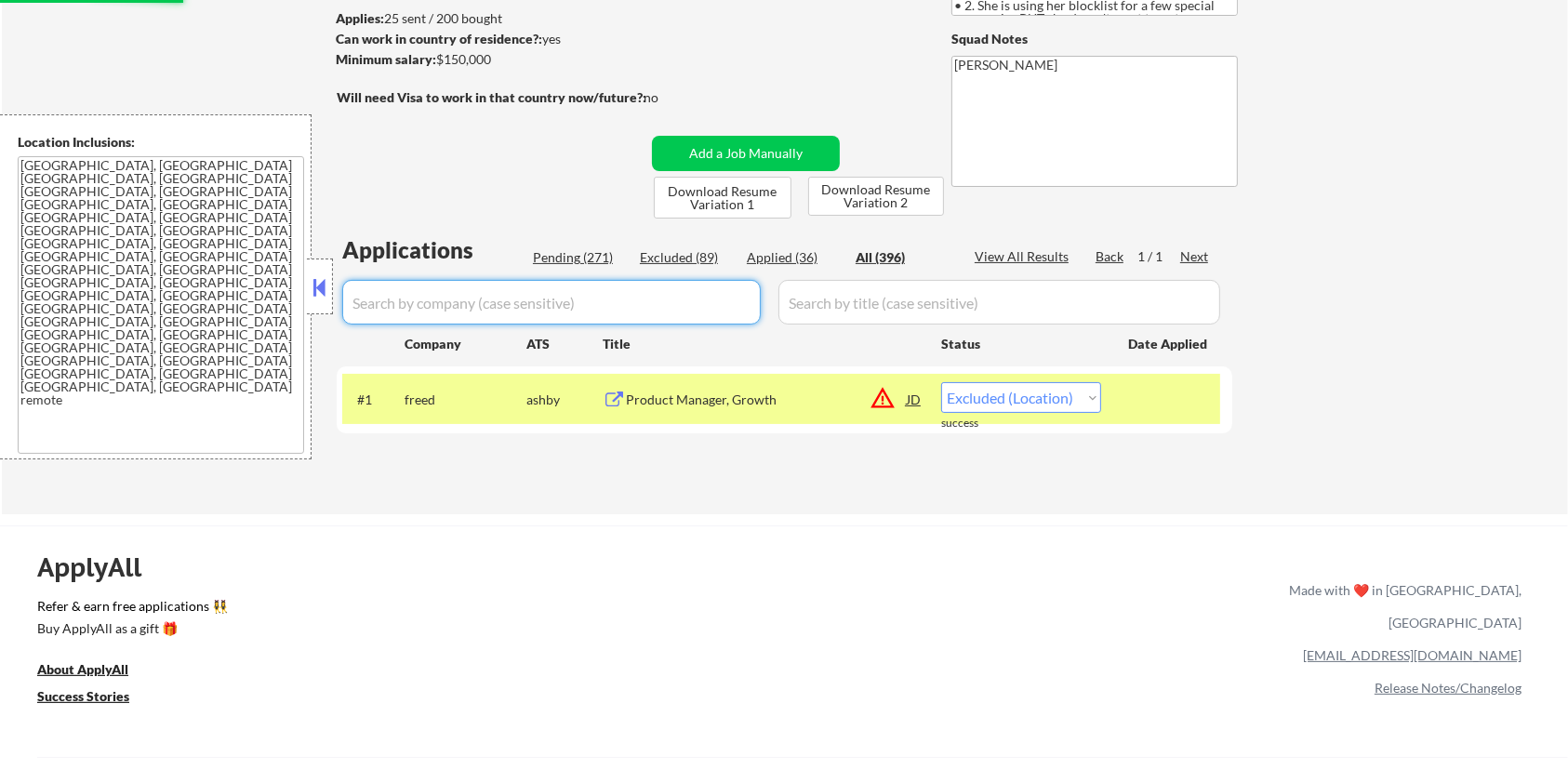
select select ""applied""
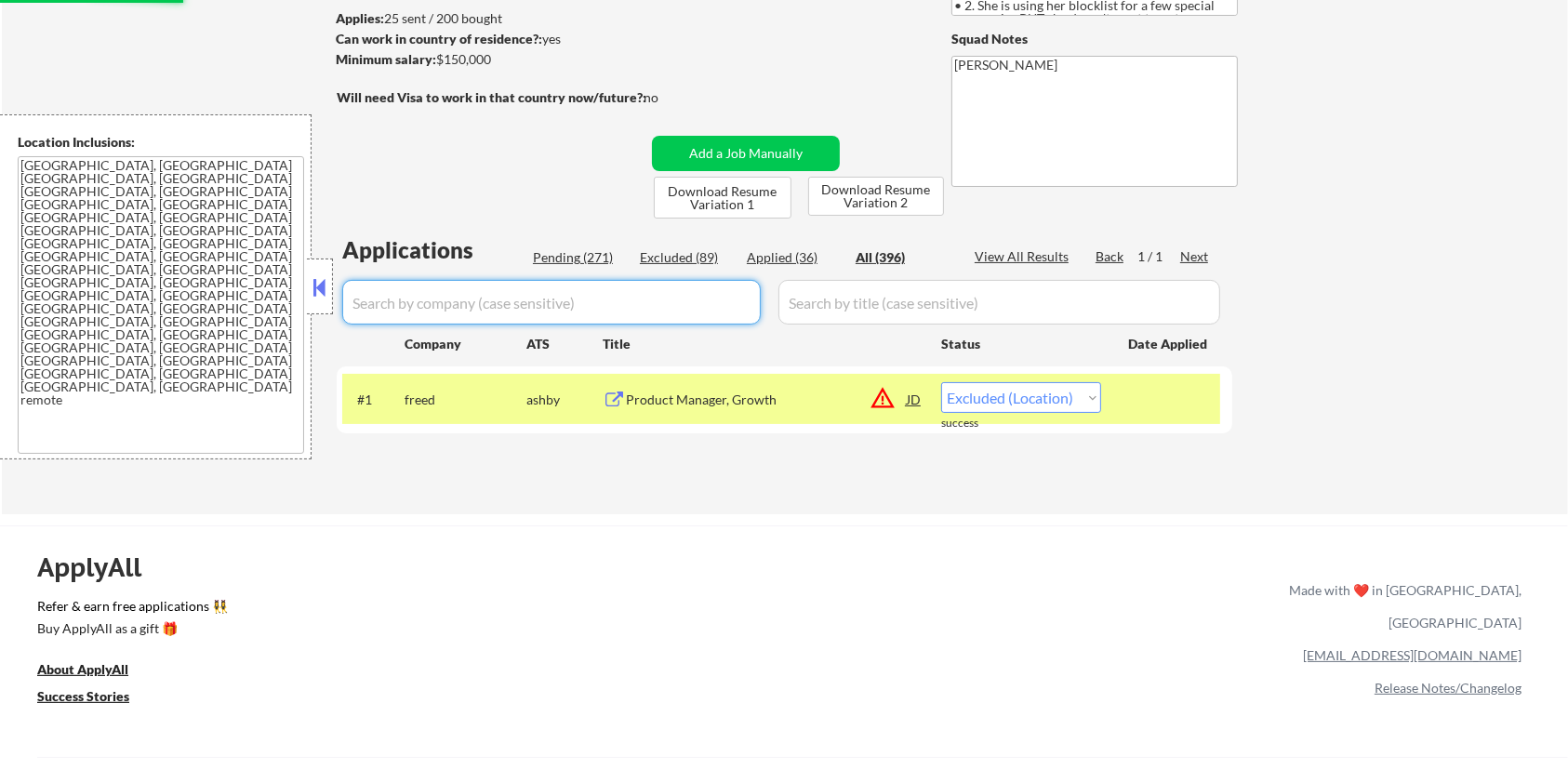
select select ""applied""
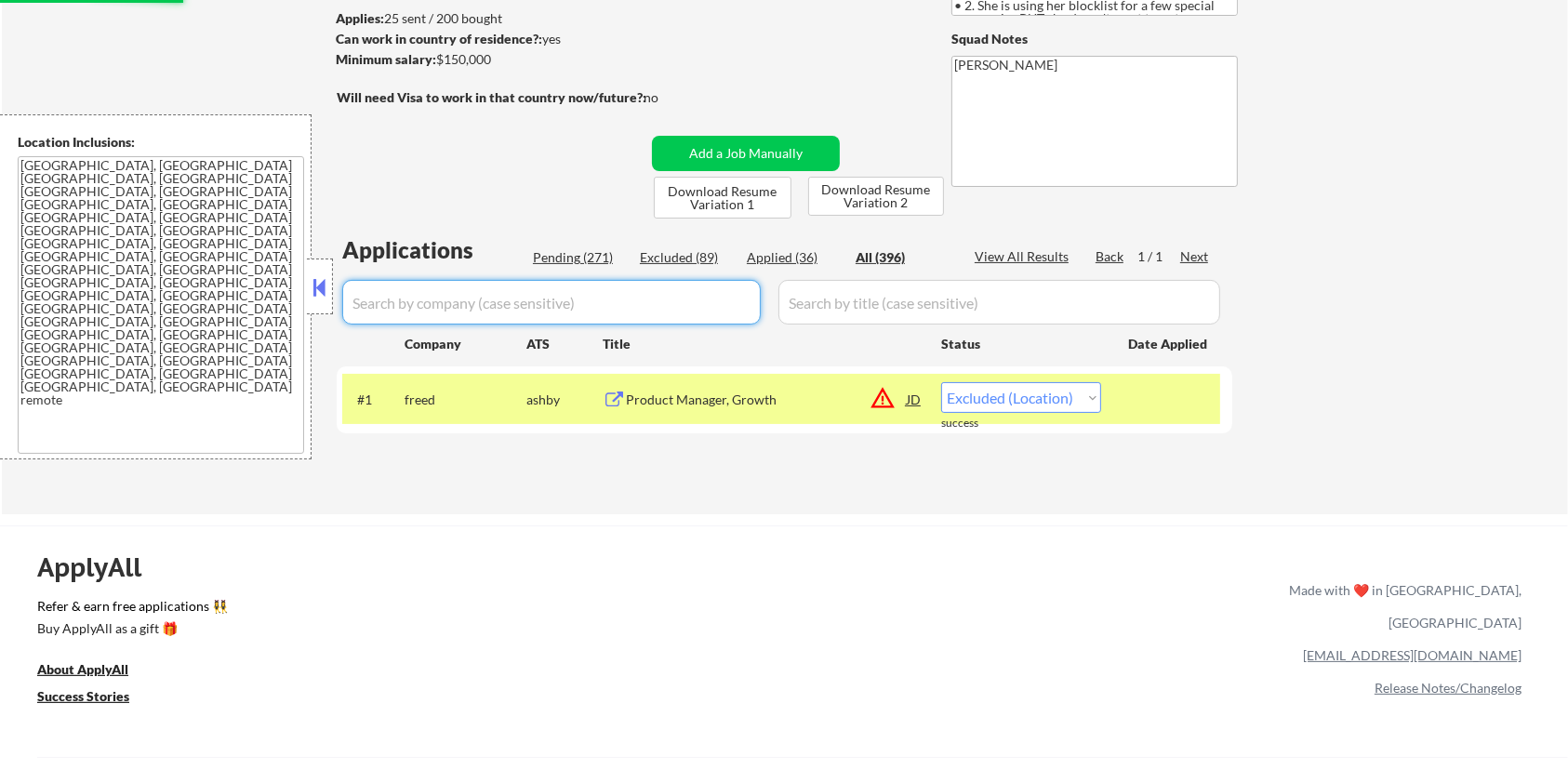
select select ""applied""
select select ""excluded__blocklist_""
select select ""applied""
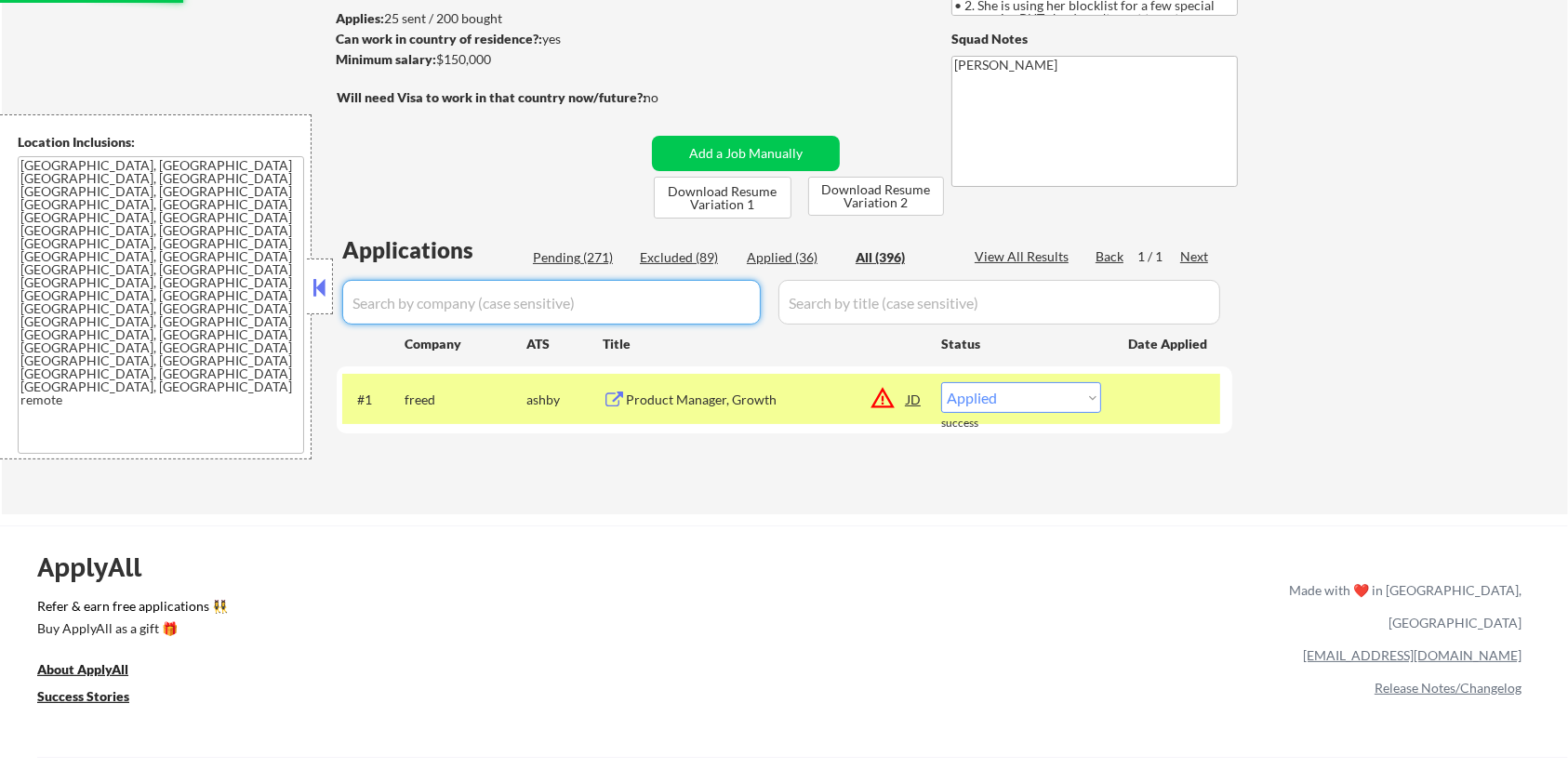
select select ""applied""
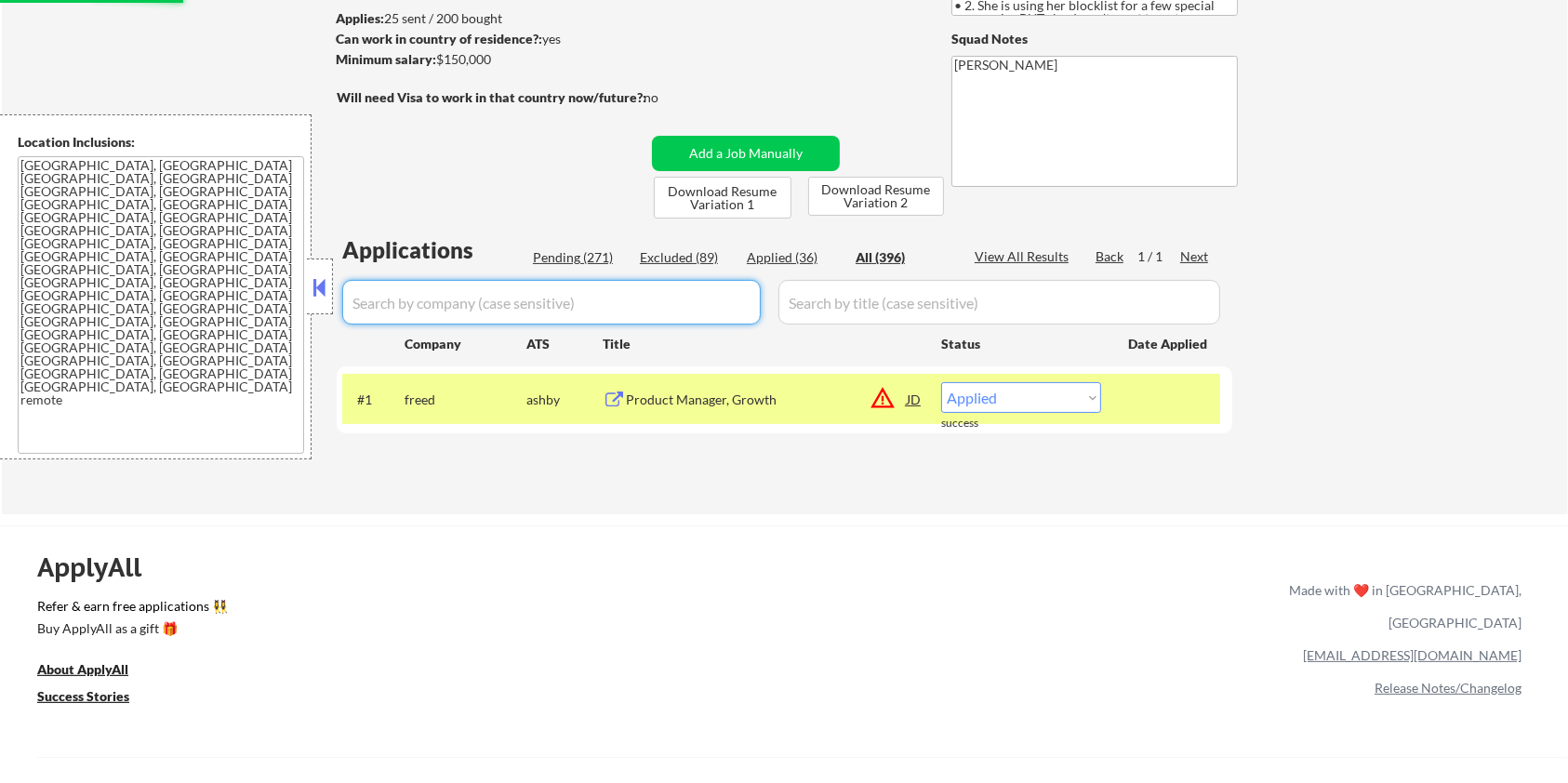
select select ""applied""
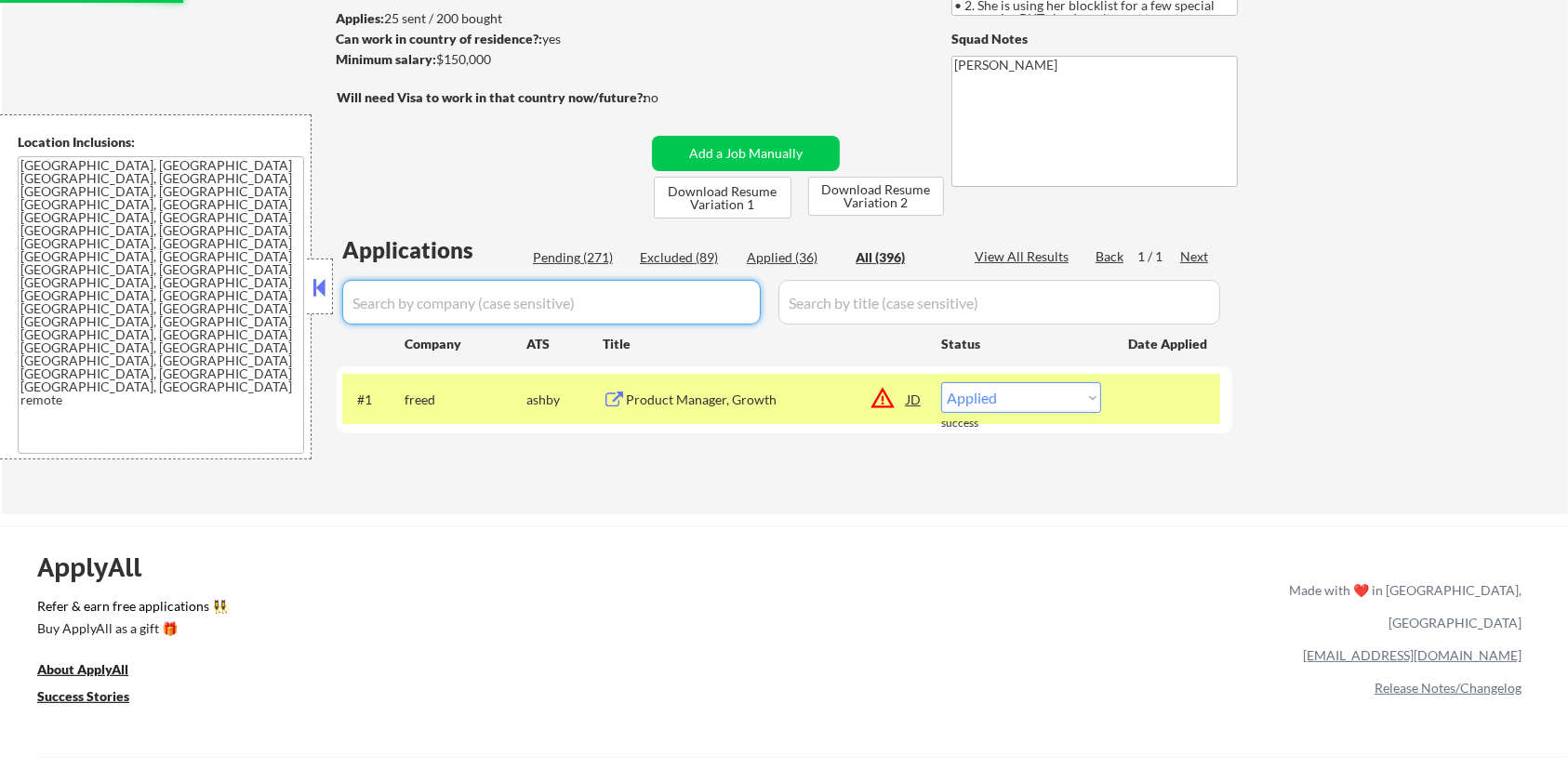
select select ""excluded__expired_""
select select ""excluded__location_""
select select ""excluded__bad_match_""
select select ""excluded__expired_""
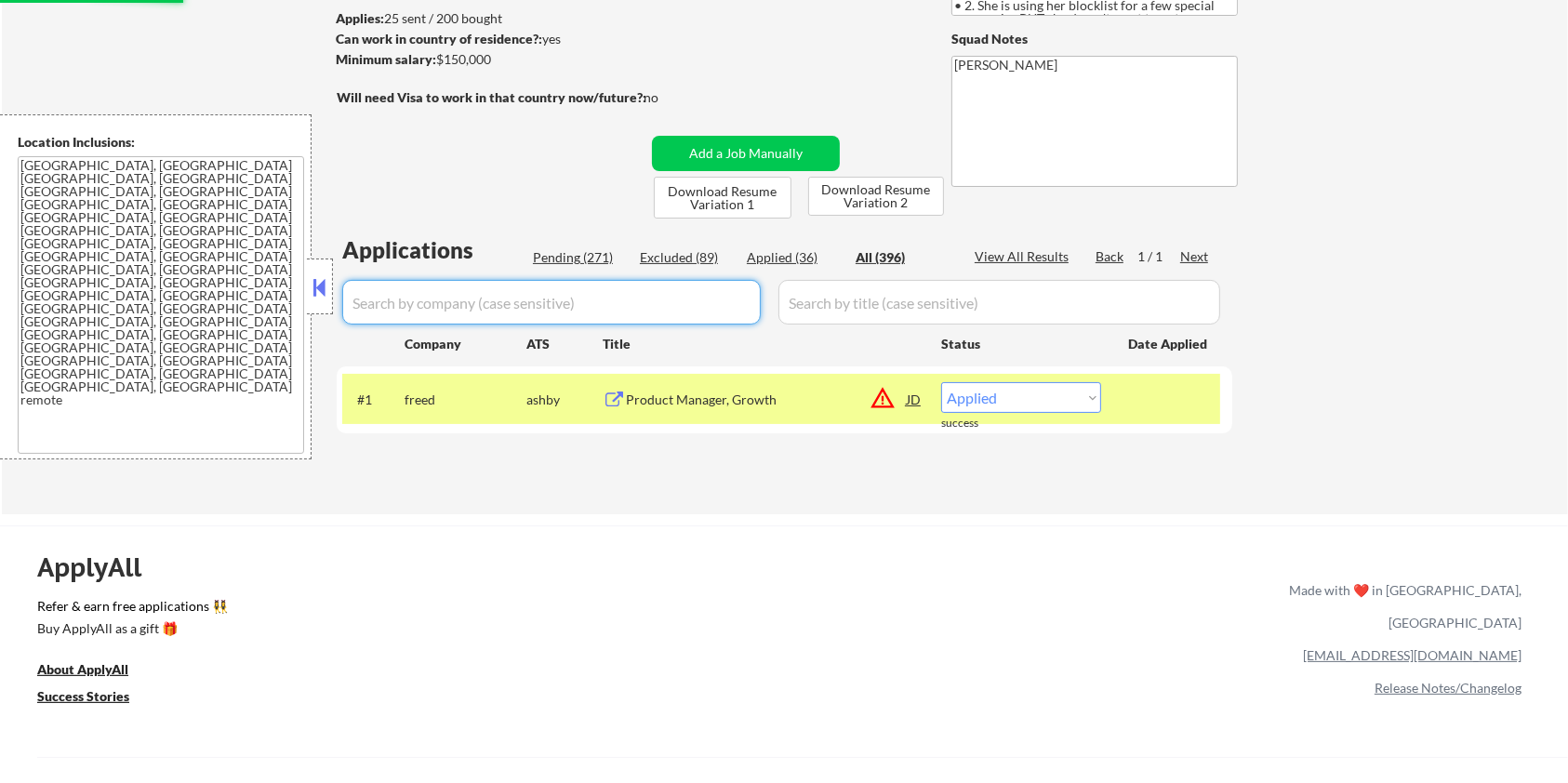
select select ""excluded""
select select ""excluded__location_""
select select ""excluded""
select select ""excluded__location_""
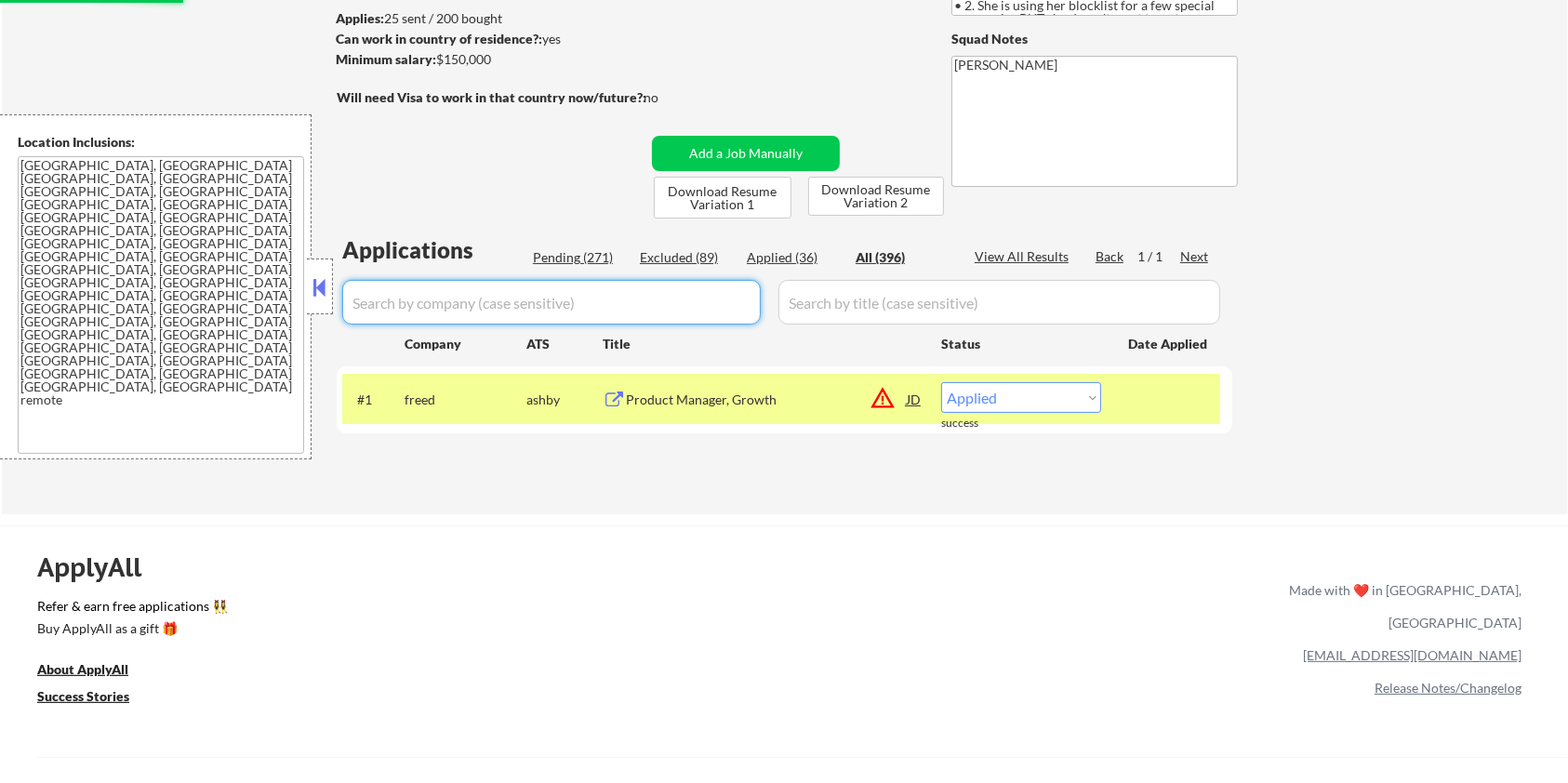
select select ""excluded__blocklist_""
select select ""excluded__salary_""
select select ""excluded__blocklist_""
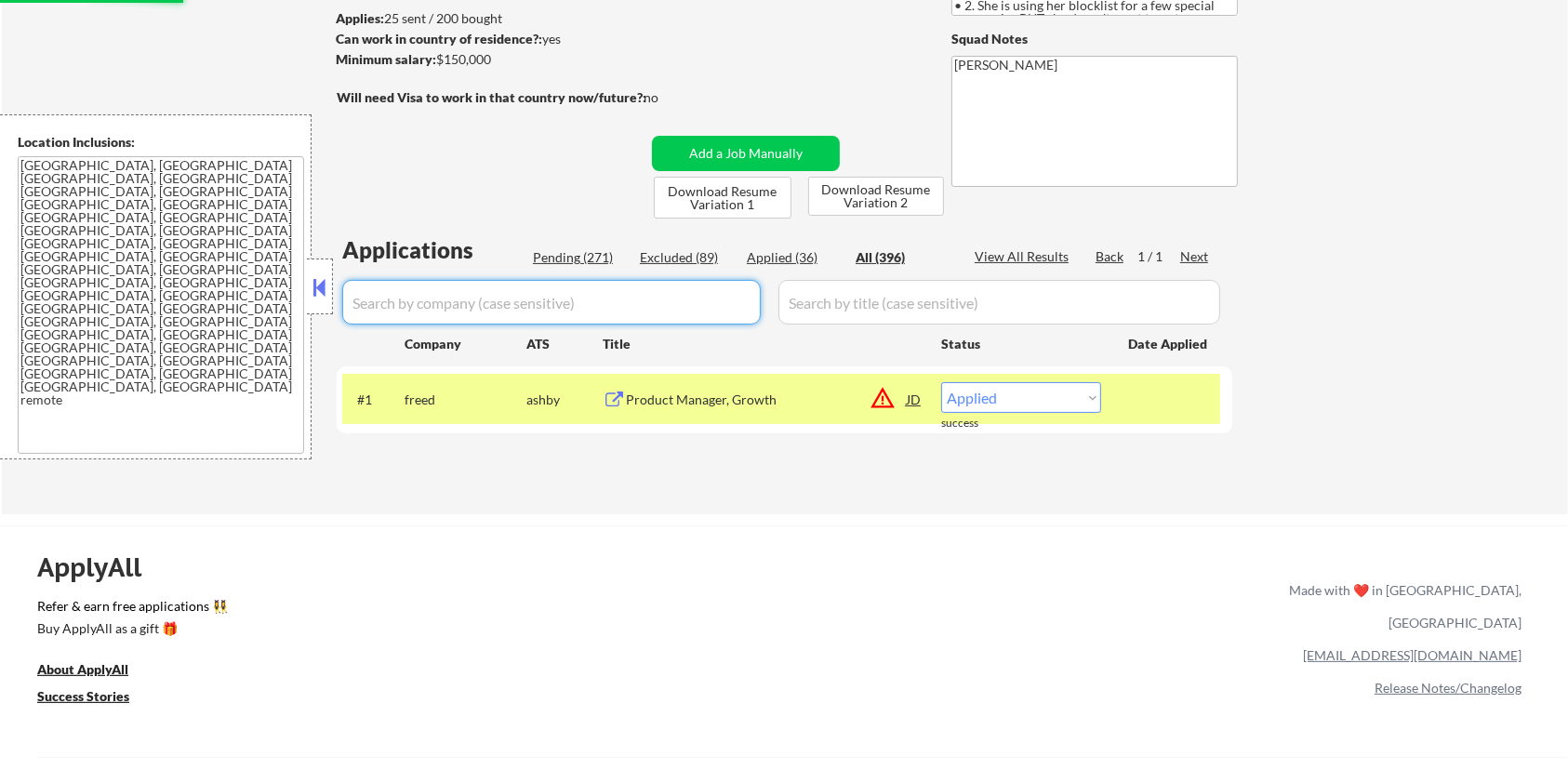
select select ""excluded__blocklist_""
select select ""excluded__location_""
select select ""excluded__salary_""
select select ""excluded__expired_""
select select ""excluded__bad_match_""
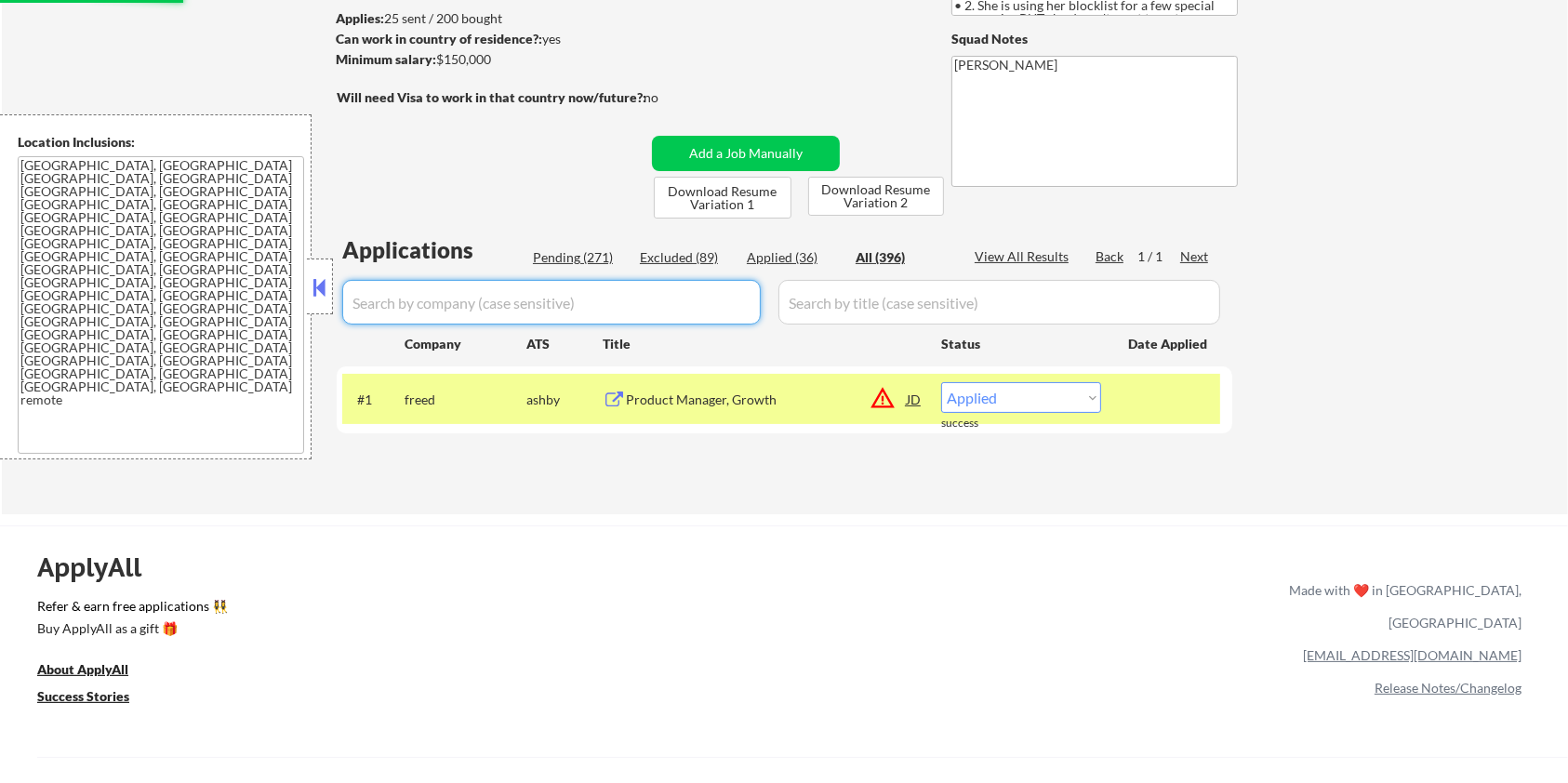
select select ""excluded__blocklist_""
select select ""excluded__location_""
select select ""excluded__bad_match_""
select select ""excluded""
select select ""excluded__bad_match_""
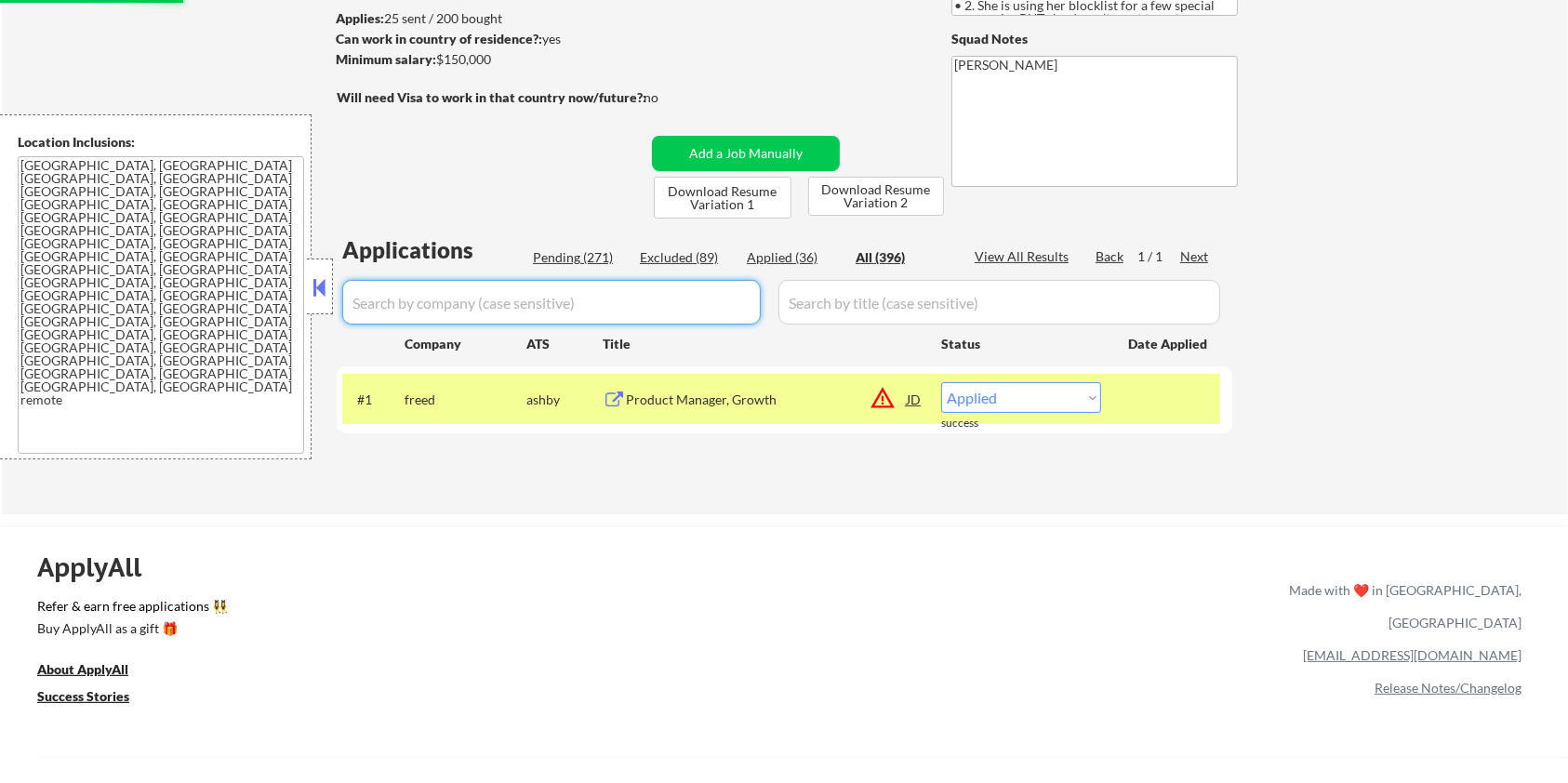
select select ""excluded__salary_""
select select ""excluded__location_""
select select ""excluded""
select select ""excluded__location_""
select select ""excluded""
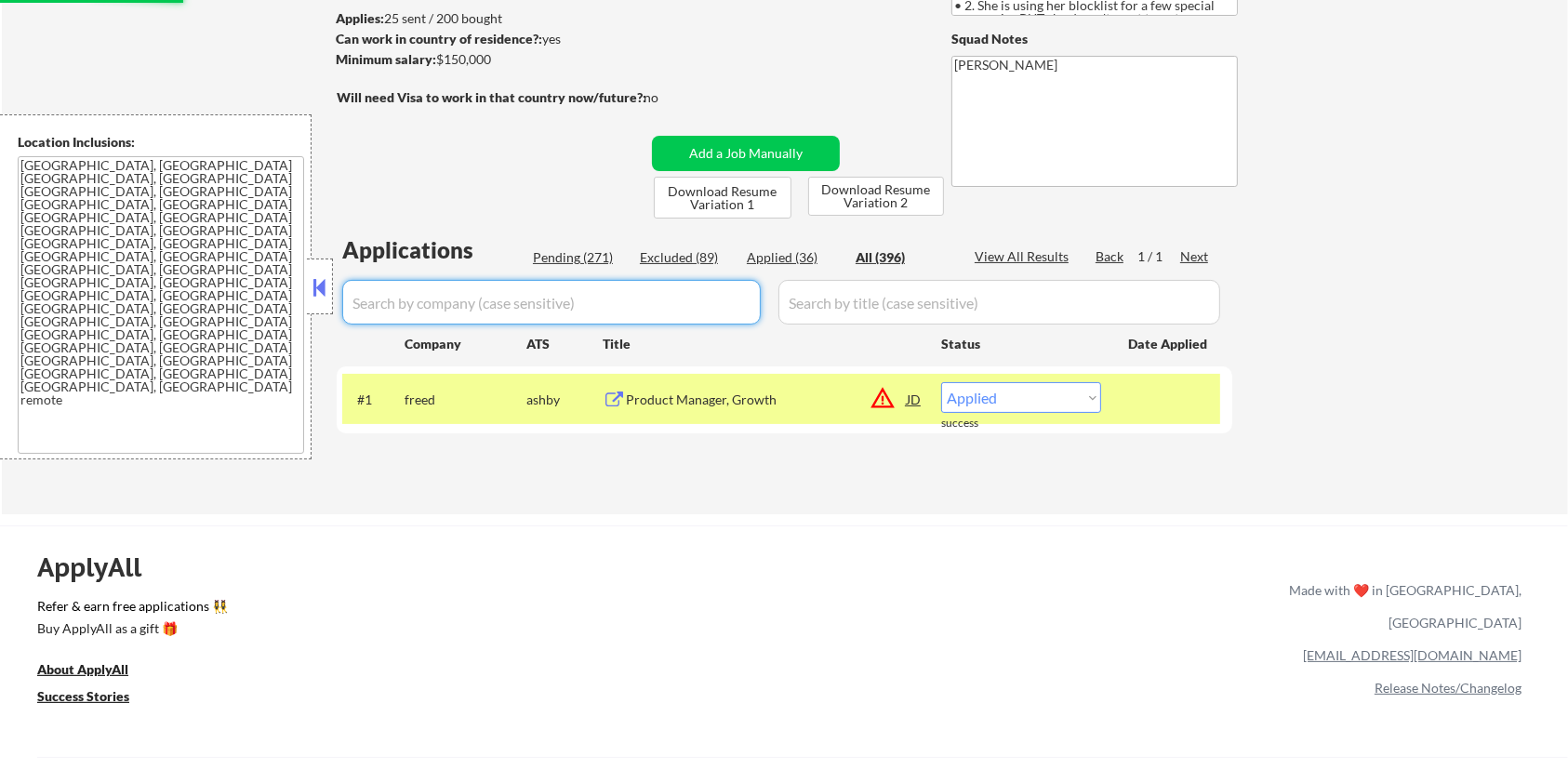
select select ""excluded__bad_match_""
select select ""excluded""
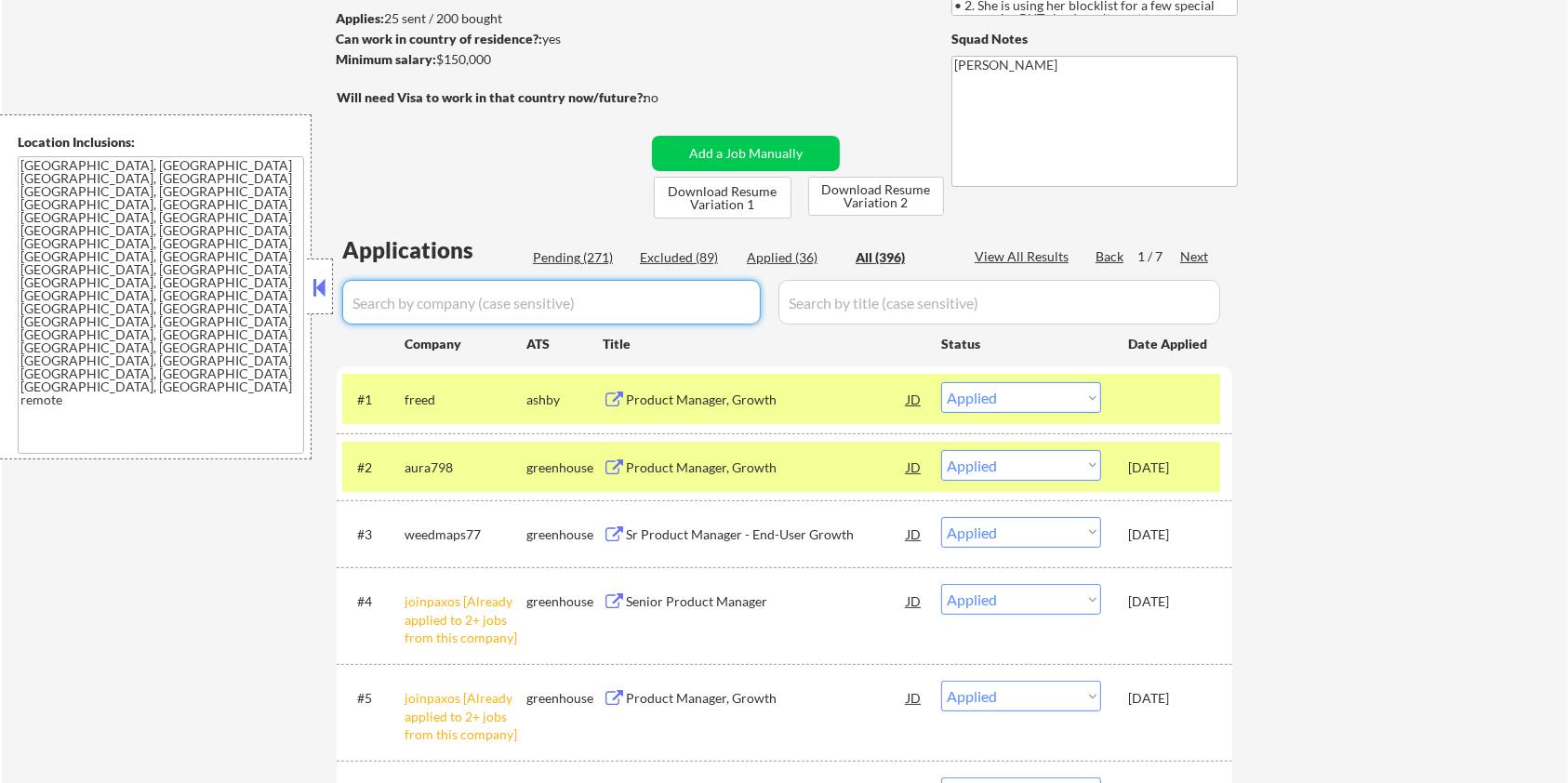
click at [564, 249] on div "Pending (271)" at bounding box center [579, 257] width 93 height 19
select select ""pending""
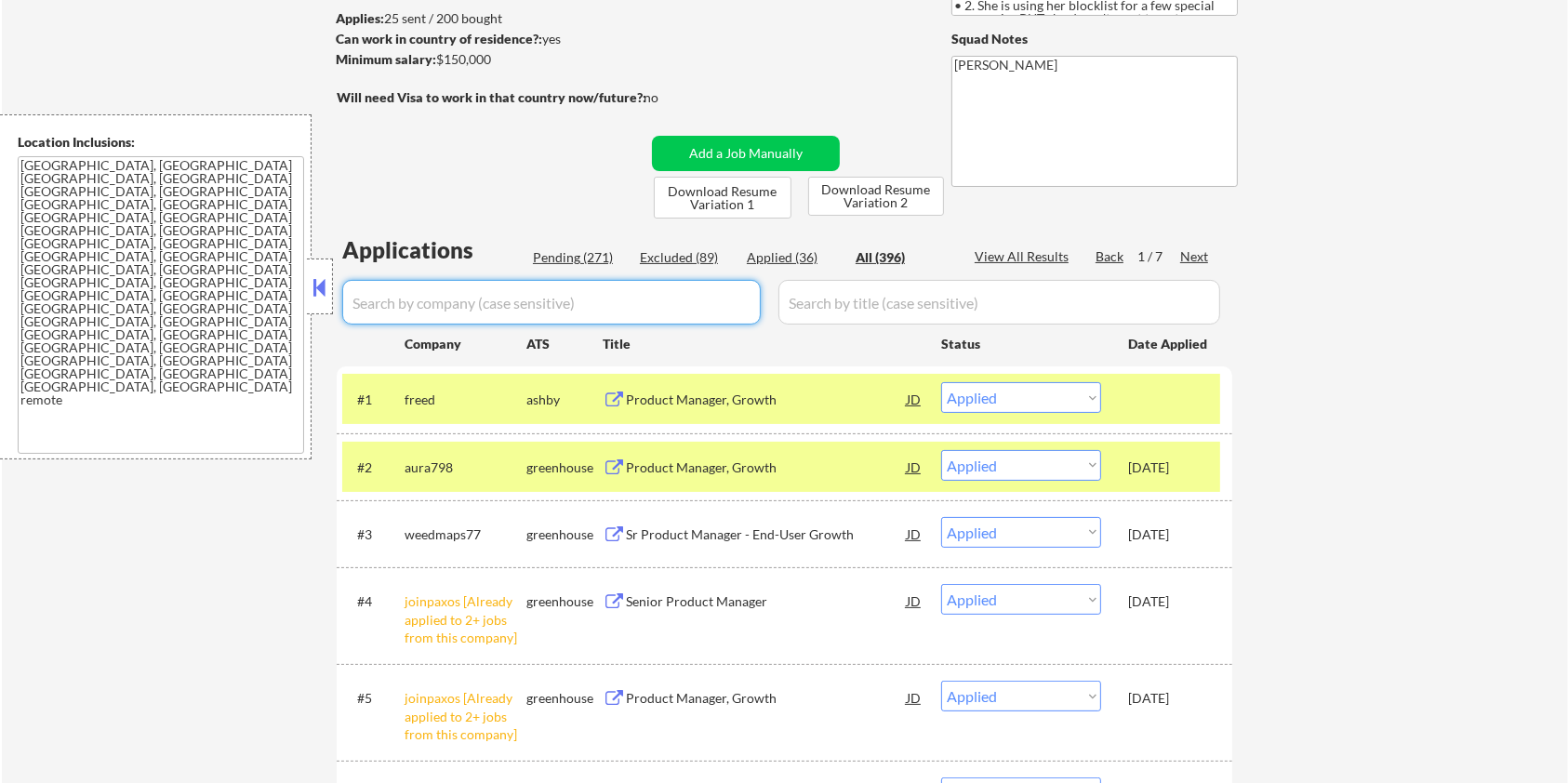
select select ""pending""
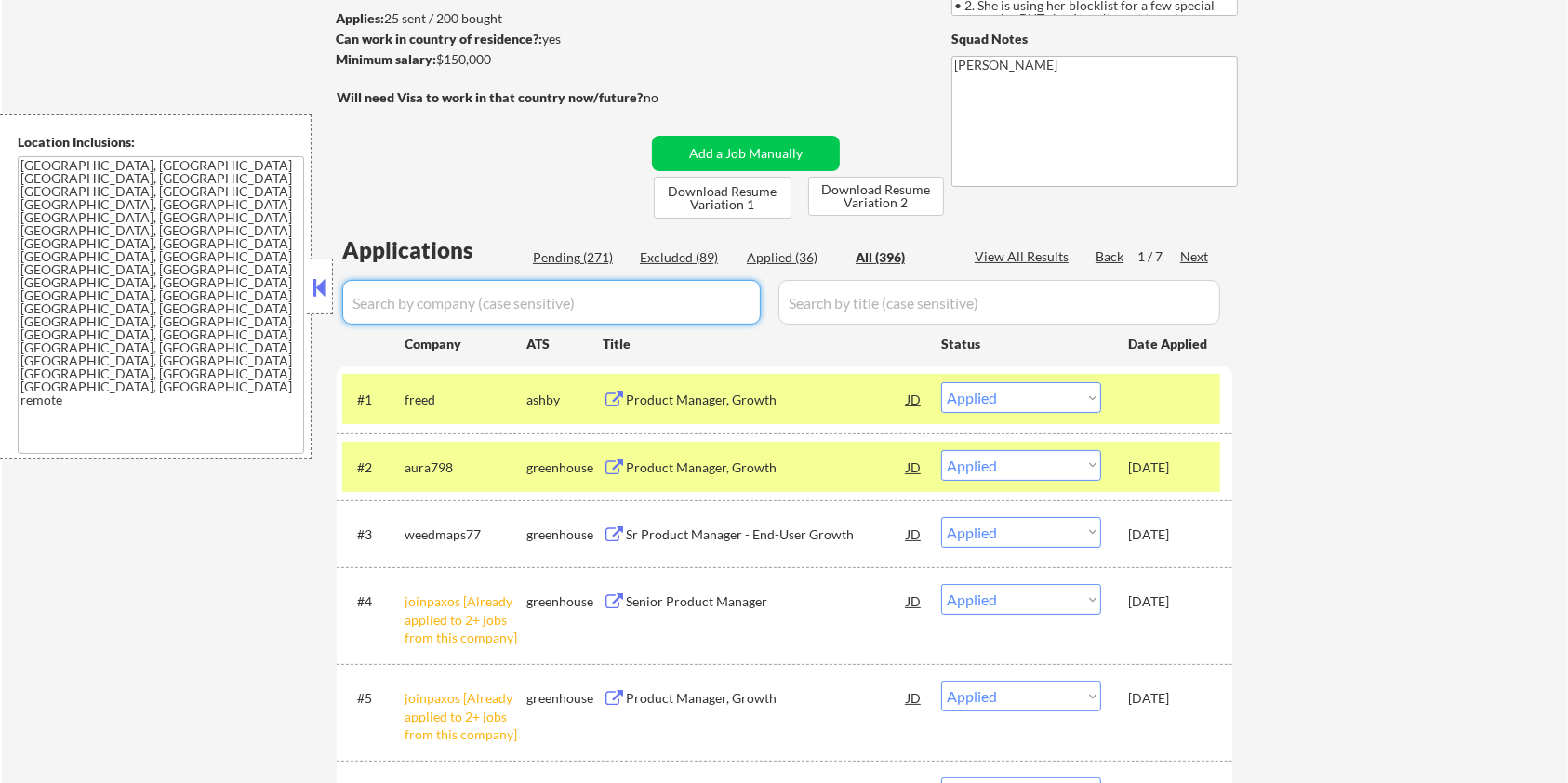
select select ""pending""
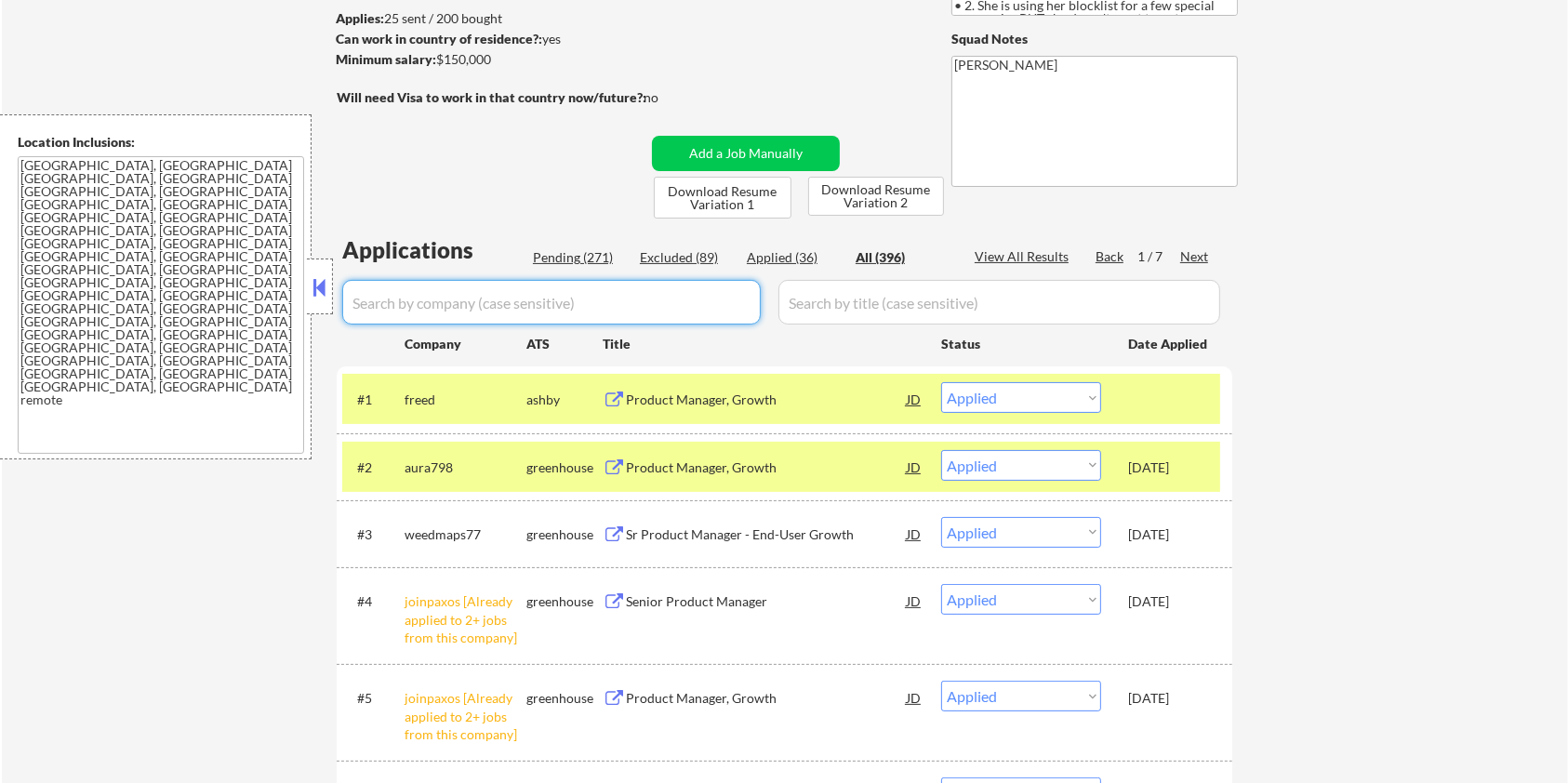
select select ""pending""
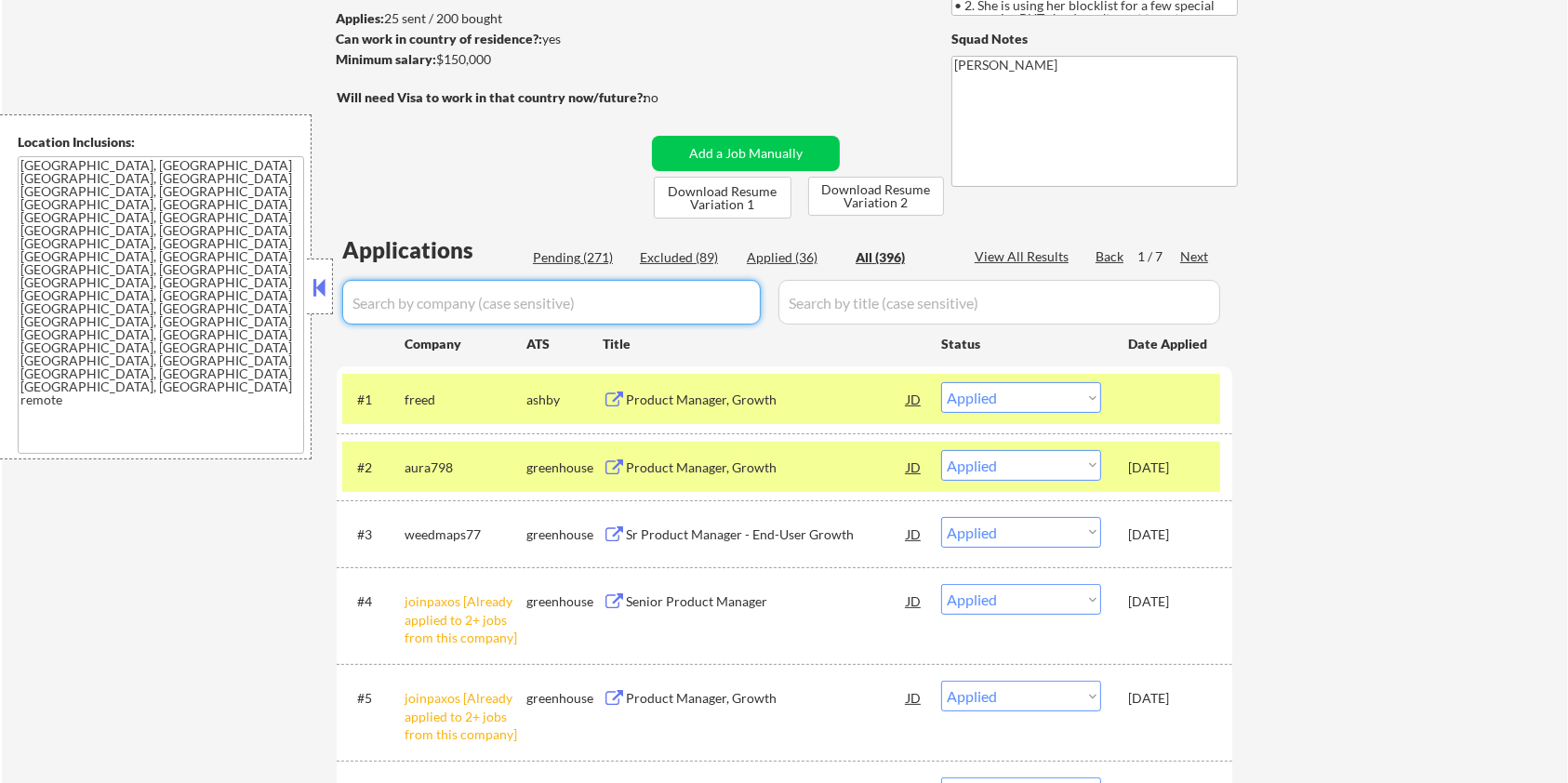
select select ""pending""
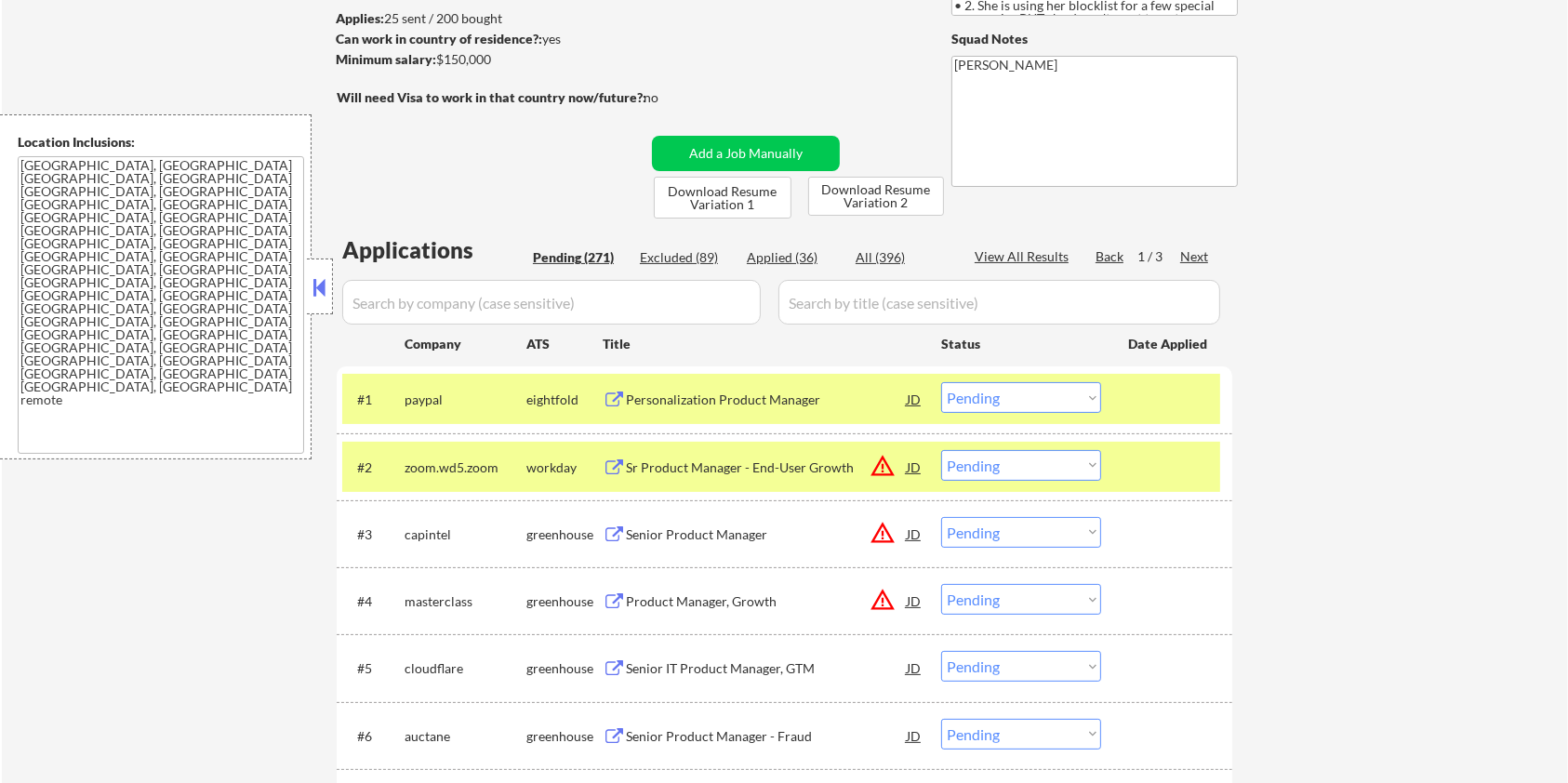
click at [518, 302] on input "input" at bounding box center [550, 303] width 418 height 45
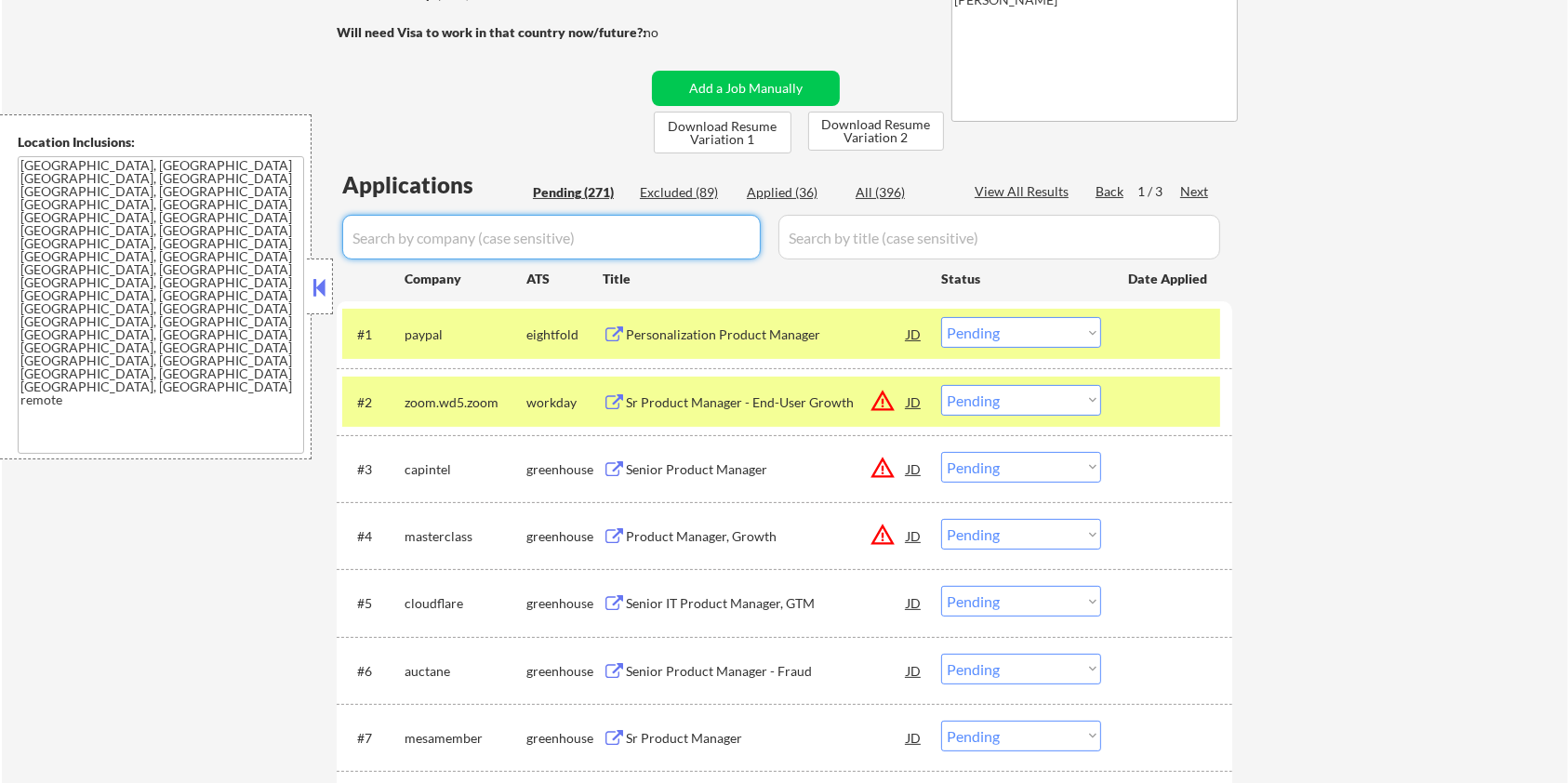
scroll to position [372, 0]
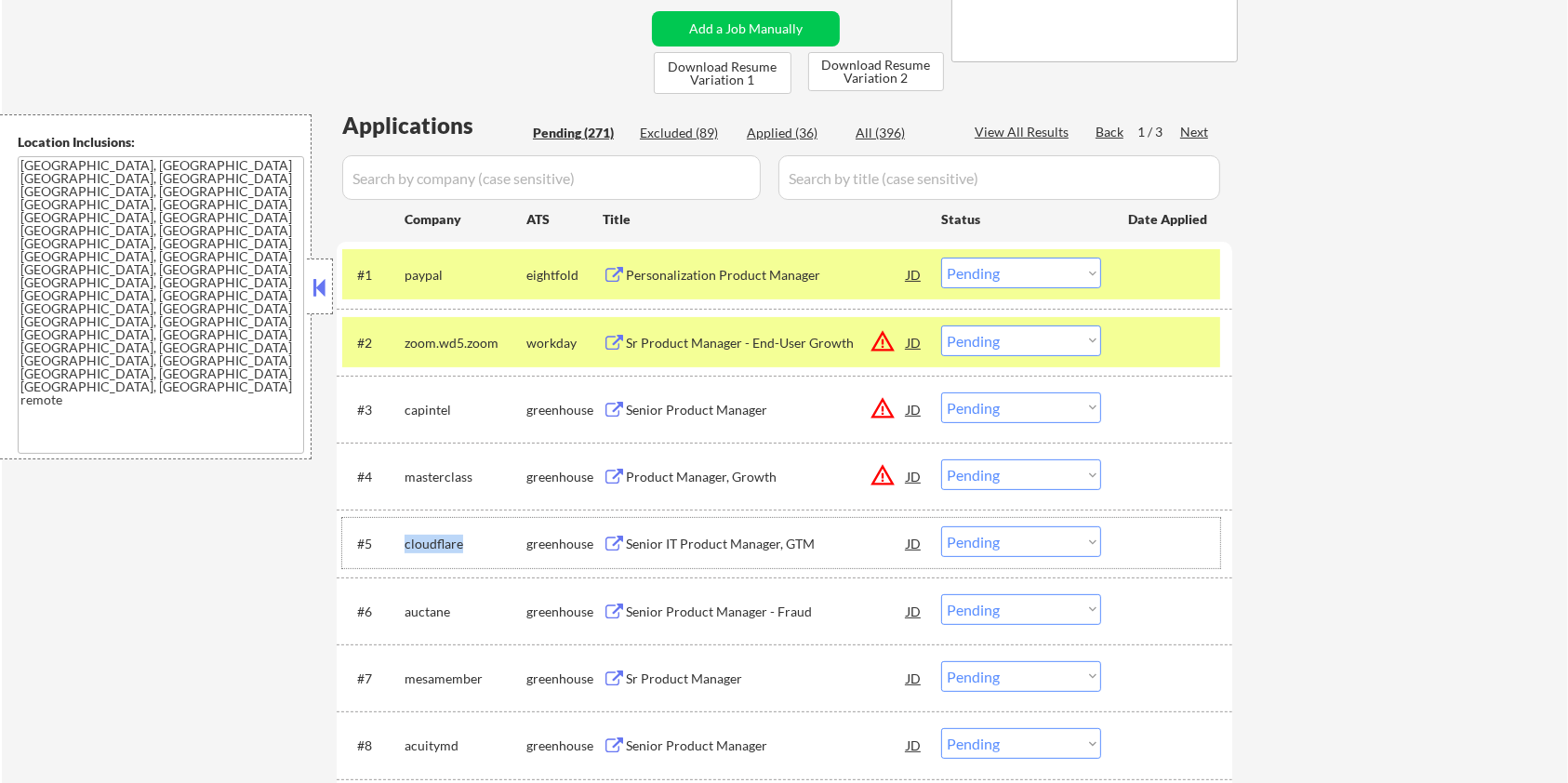
drag, startPoint x: 462, startPoint y: 533, endPoint x: 403, endPoint y: 541, distance: 59.5
click at [401, 543] on div "#5 cloudflare greenhouse Senior IT Product Manager, GTM JD warning_amber Choose…" at bounding box center [781, 543] width 878 height 50
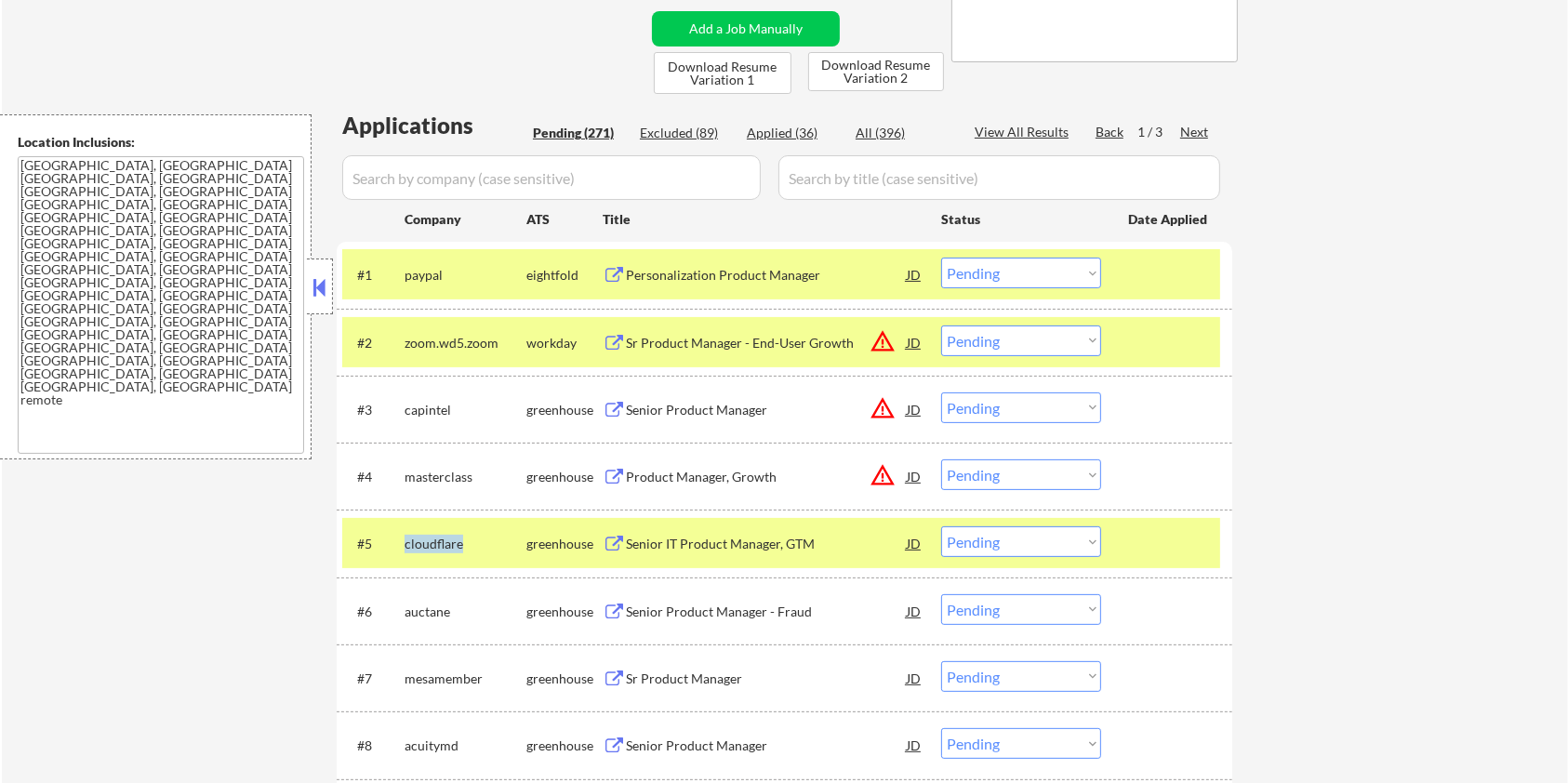
scroll to position [496, 0]
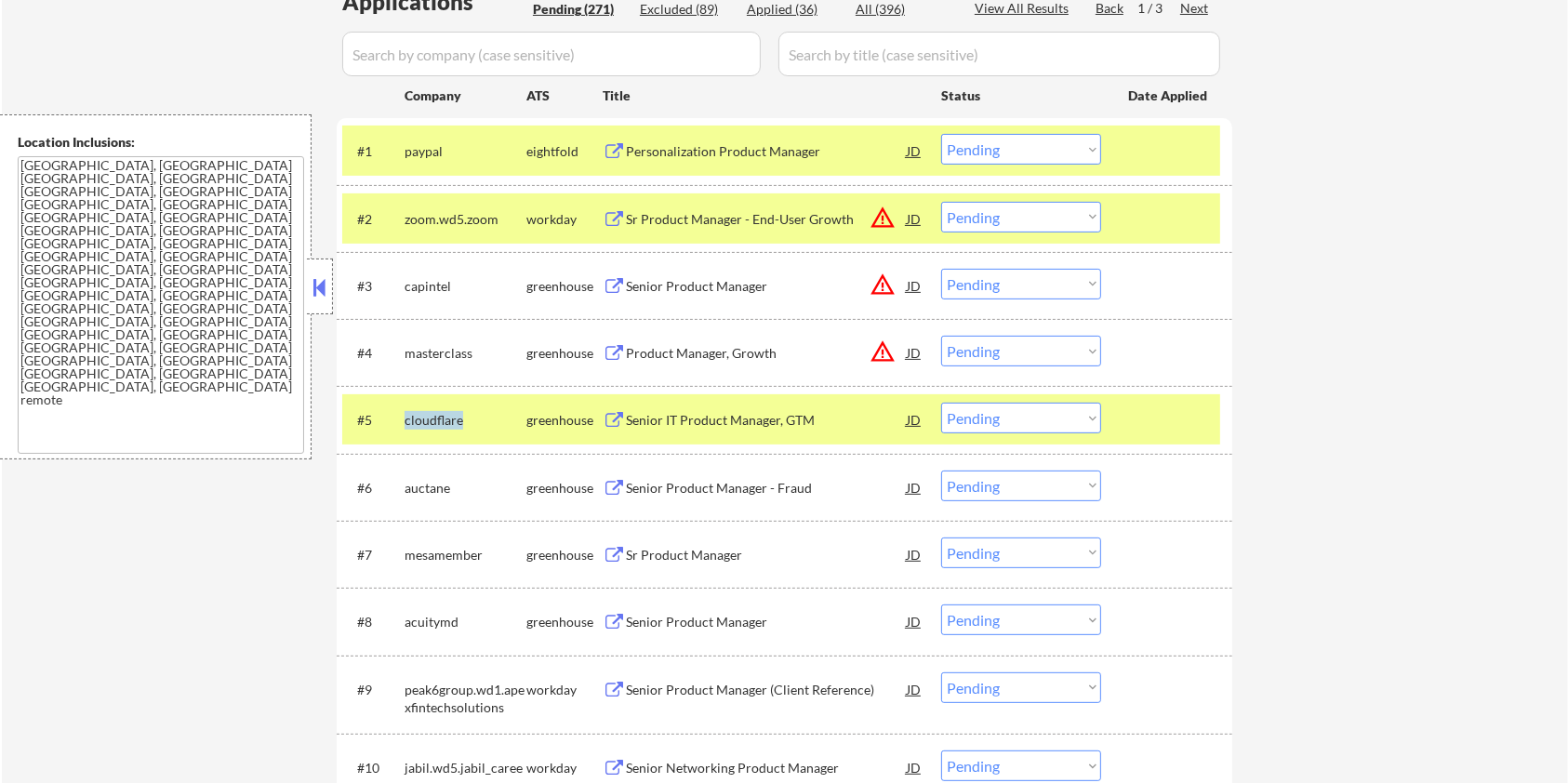
copy div "cloudflare"
click at [410, 56] on input "input" at bounding box center [550, 54] width 418 height 45
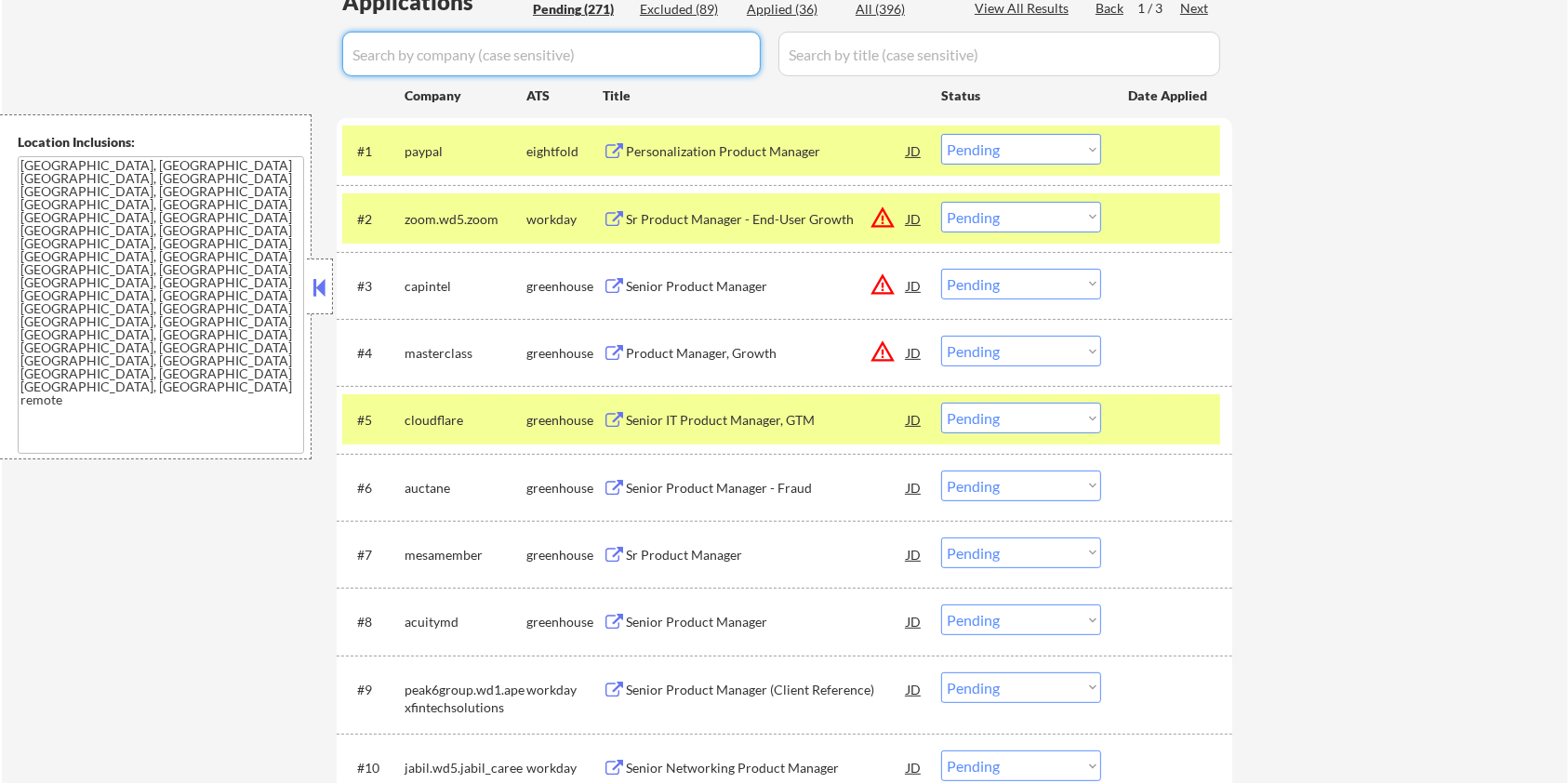
paste input "cloudflare"
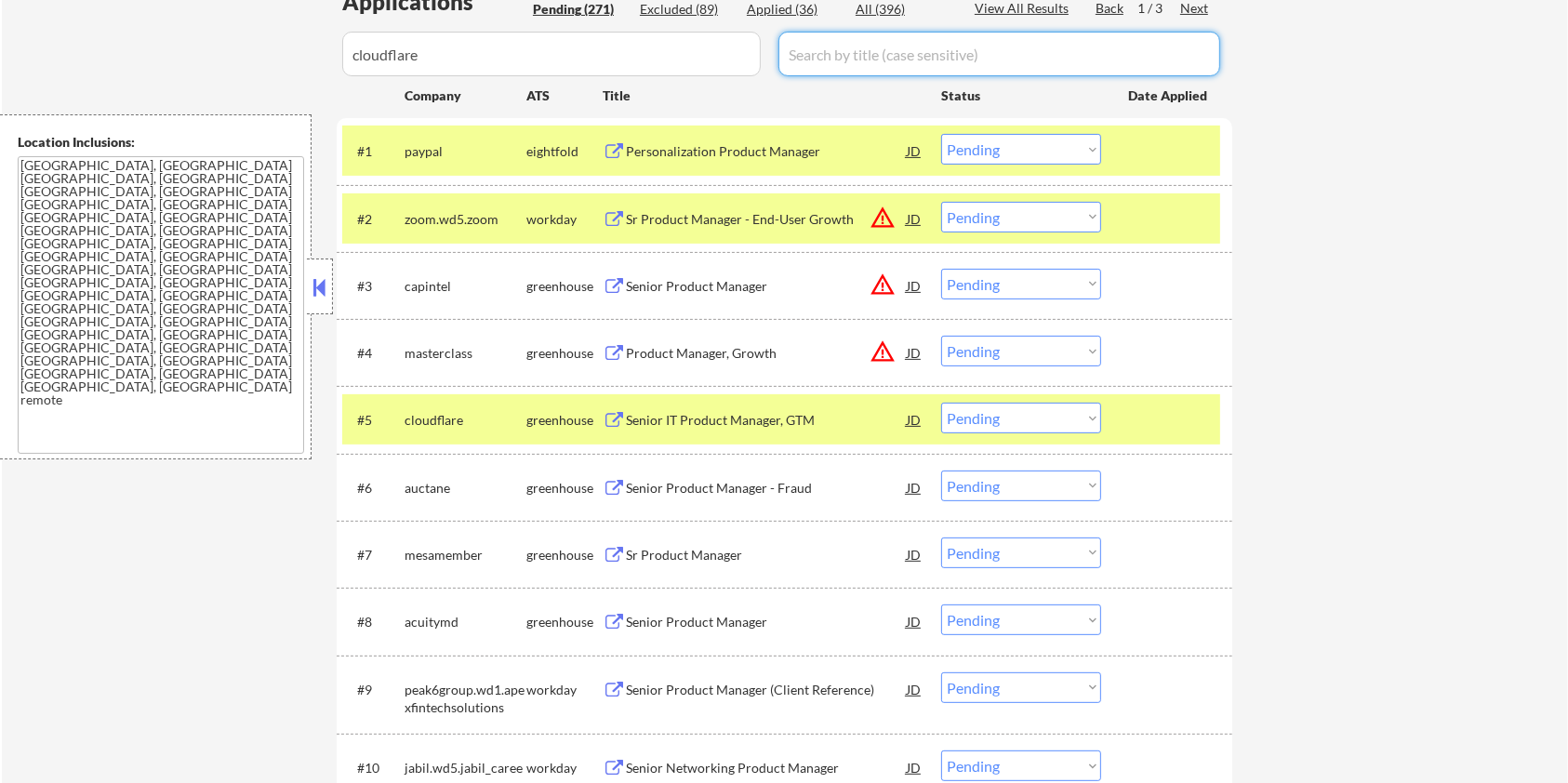
click at [825, 56] on input "input" at bounding box center [999, 54] width 442 height 45
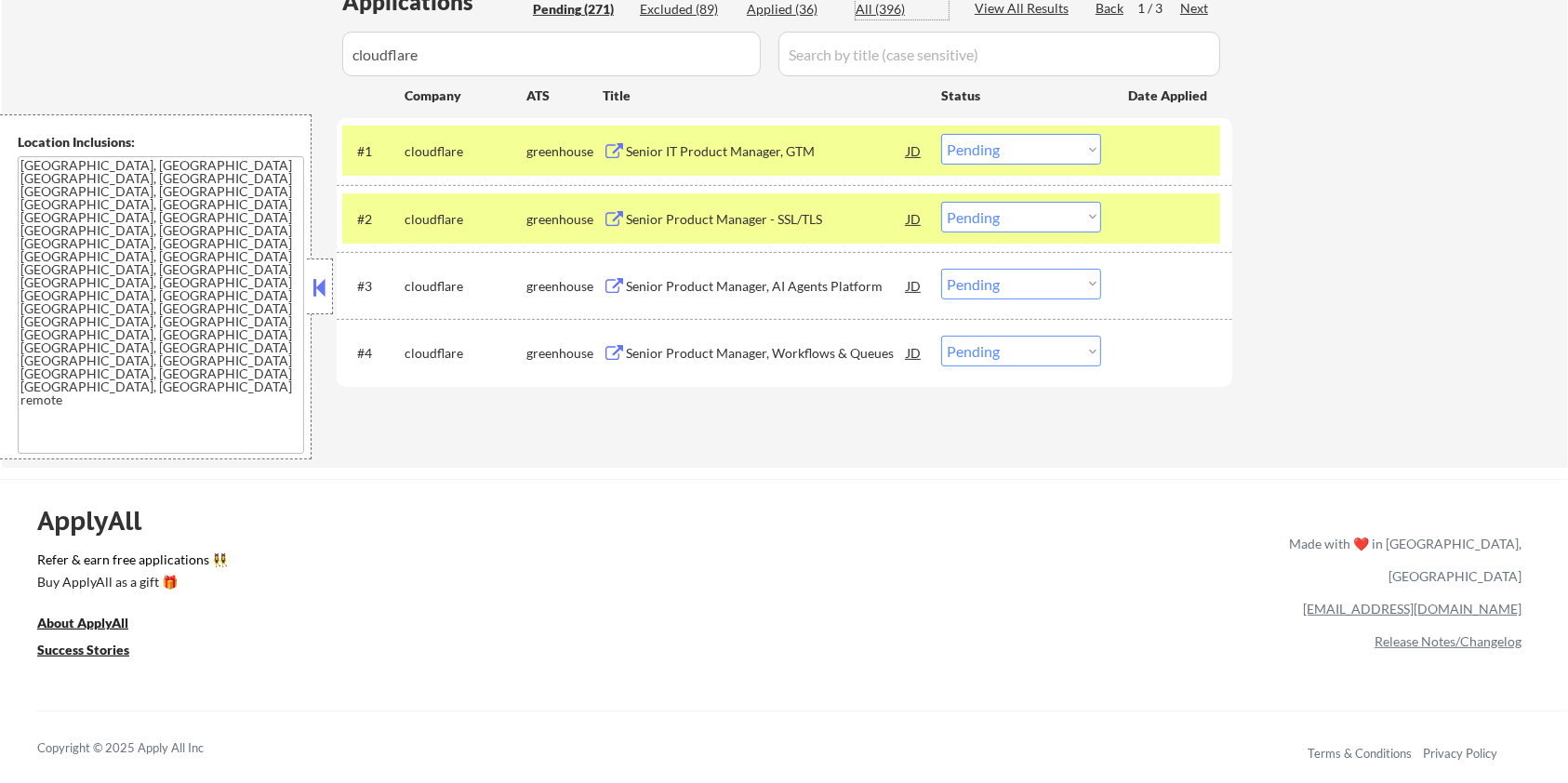
click at [878, 8] on div "All (396)" at bounding box center [901, 9] width 93 height 19
click at [715, 148] on div "Senior IT Product Manager, GTM" at bounding box center [766, 151] width 281 height 19
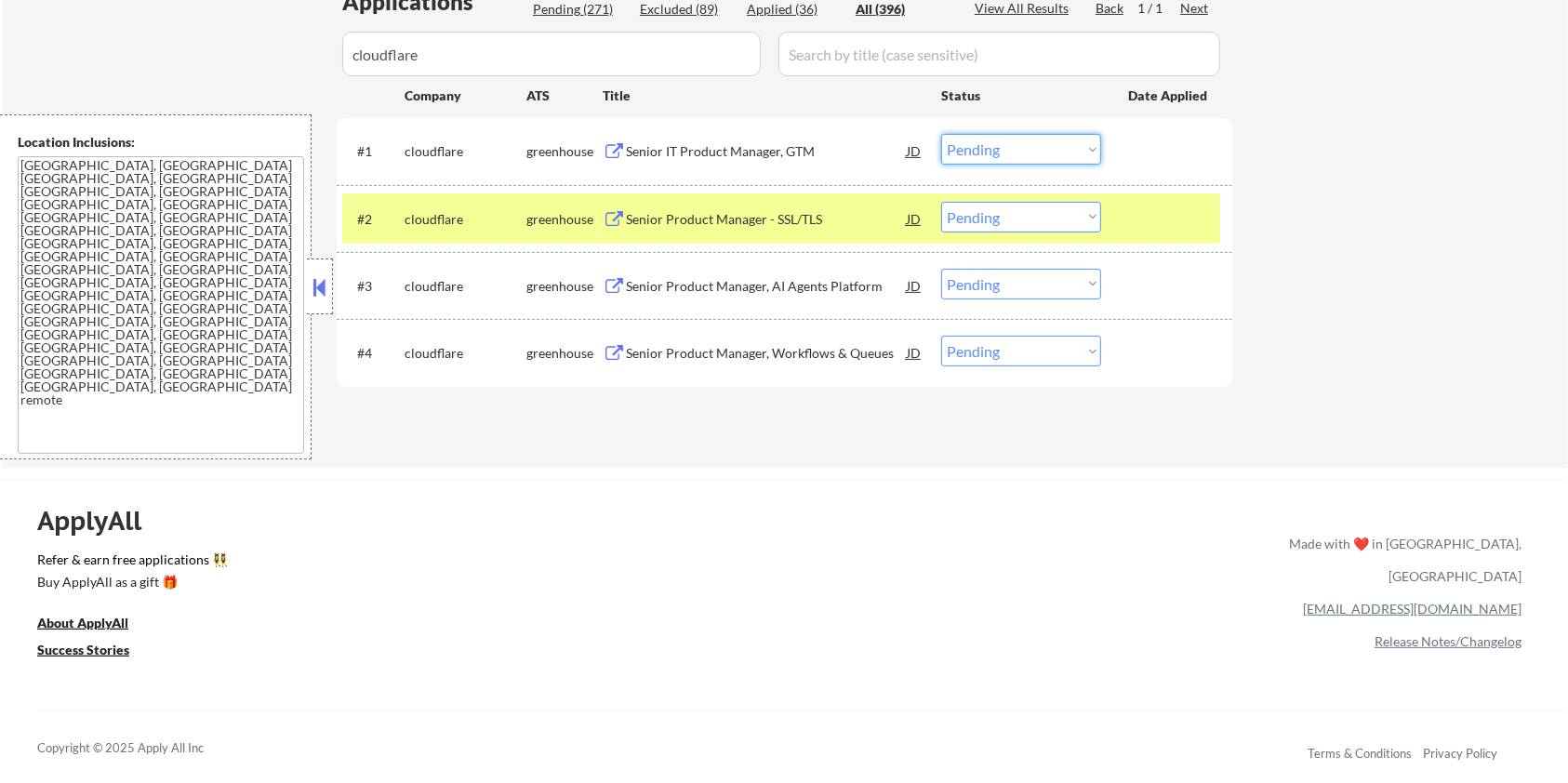
click at [1016, 153] on select "Choose an option... Pending Applied Excluded (Questions) Excluded (Expired) Exc…" at bounding box center [1021, 149] width 160 height 30
click at [941, 134] on select "Choose an option... Pending Applied Excluded (Questions) Excluded (Expired) Exc…" at bounding box center [1021, 149] width 160 height 30
click at [739, 212] on div "Senior Product Manager - SSL/TLS" at bounding box center [766, 220] width 281 height 19
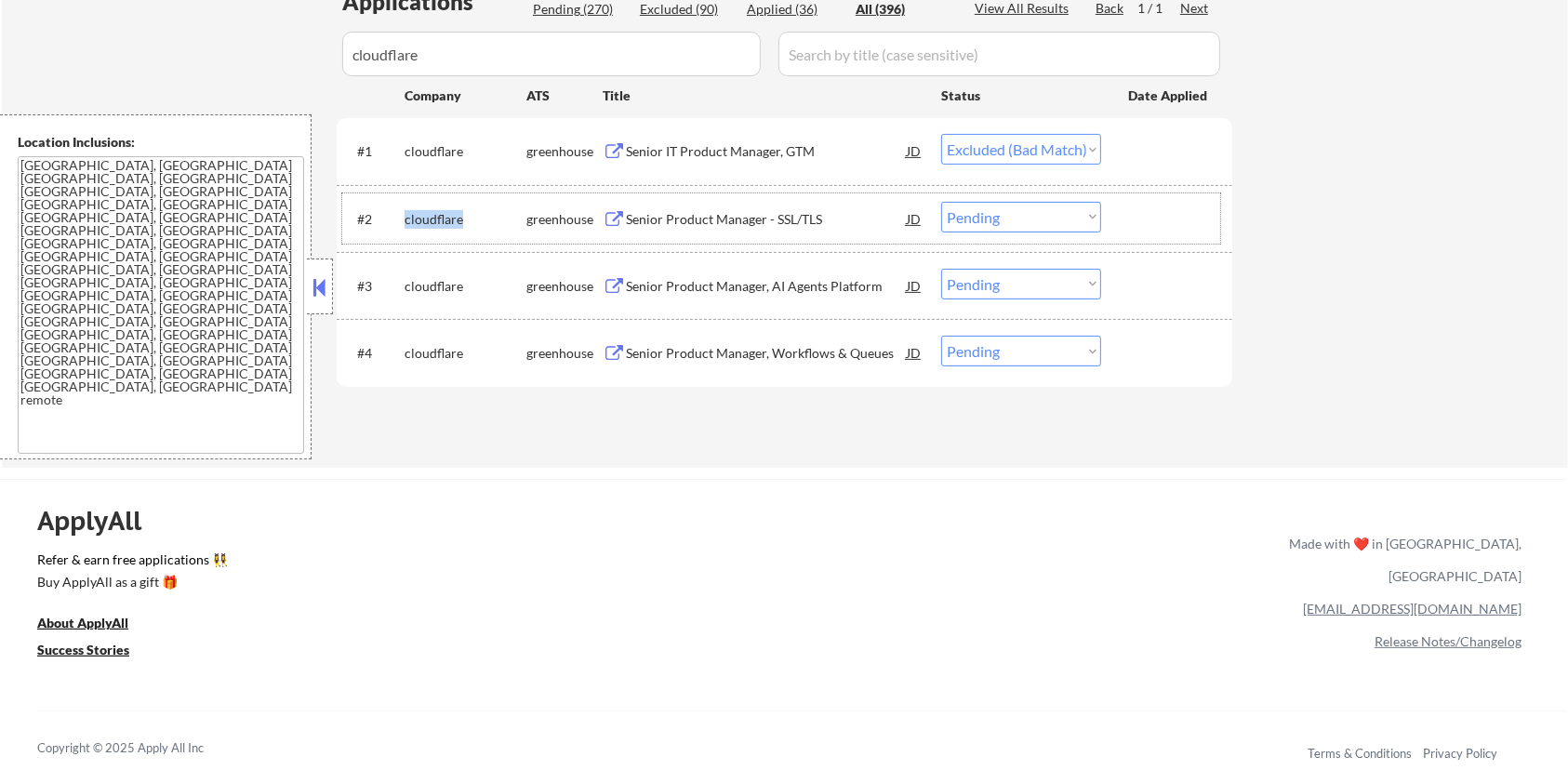
drag, startPoint x: 465, startPoint y: 216, endPoint x: 399, endPoint y: 219, distance: 66.1
click at [399, 219] on div "#2 cloudflare greenhouse Senior Product Manager - SSL/TLS JD warning_amber Choo…" at bounding box center [781, 218] width 878 height 50
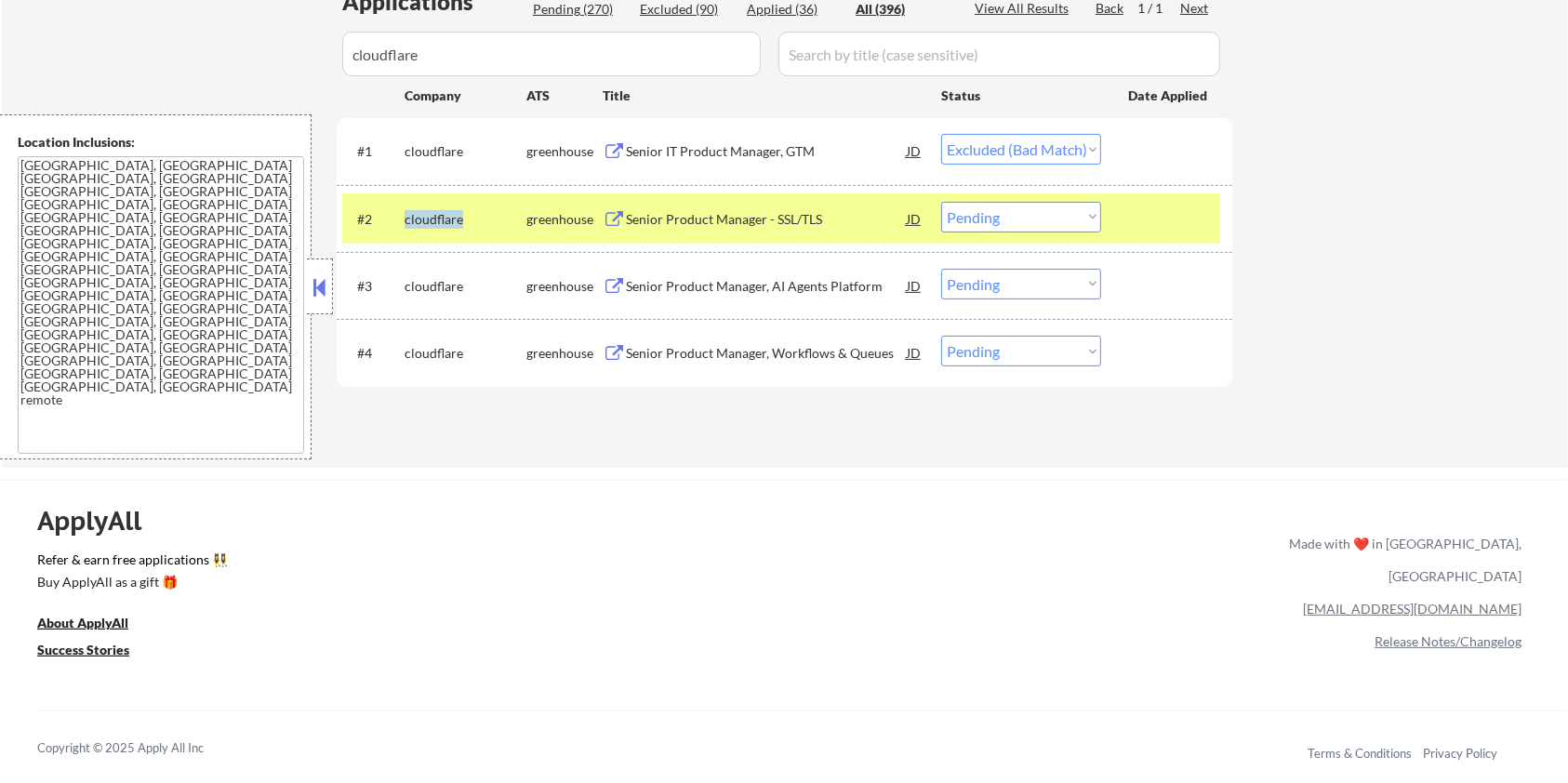
copy div "cloudflare"
click at [1005, 218] on select "Choose an option... Pending Applied Excluded (Questions) Excluded (Expired) Exc…" at bounding box center [1021, 217] width 160 height 30
click at [941, 202] on select "Choose an option... Pending Applied Excluded (Questions) Excluded (Expired) Exc…" at bounding box center [1021, 217] width 160 height 30
click at [718, 279] on div "Senior Product Manager, AI Agents Platform" at bounding box center [766, 286] width 281 height 19
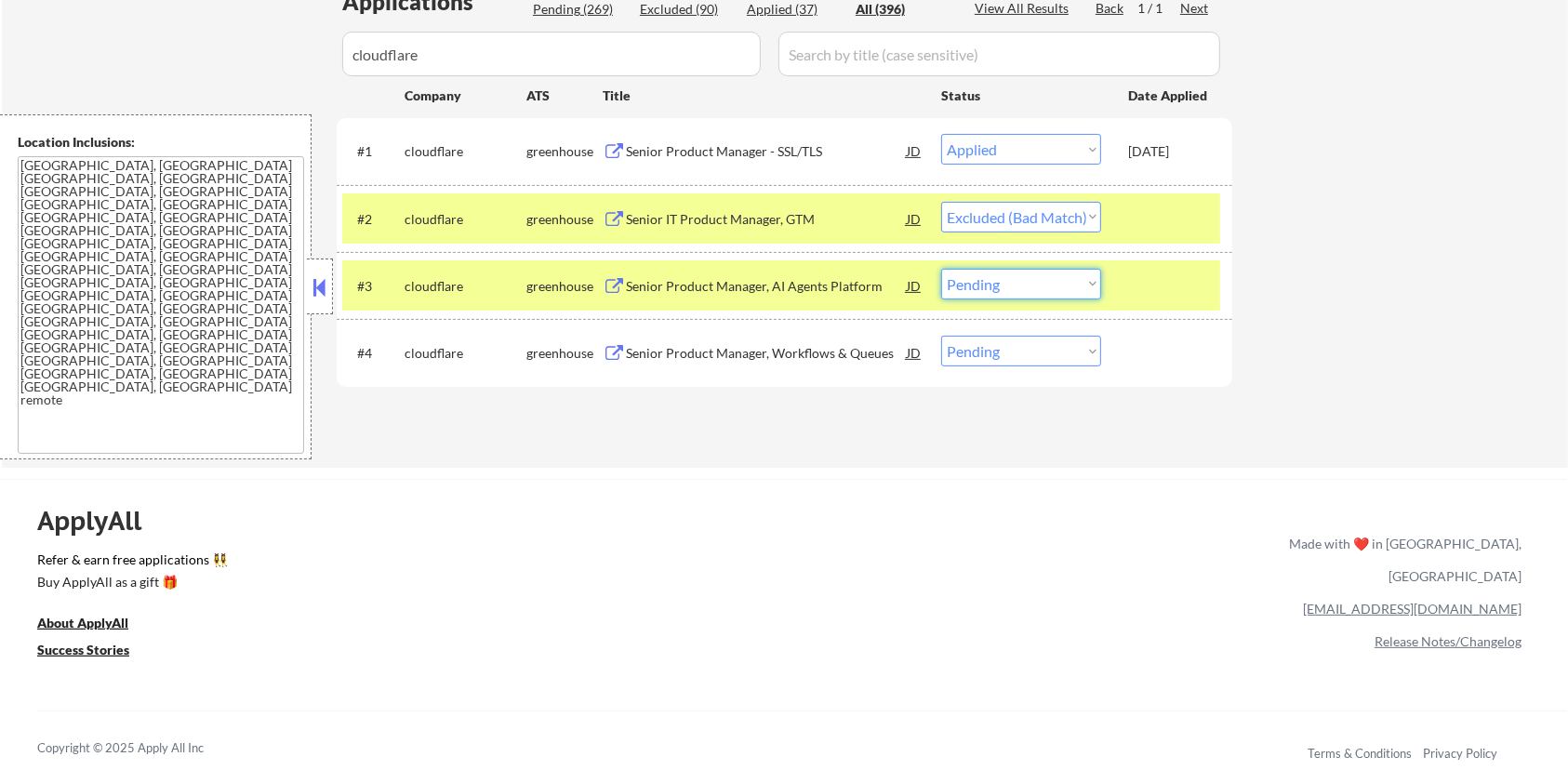
click at [982, 279] on select "Choose an option... Pending Applied Excluded (Questions) Excluded (Expired) Exc…" at bounding box center [1021, 283] width 160 height 30
click at [941, 269] on select "Choose an option... Pending Applied Excluded (Questions) Excluded (Expired) Exc…" at bounding box center [1021, 283] width 160 height 30
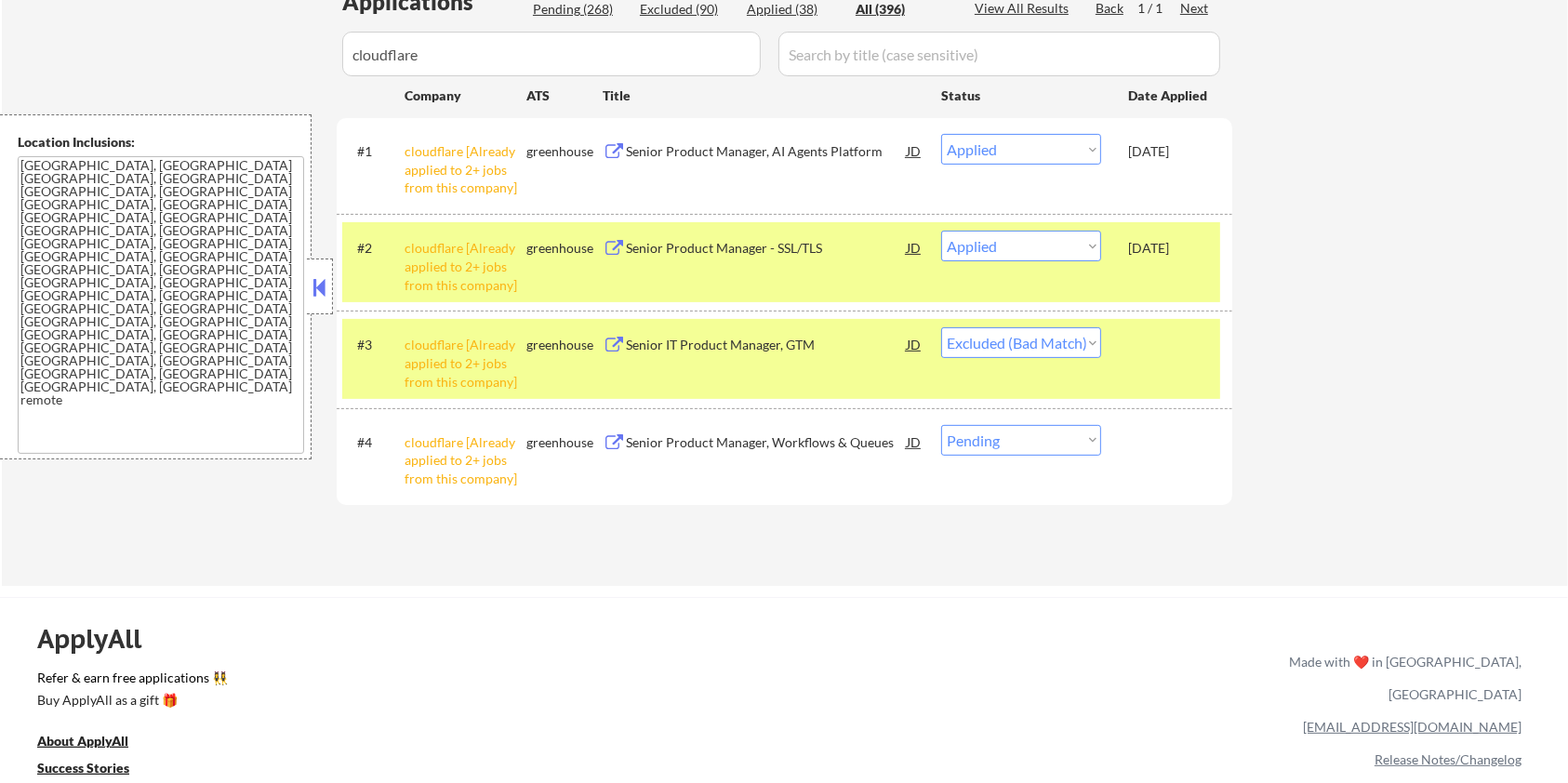
click at [996, 444] on select "Choose an option... Pending Applied Excluded (Questions) Excluded (Expired) Exc…" at bounding box center [1021, 440] width 160 height 30
click at [941, 425] on select "Choose an option... Pending Applied Excluded (Questions) Excluded (Expired) Exc…" at bounding box center [1021, 440] width 160 height 30
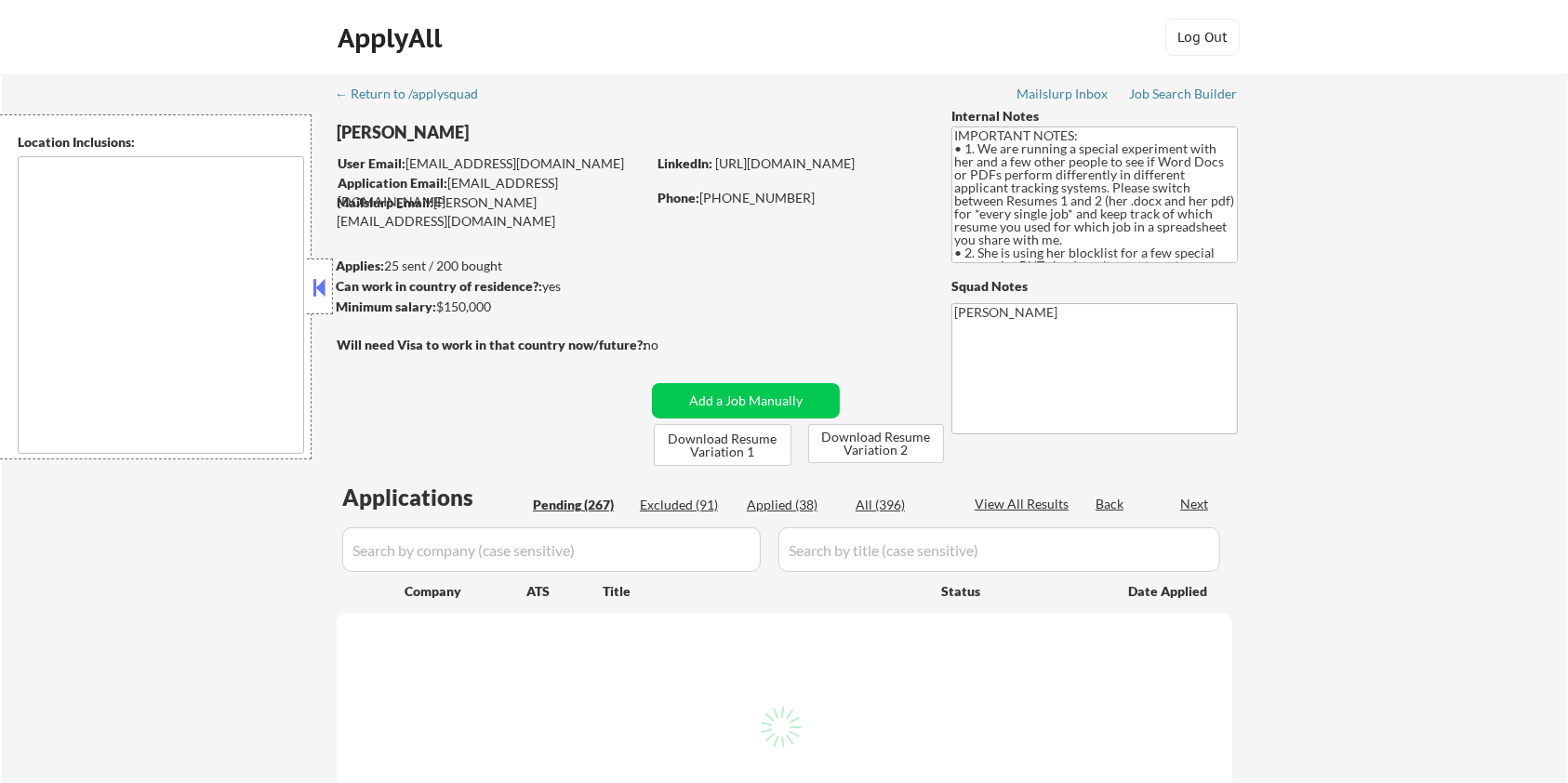
type textarea "[GEOGRAPHIC_DATA], [GEOGRAPHIC_DATA] [GEOGRAPHIC_DATA], [GEOGRAPHIC_DATA] [GEOG…"
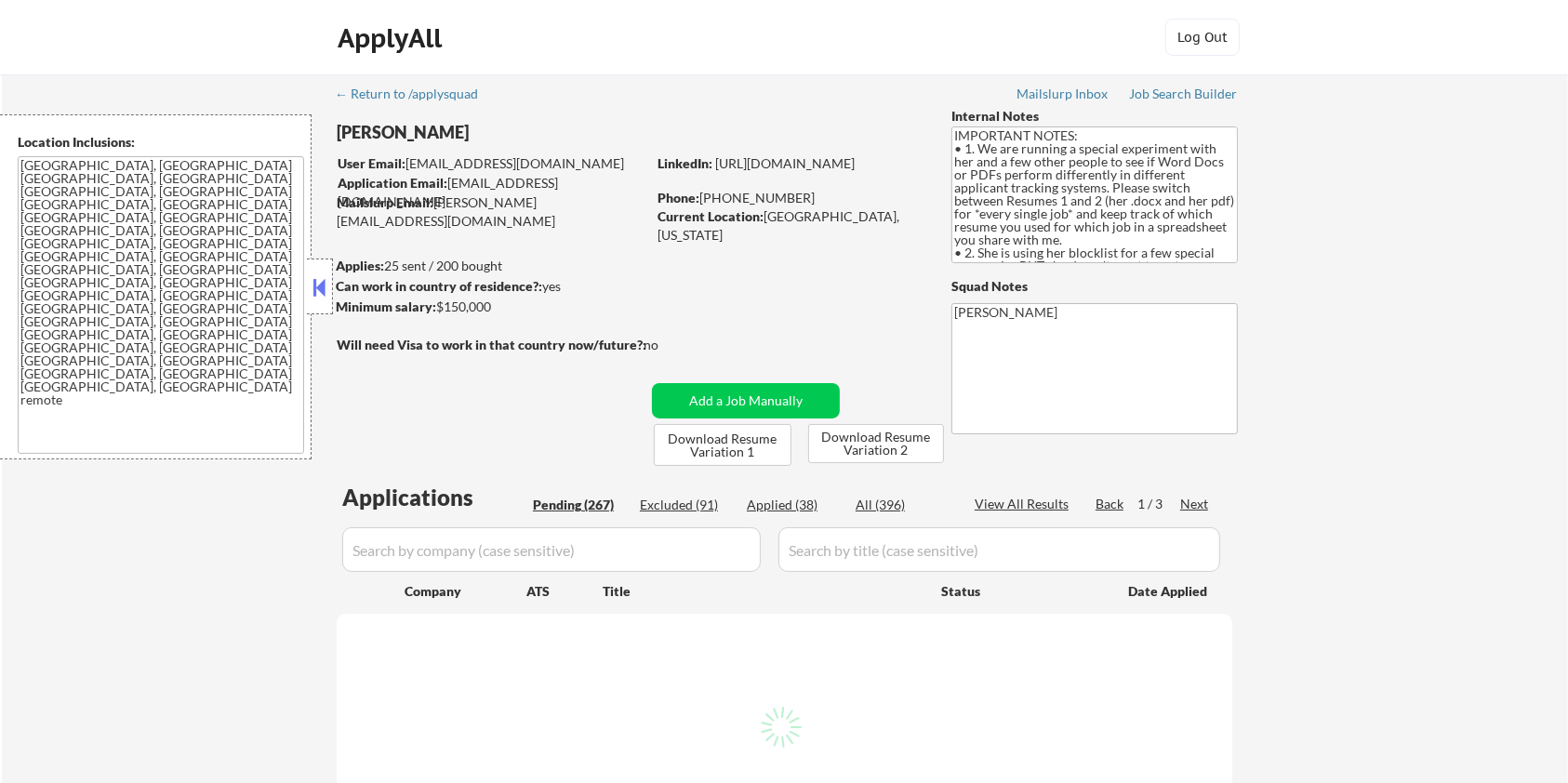
select select ""pending""
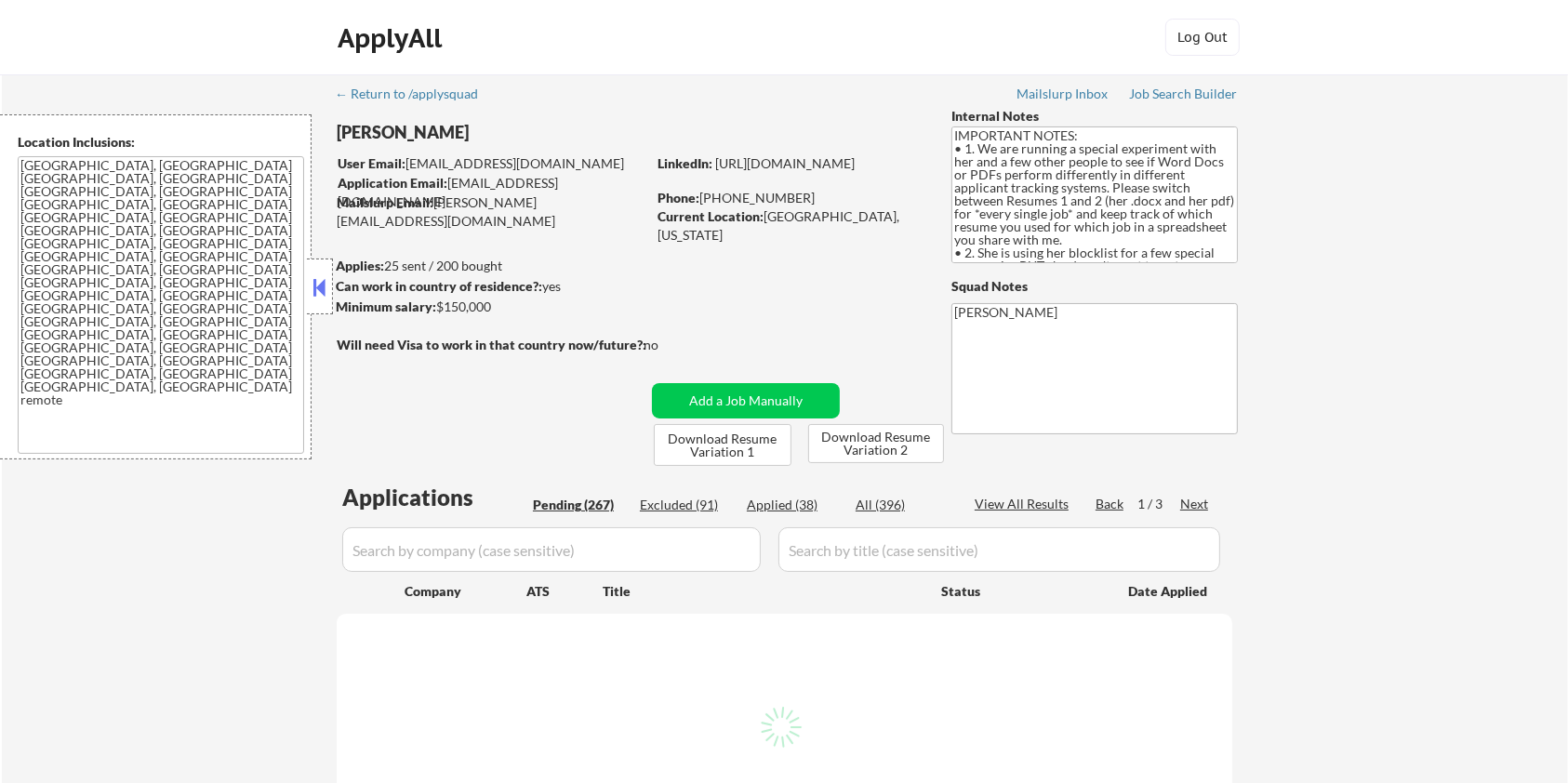
select select ""pending""
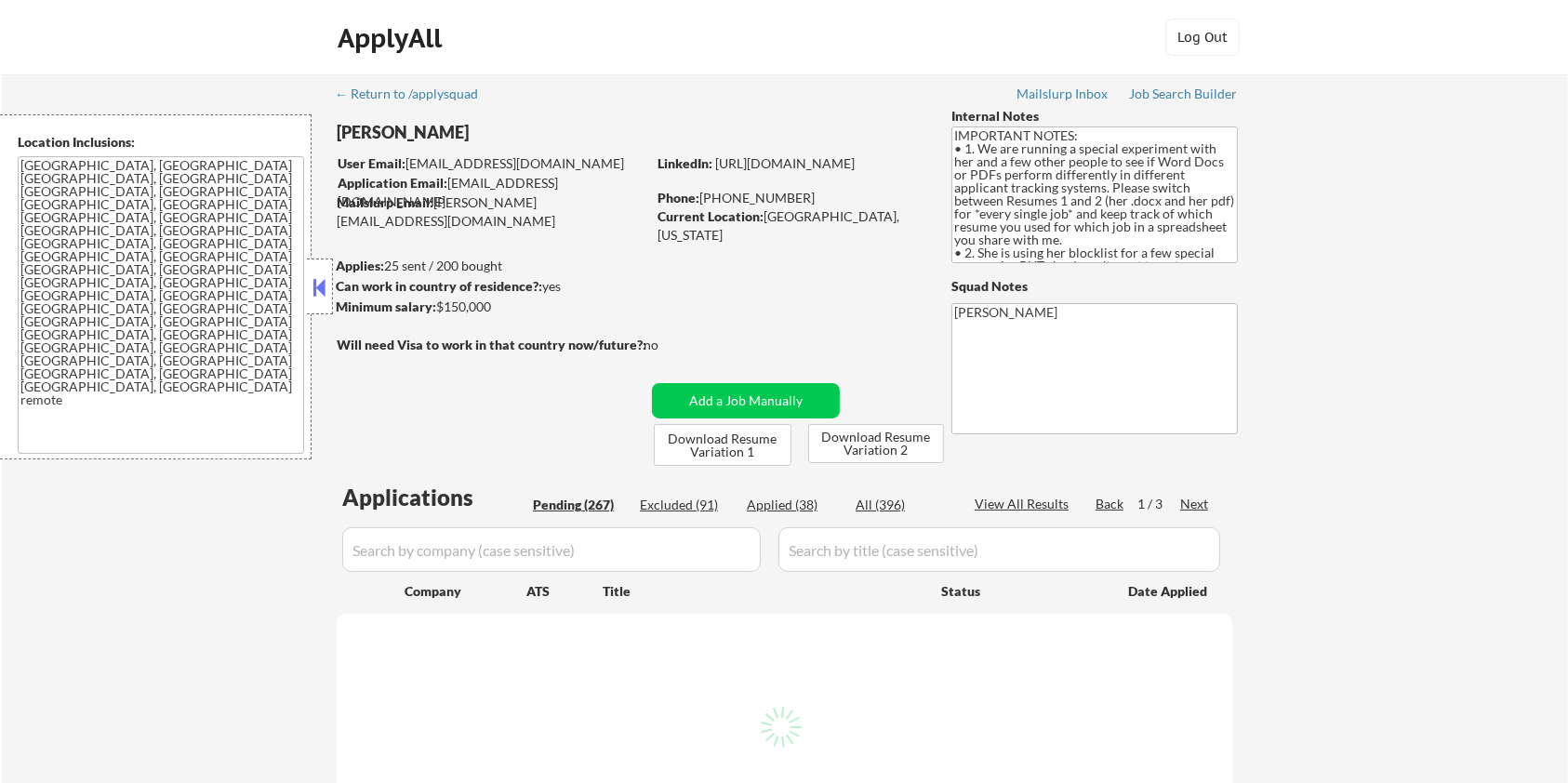
select select ""pending""
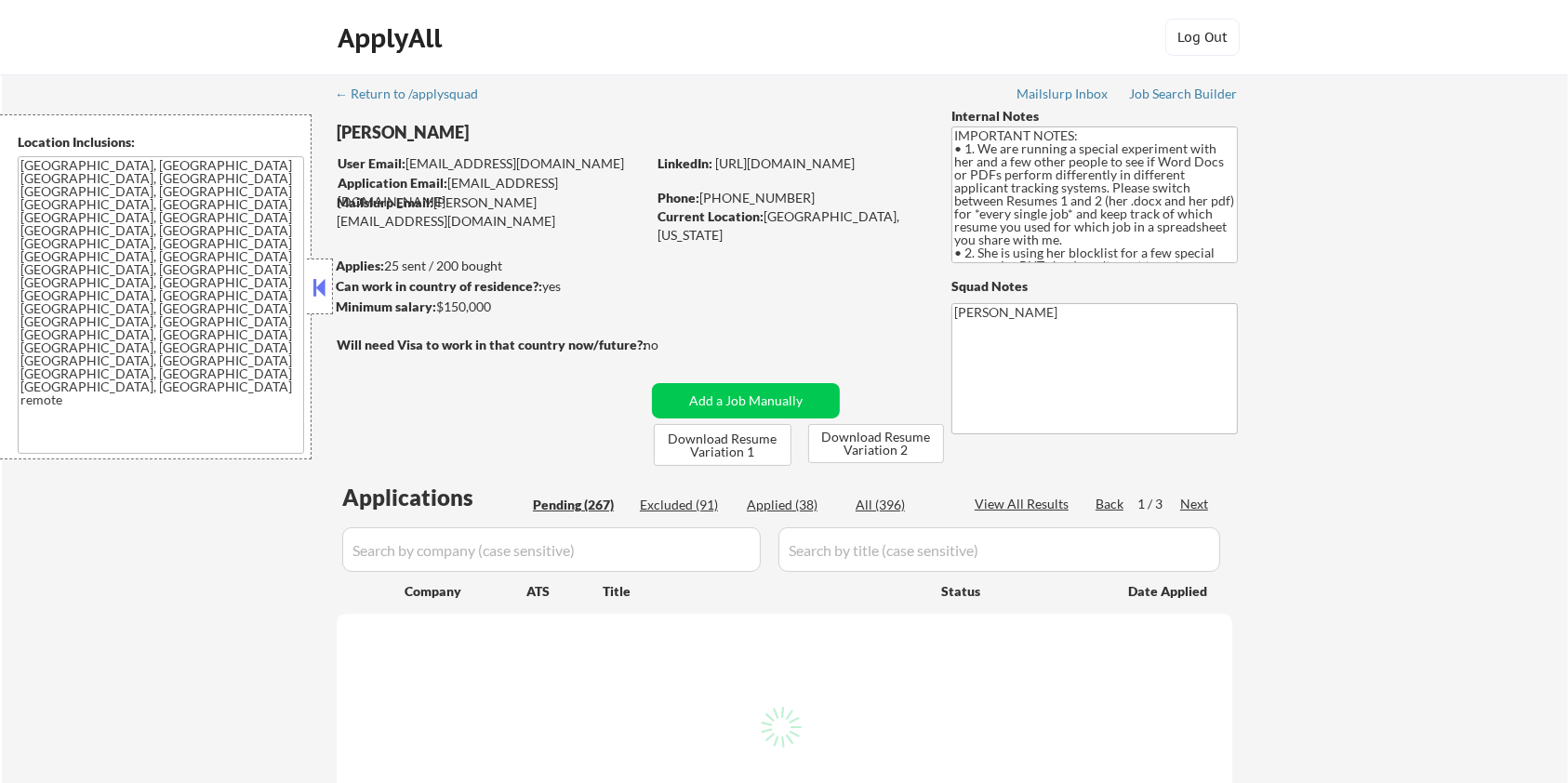
select select ""pending""
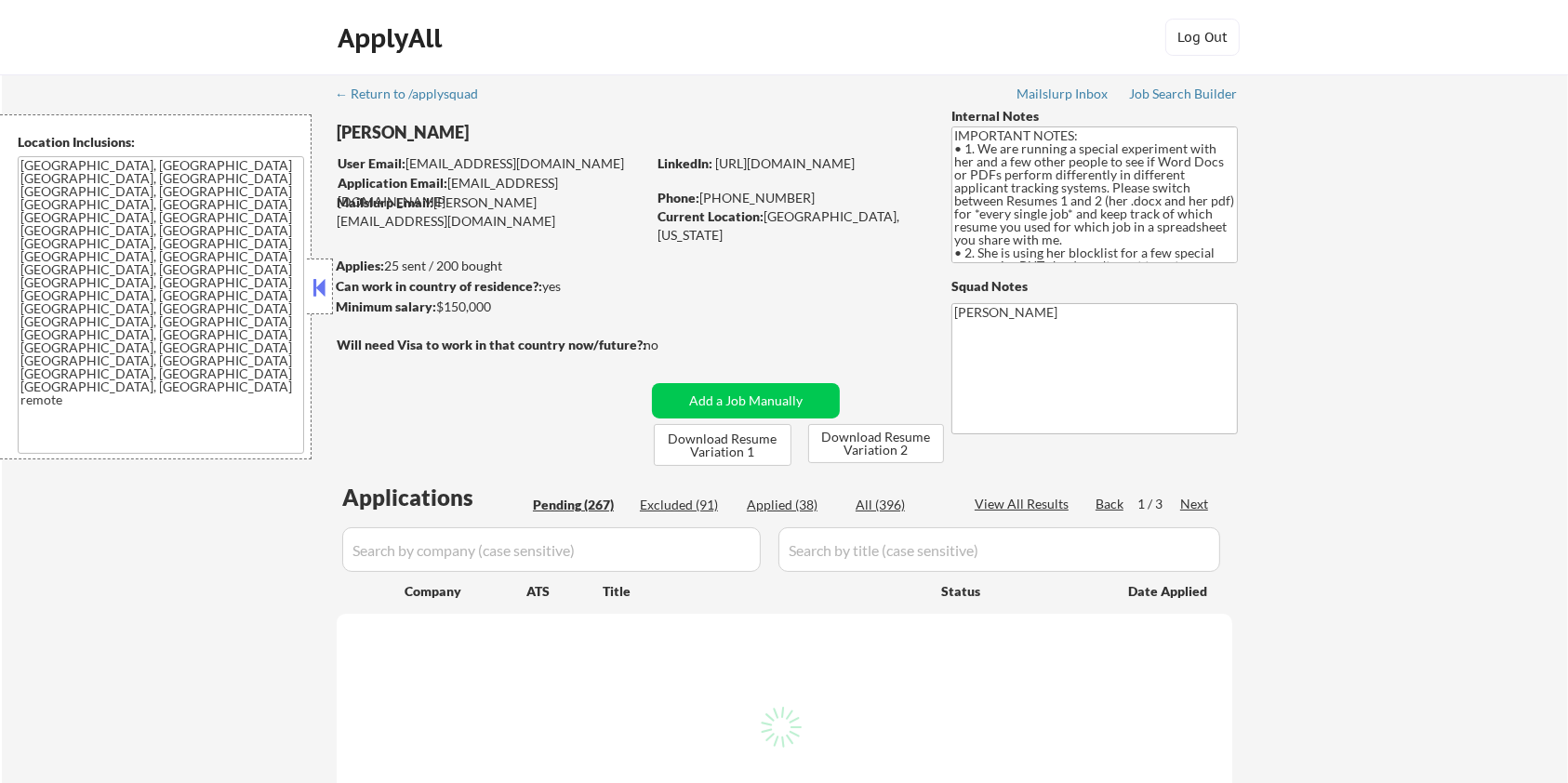
select select ""pending""
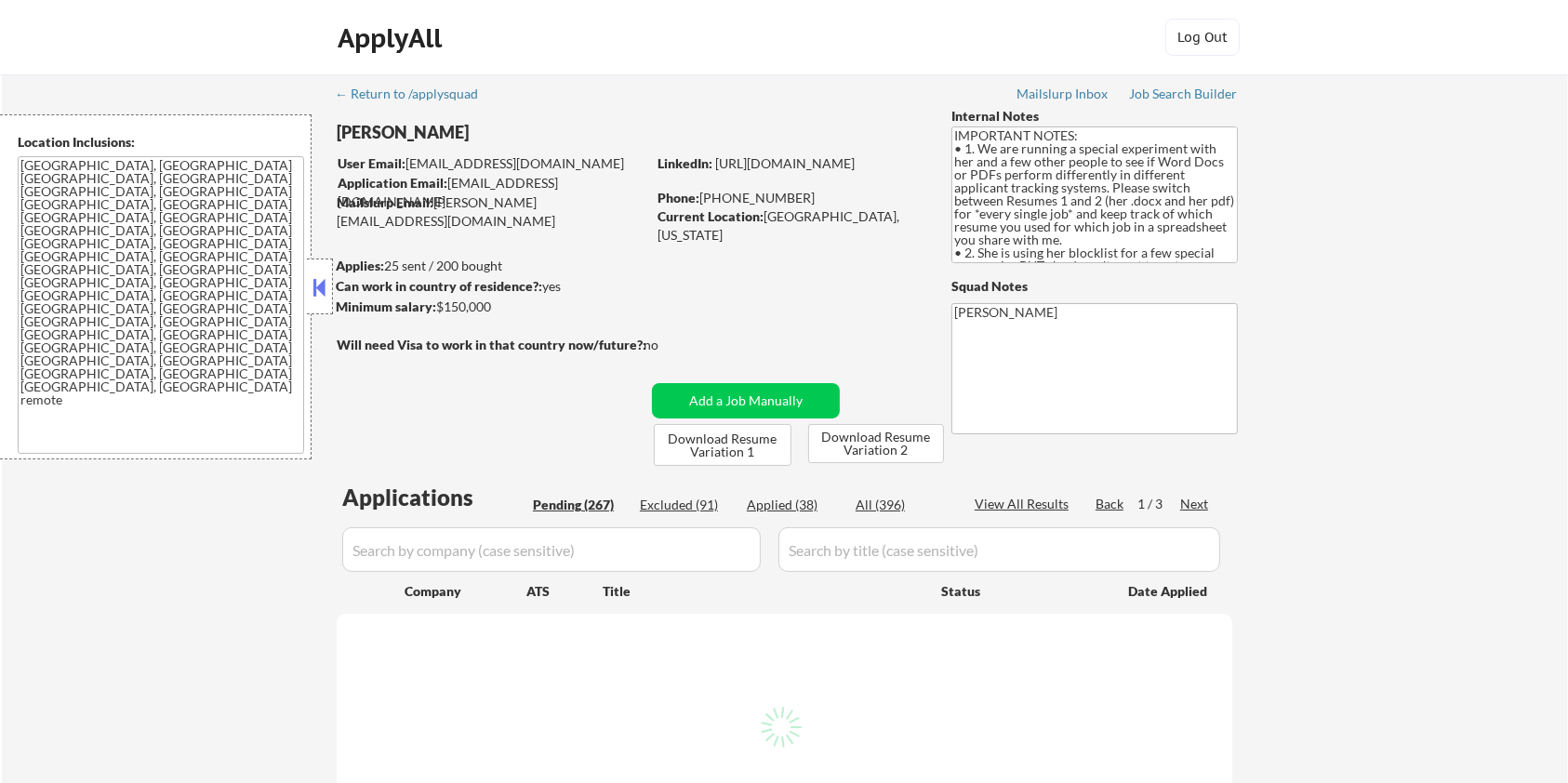
select select ""pending""
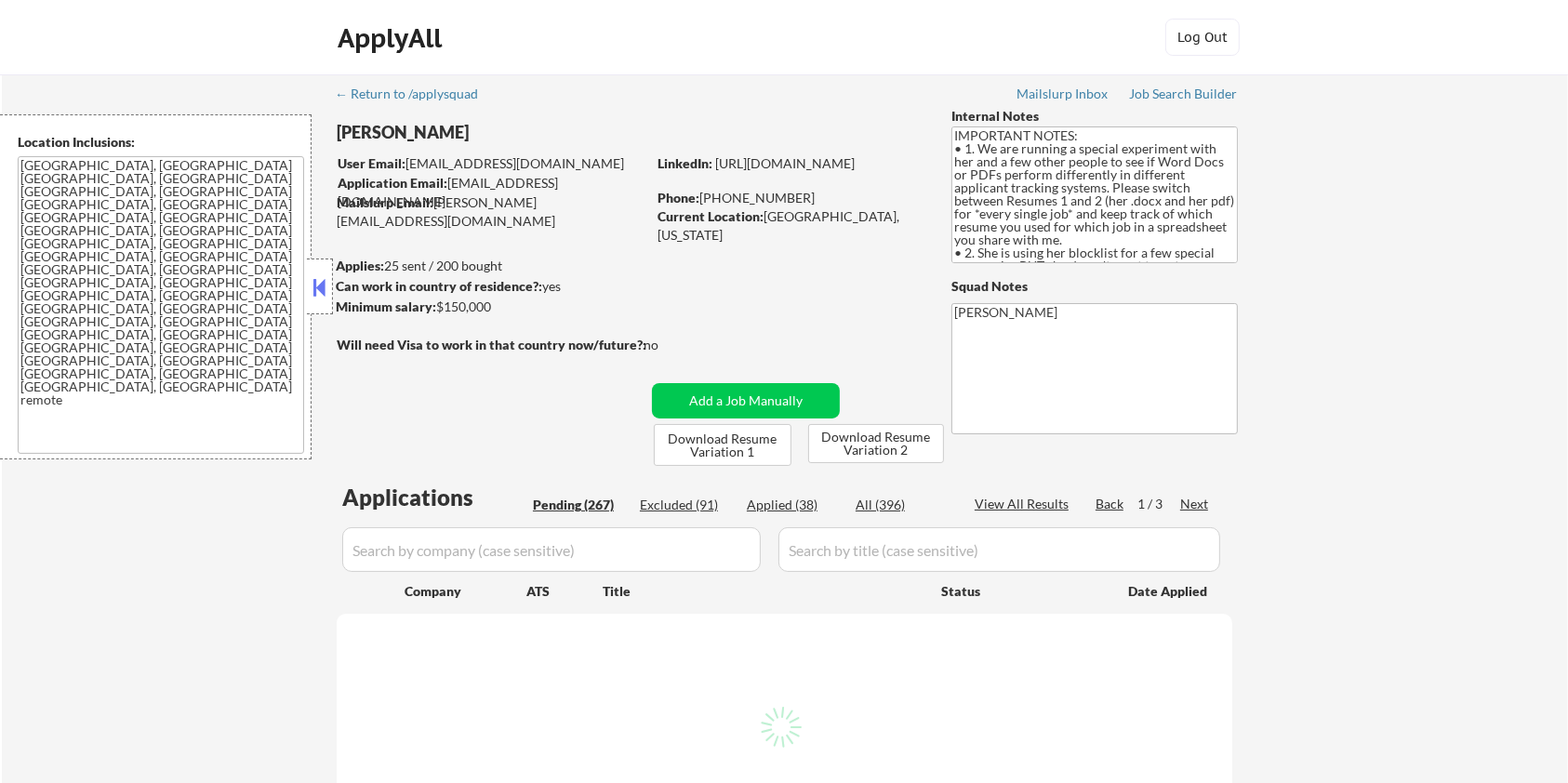
select select ""pending""
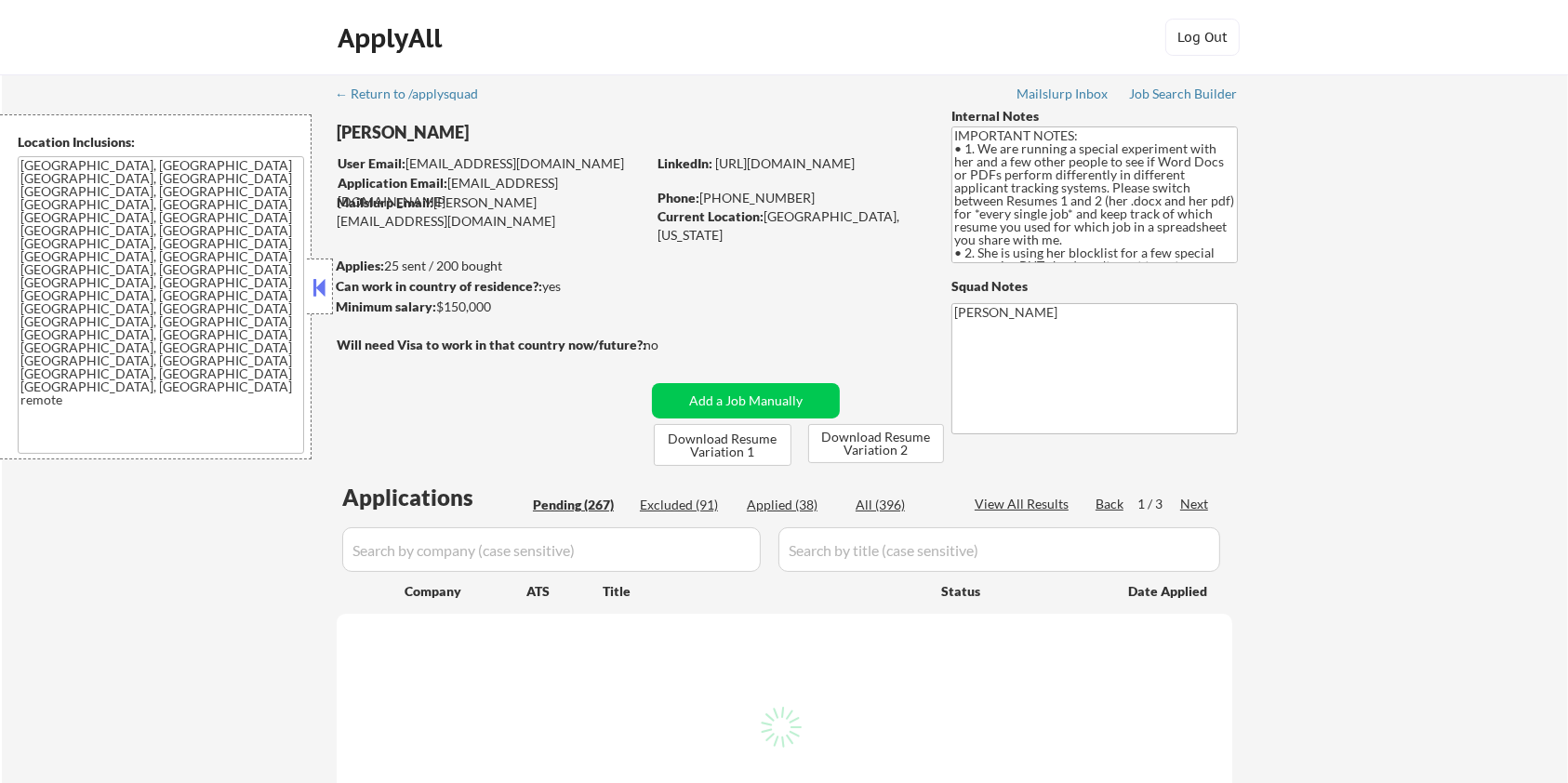
select select ""pending""
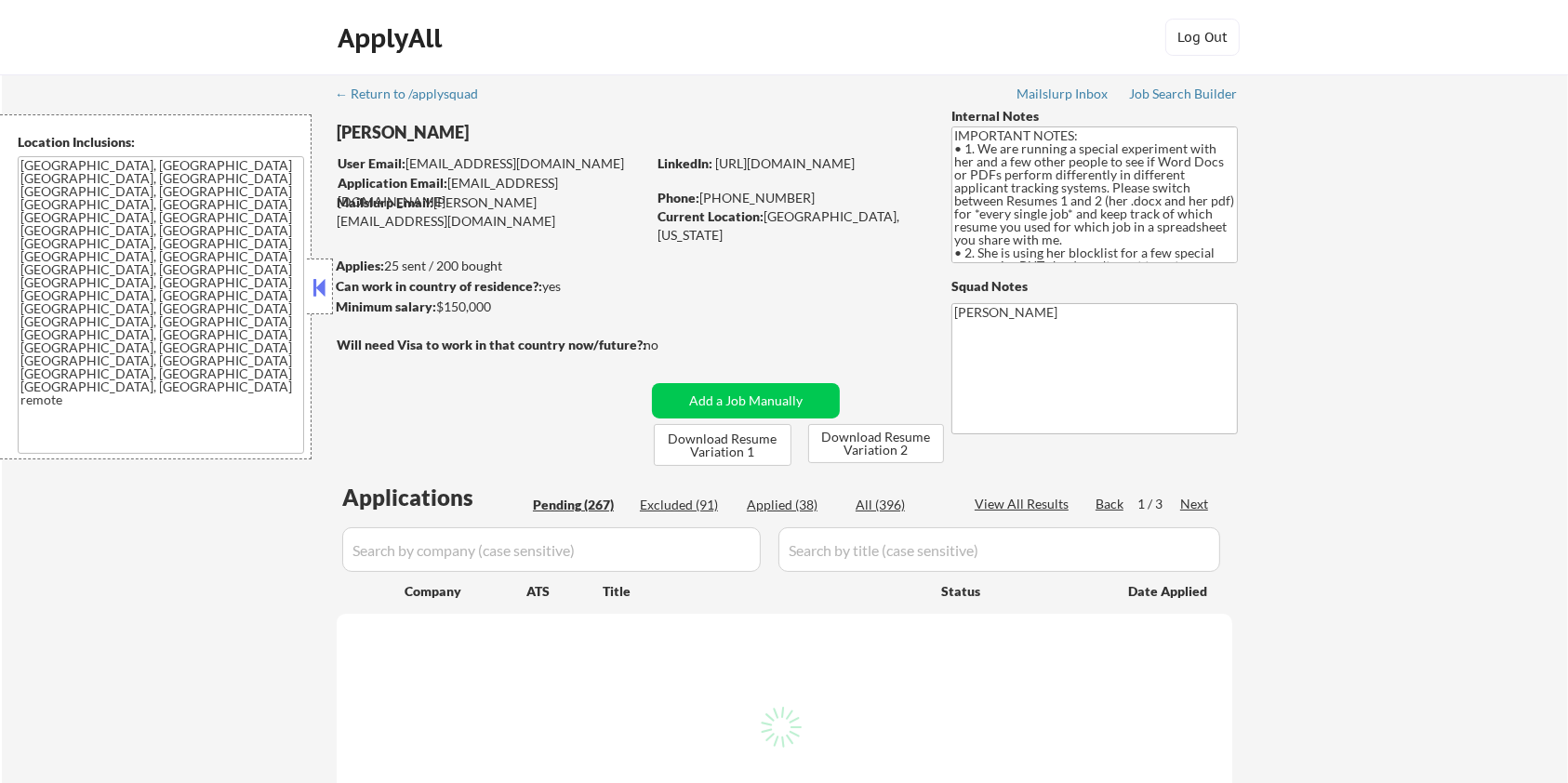
select select ""pending""
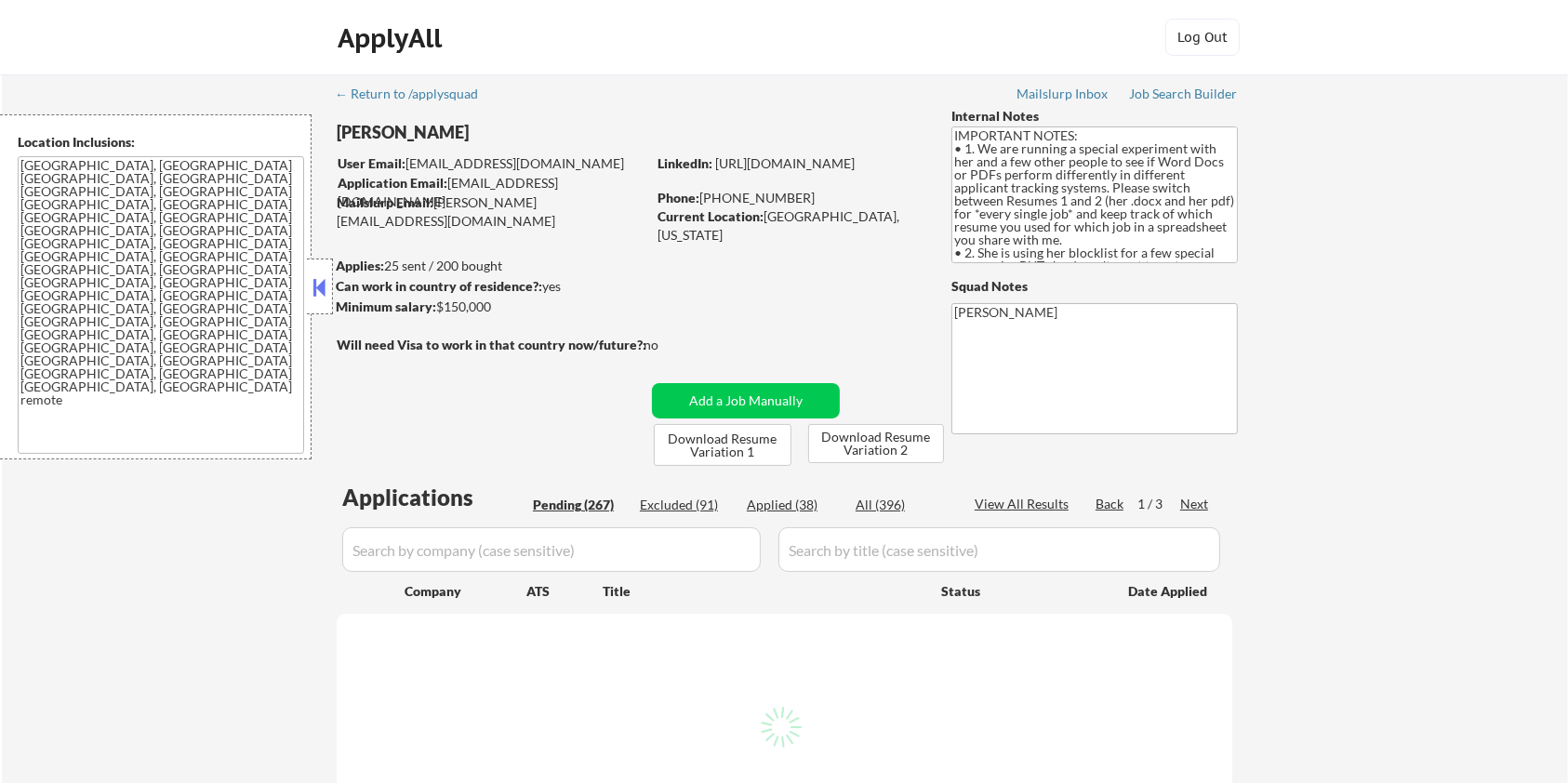
select select ""pending""
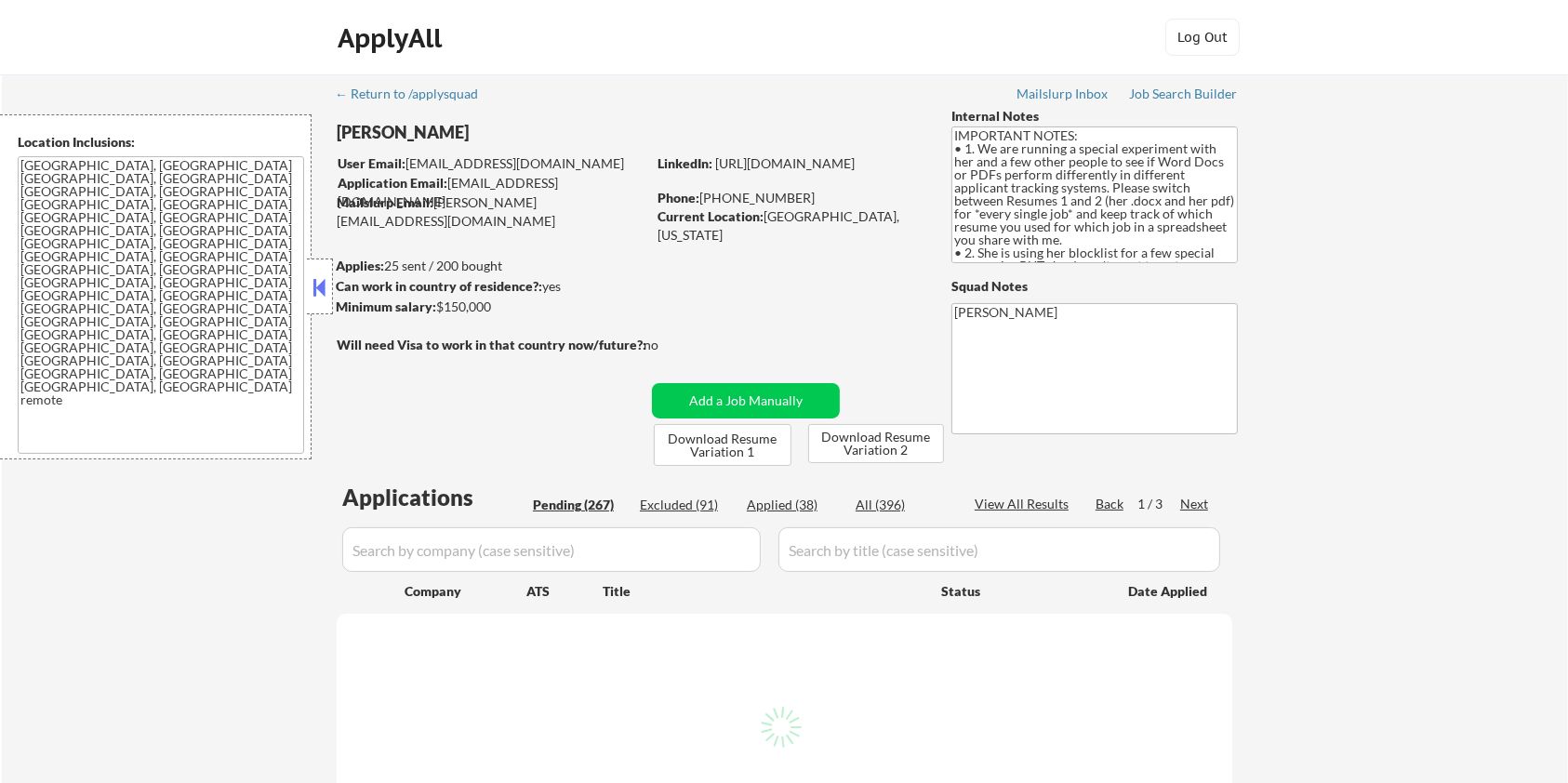
select select ""pending""
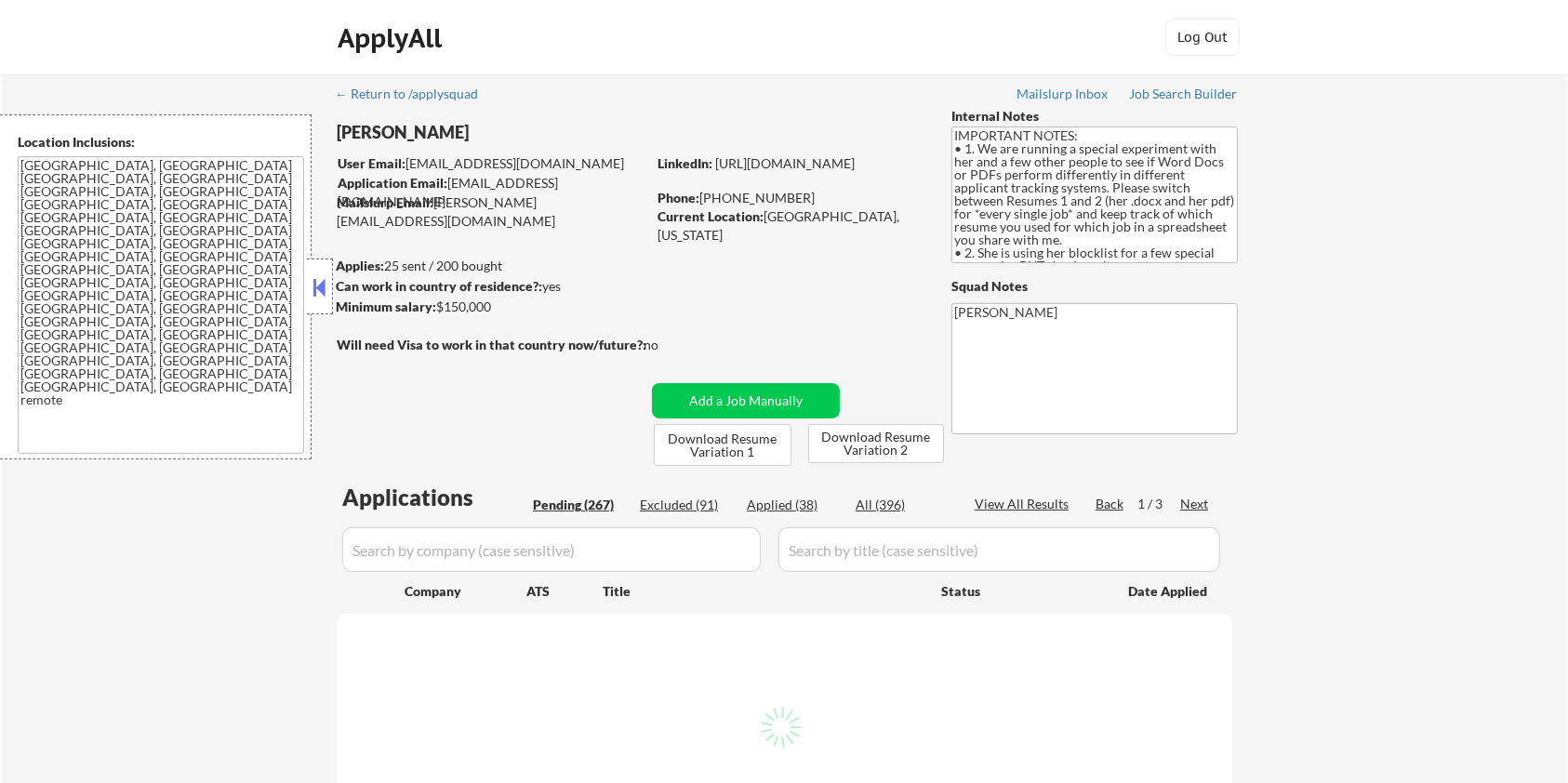
select select ""pending""
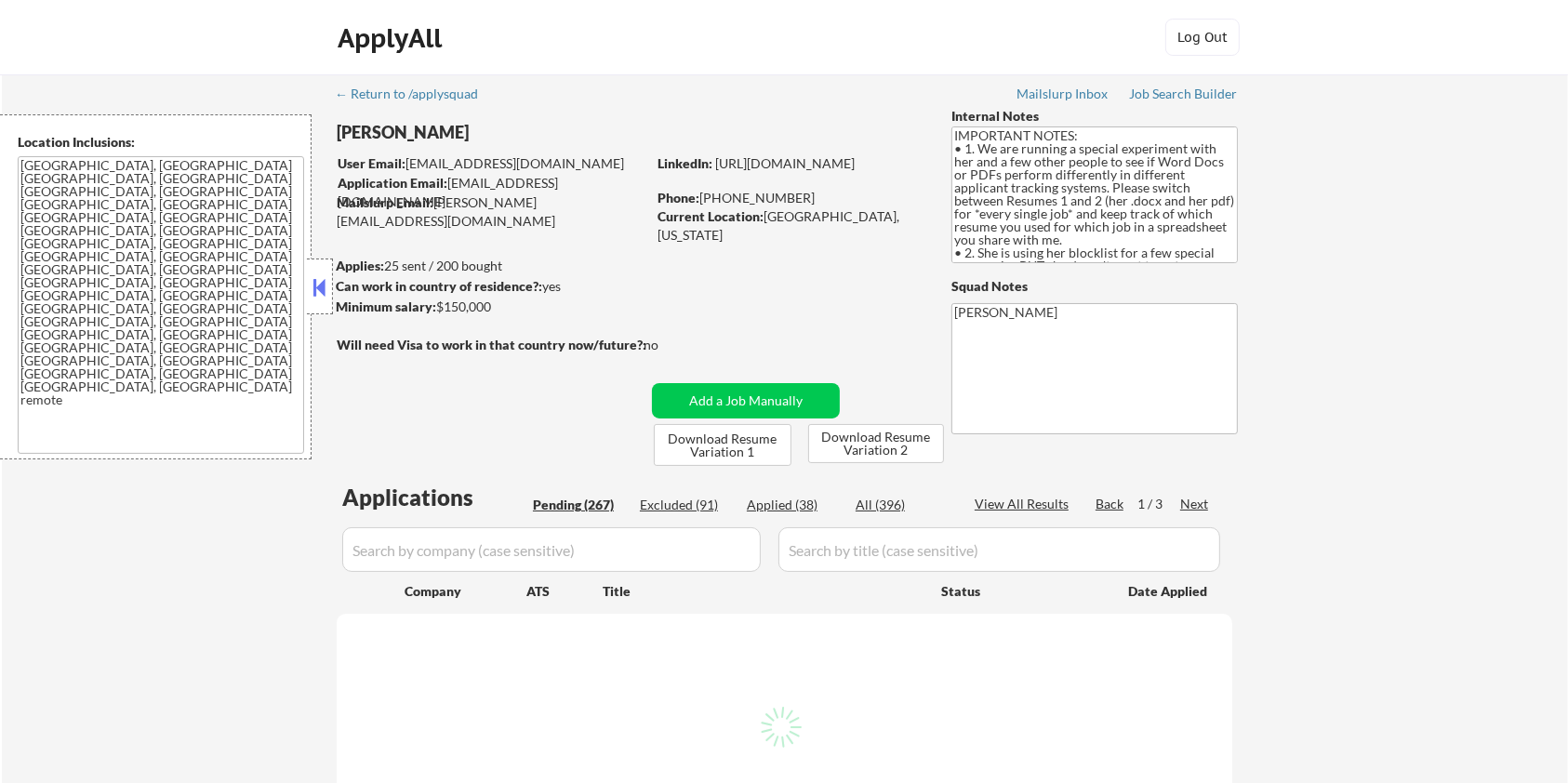
select select ""pending""
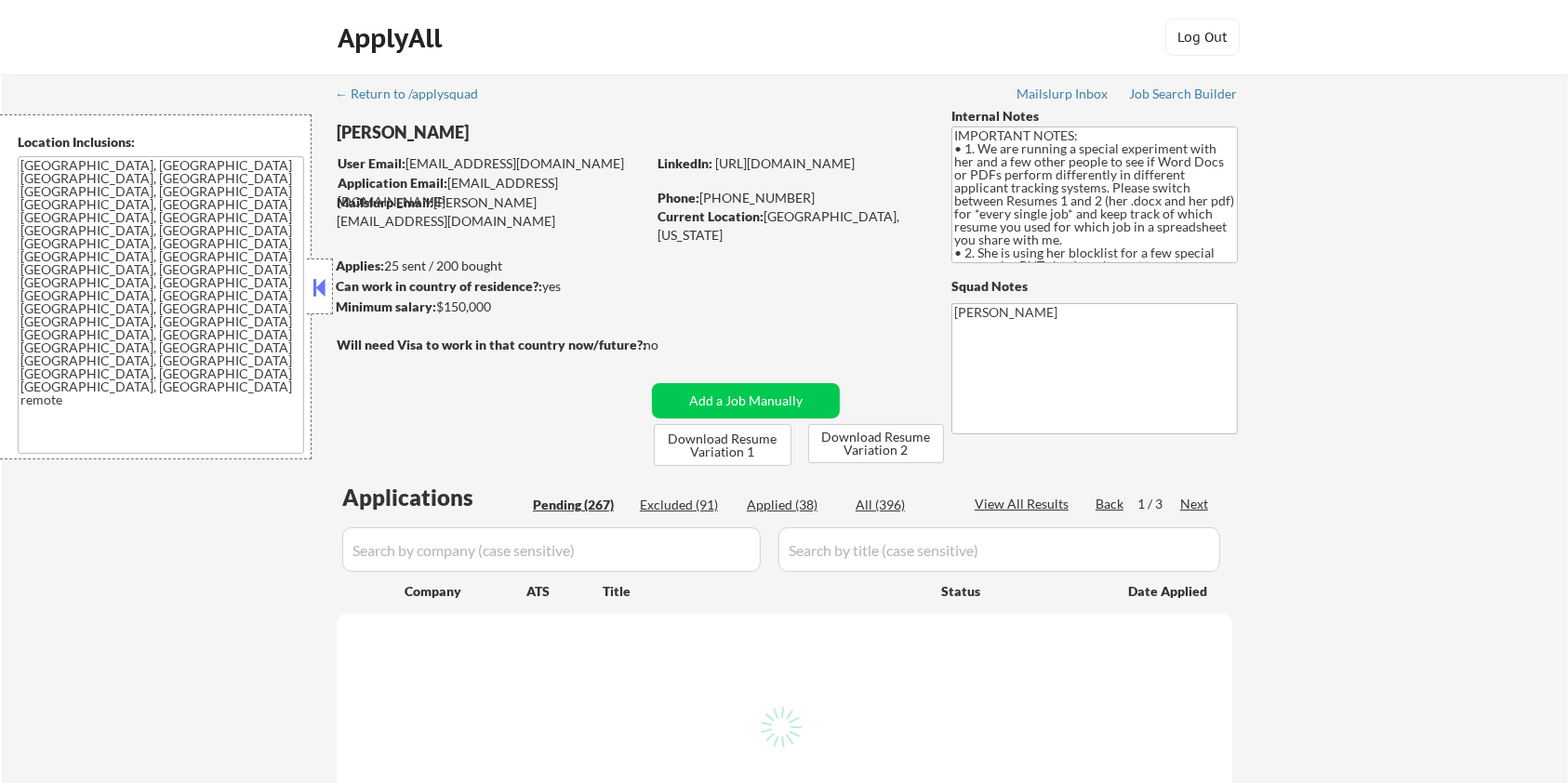
select select ""pending""
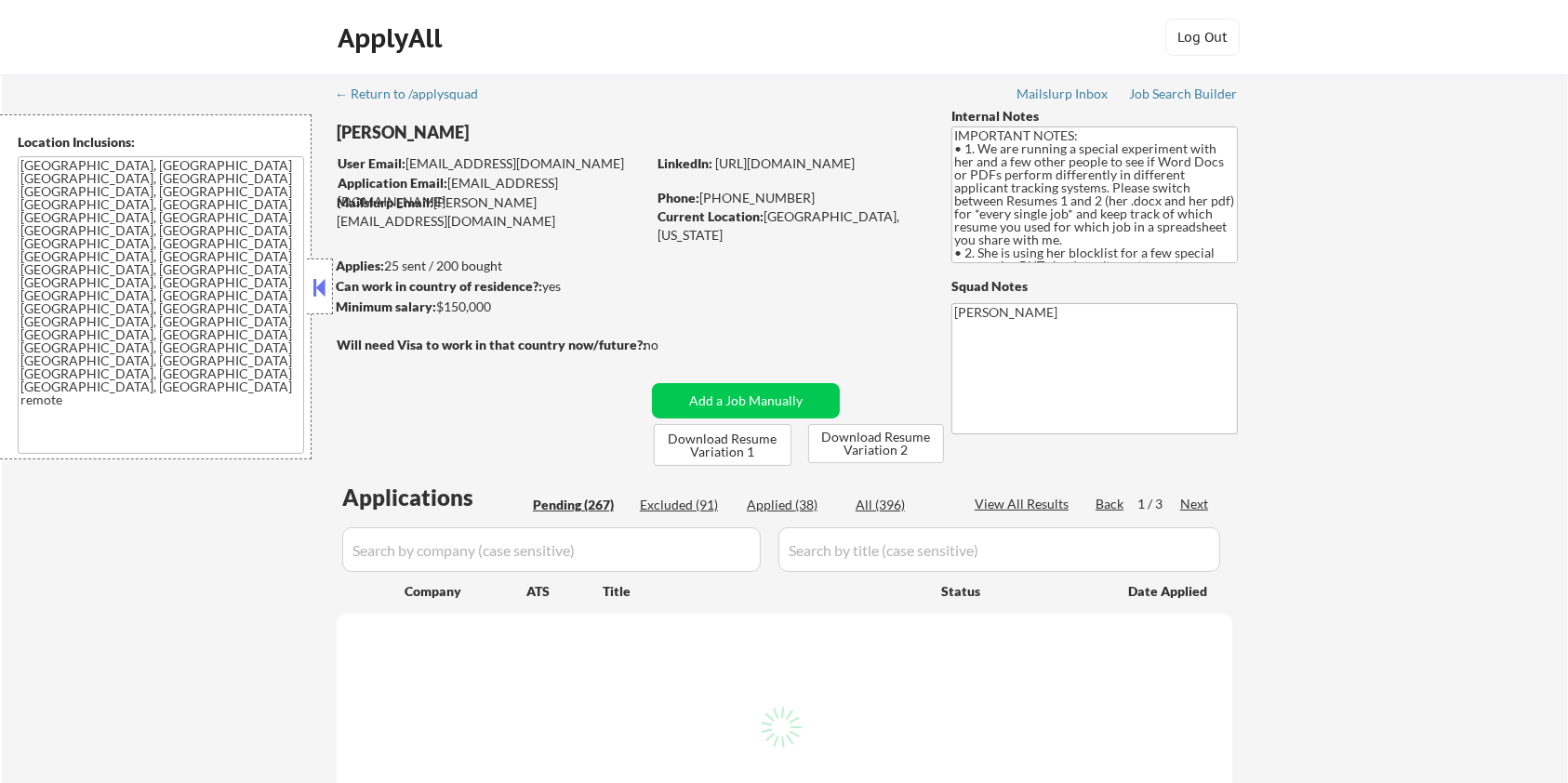
select select ""pending""
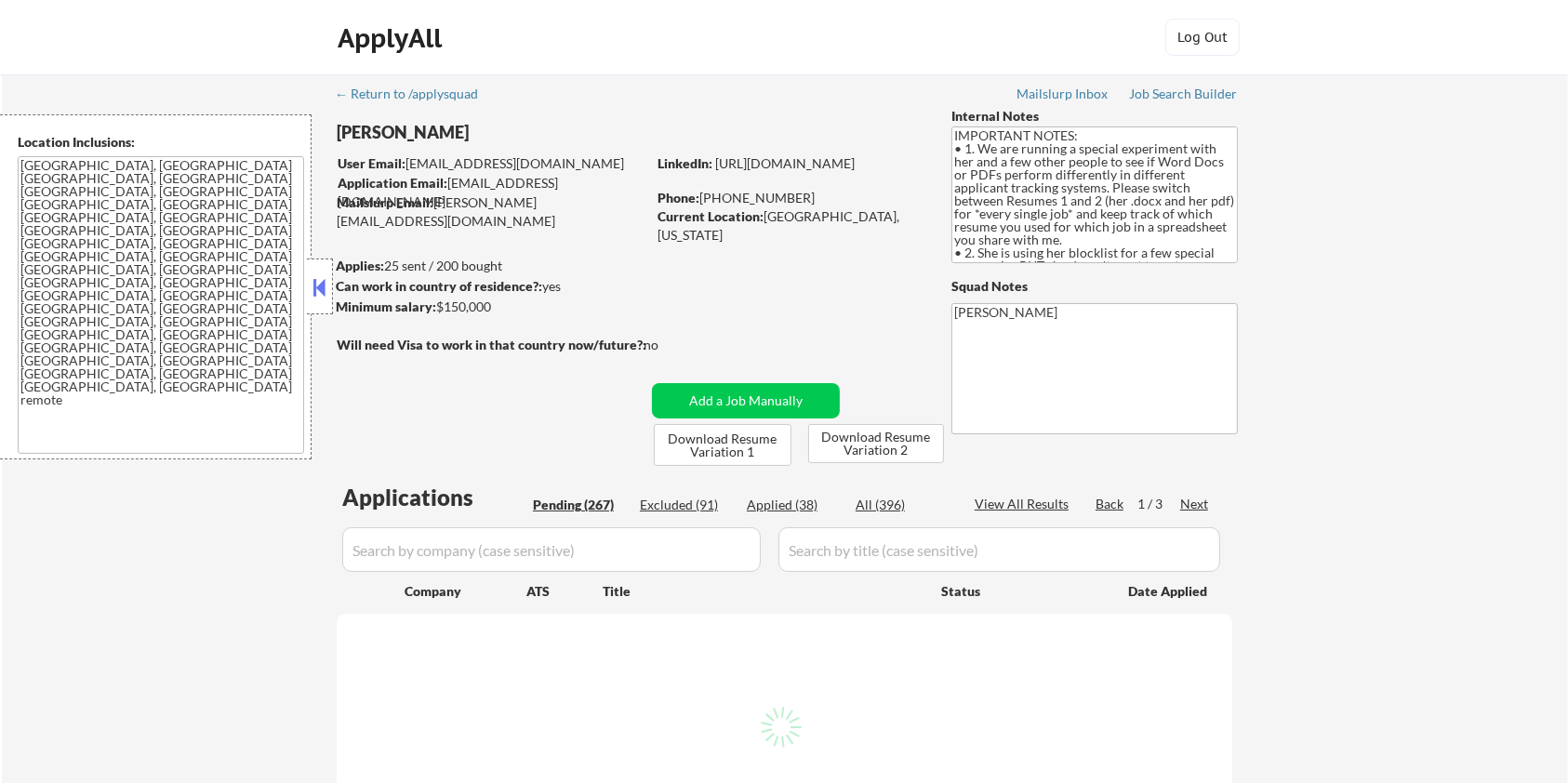
select select ""pending""
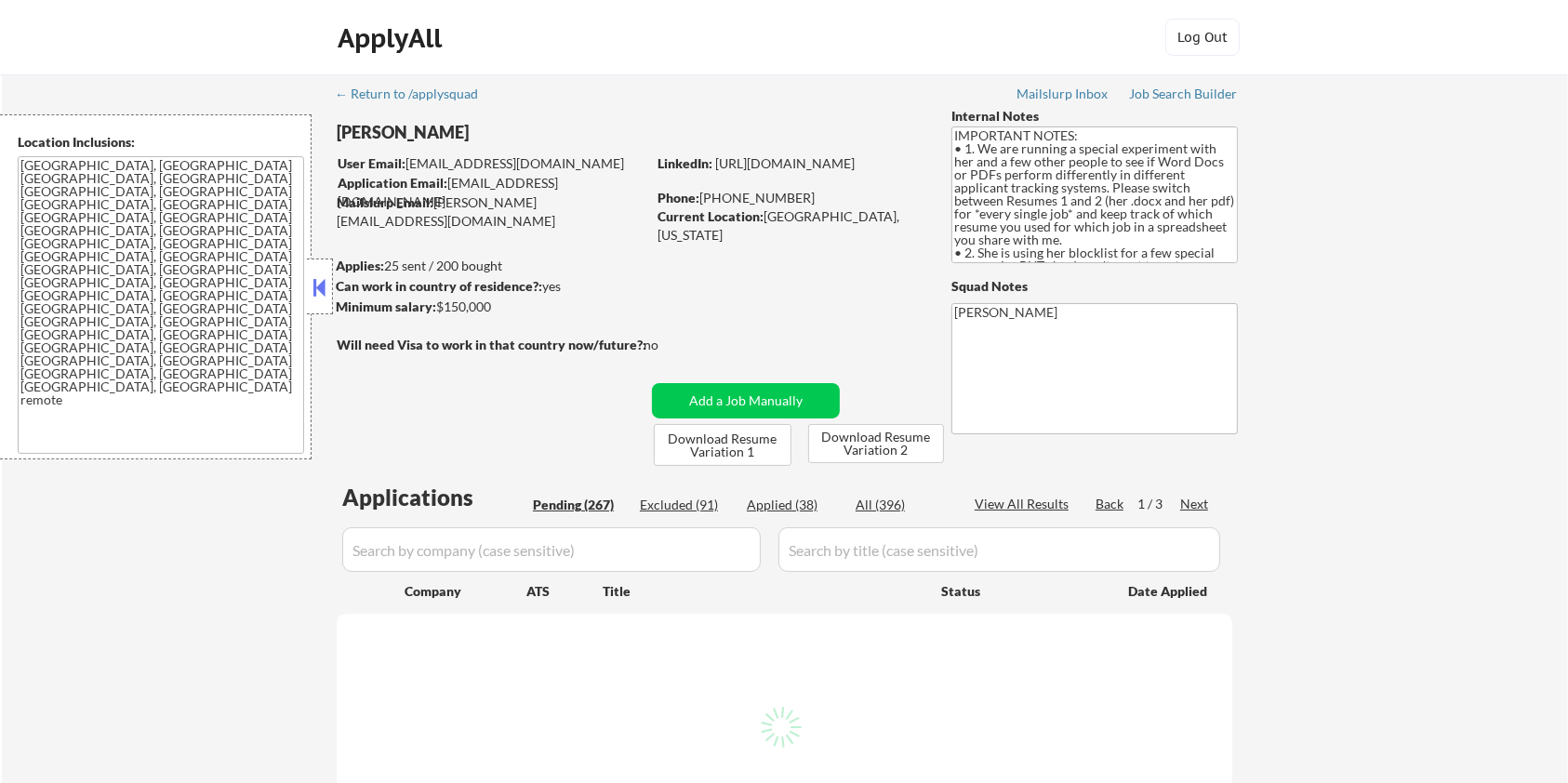
select select ""pending""
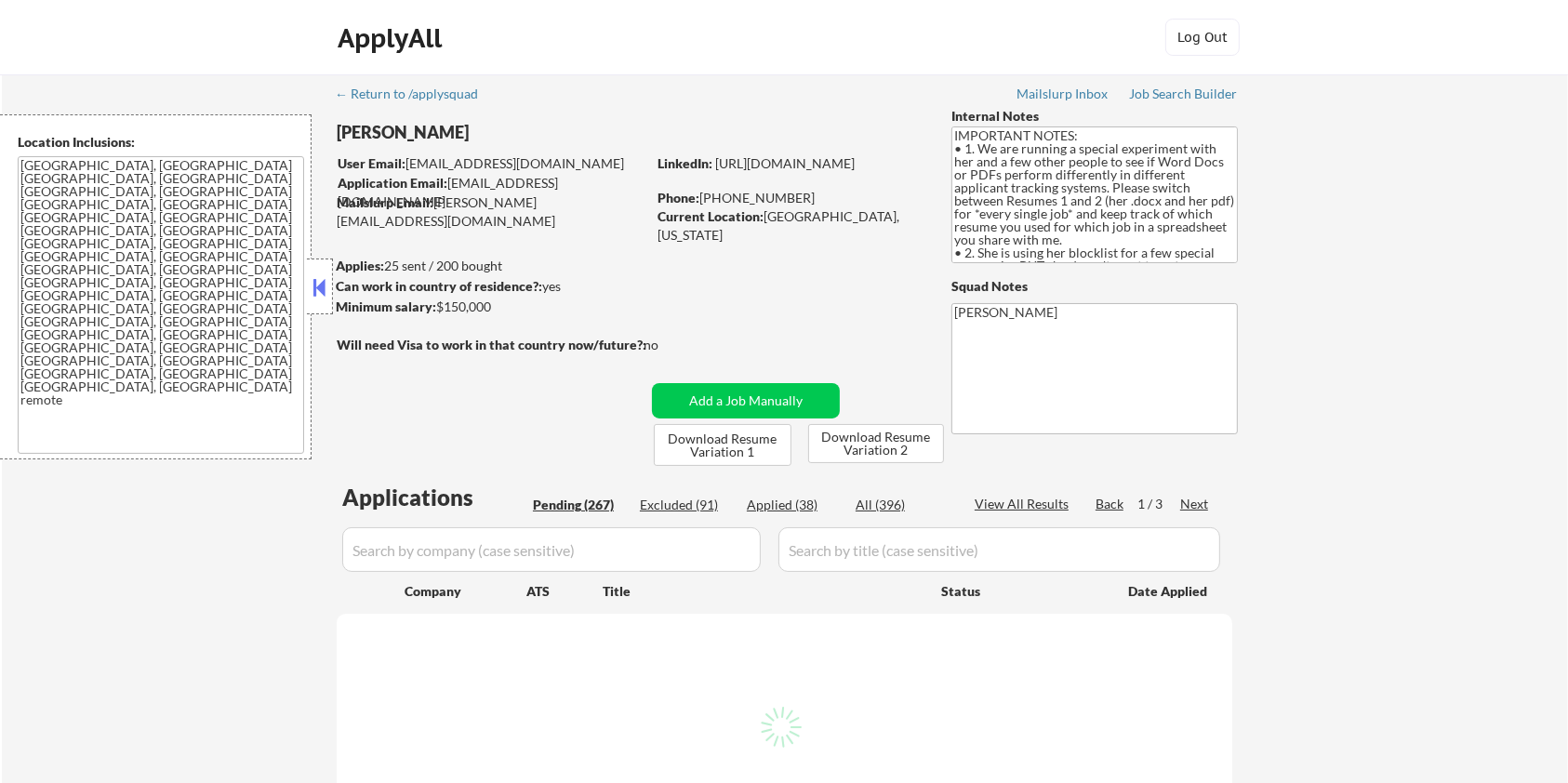
select select ""pending""
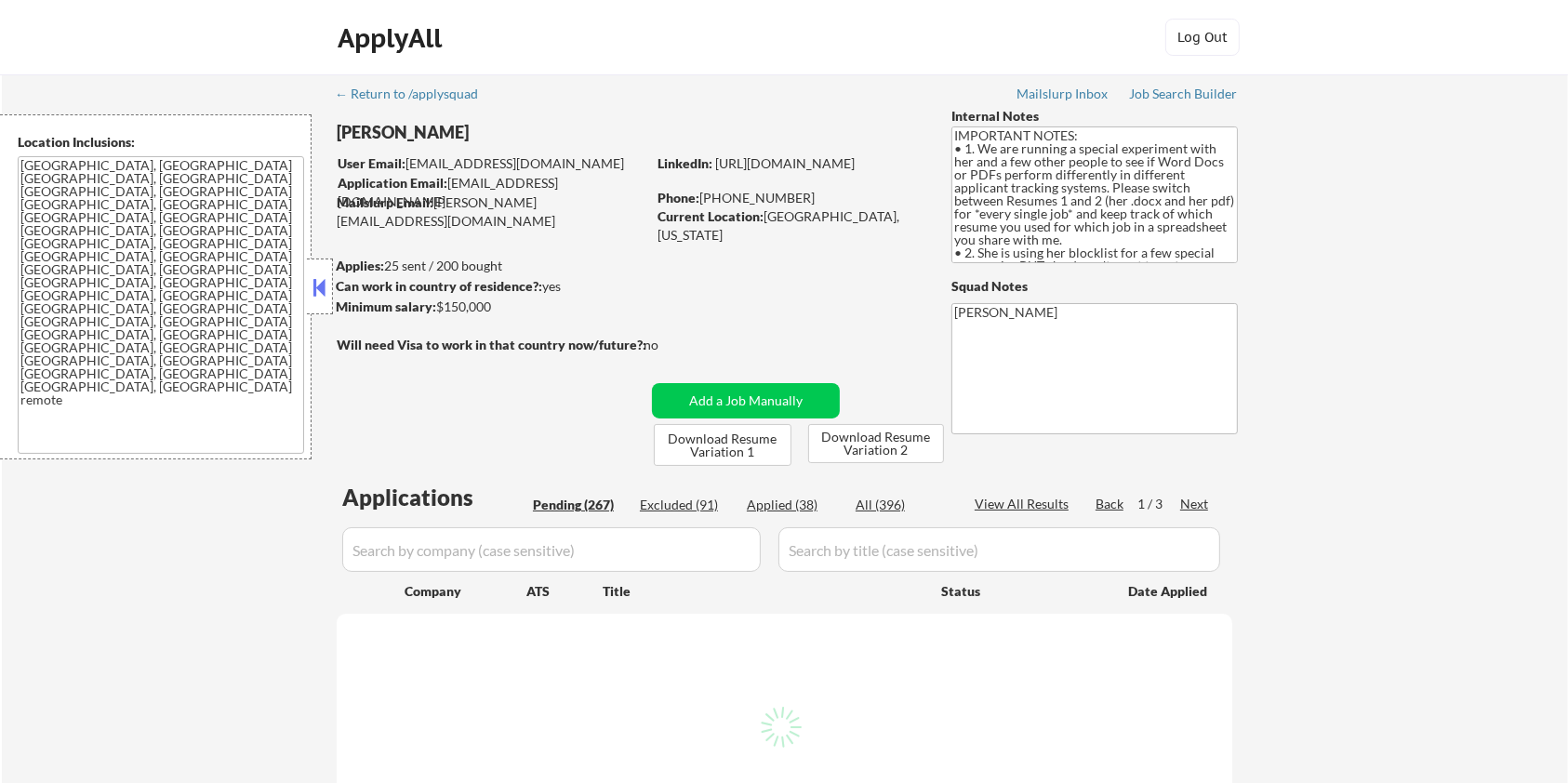
select select ""pending""
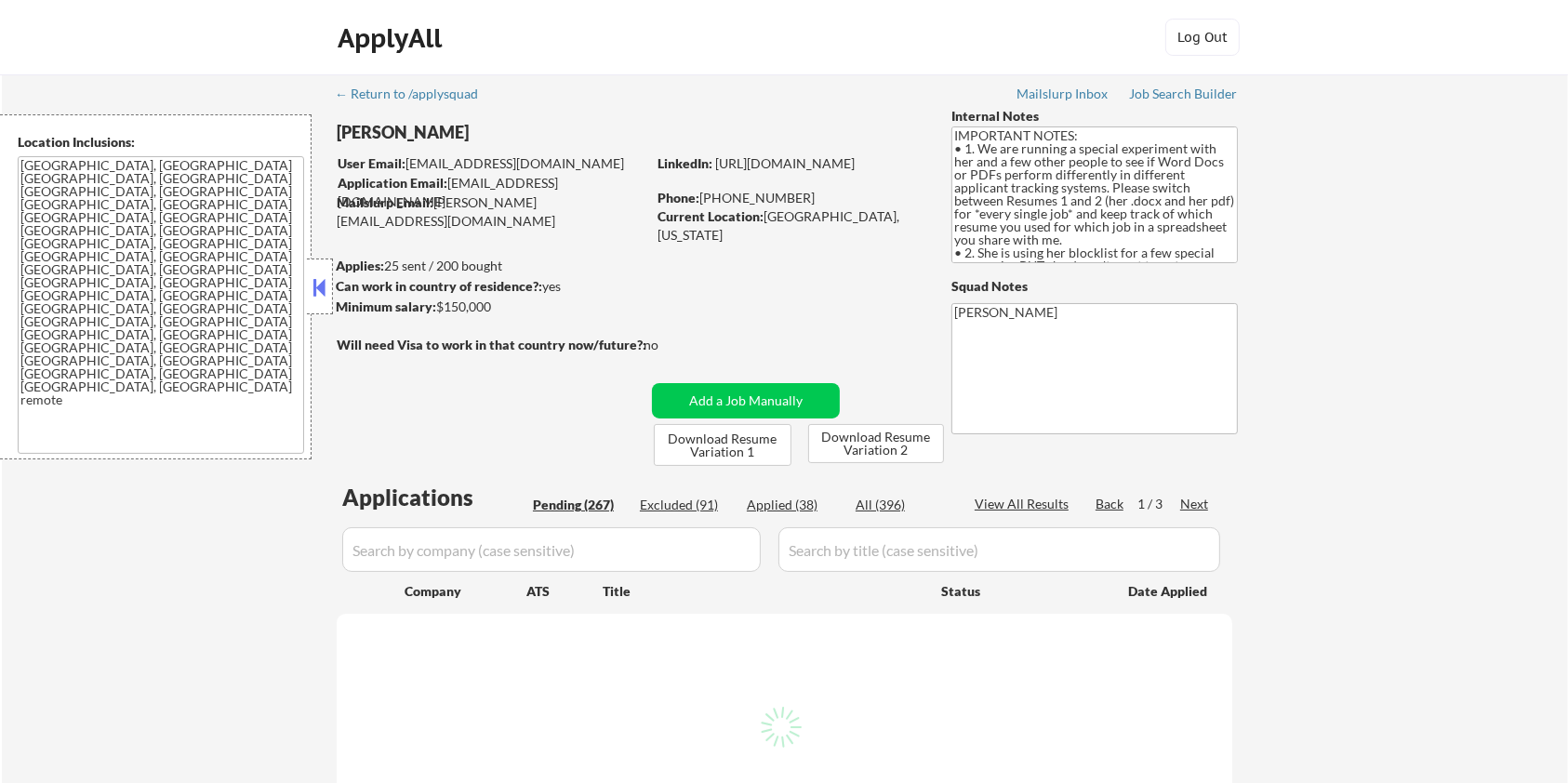
select select ""pending""
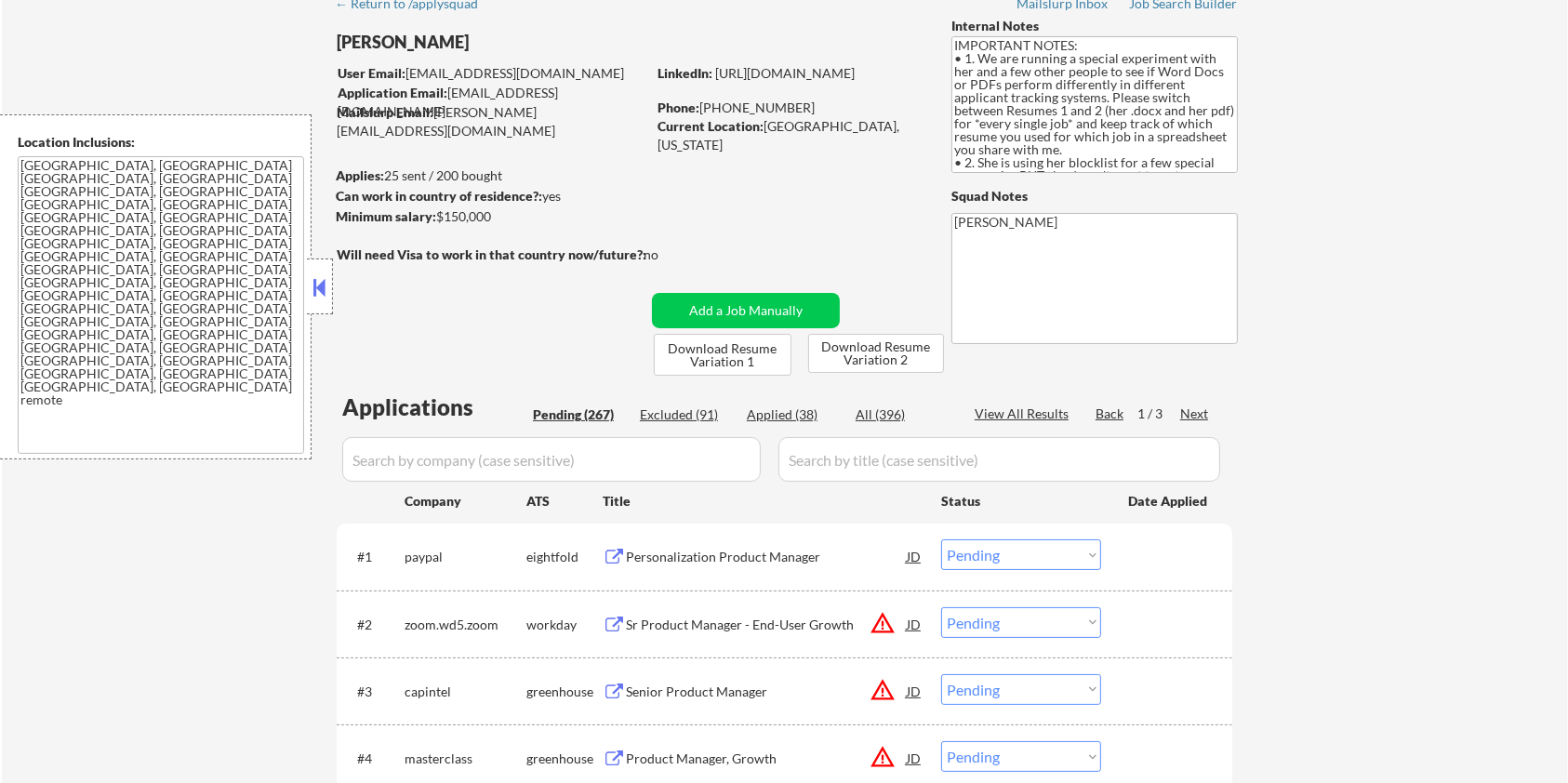
scroll to position [248, 0]
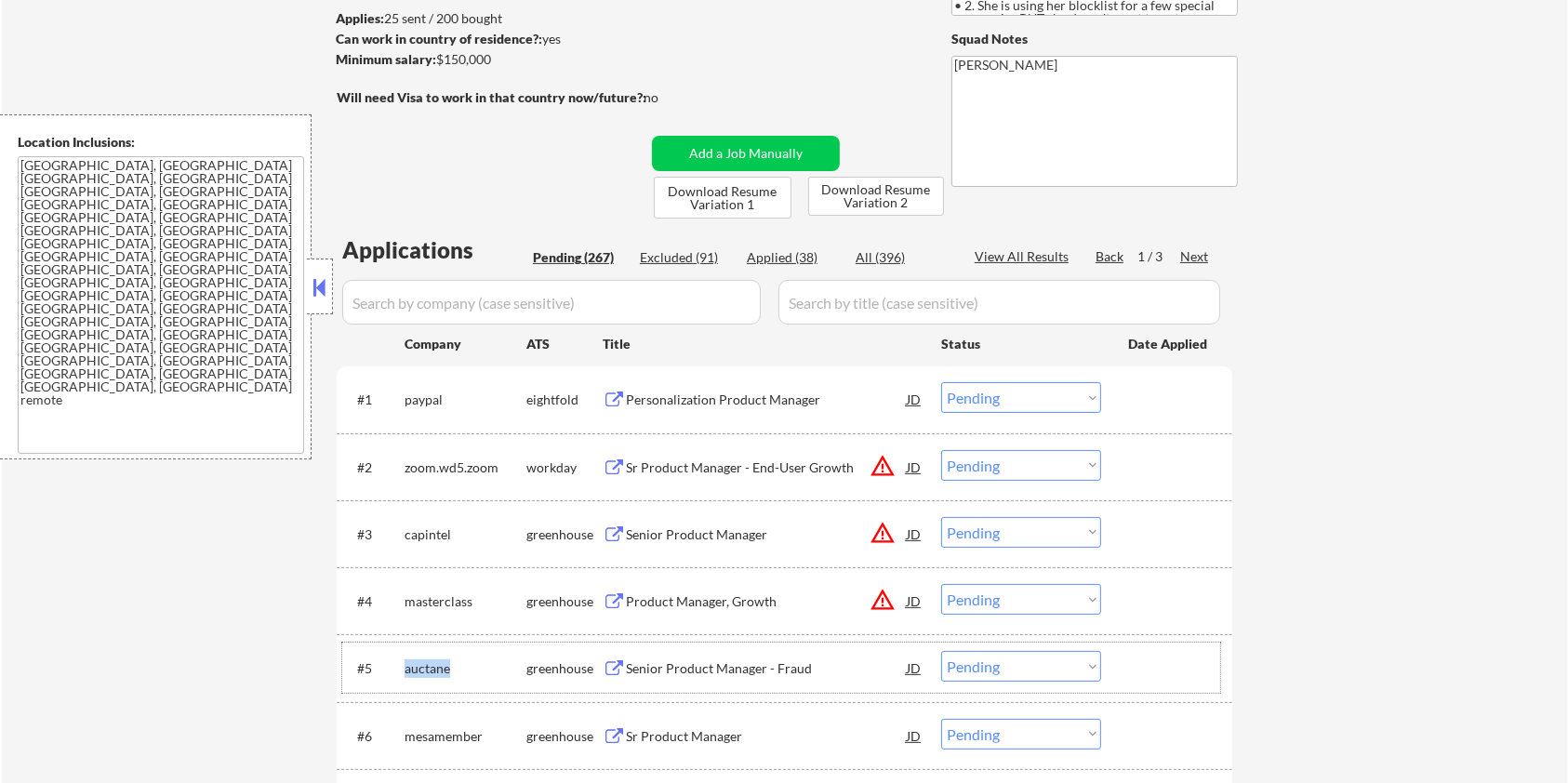
drag, startPoint x: 453, startPoint y: 666, endPoint x: 404, endPoint y: 674, distance: 49.6
click at [404, 674] on div "auctane" at bounding box center [465, 668] width 121 height 19
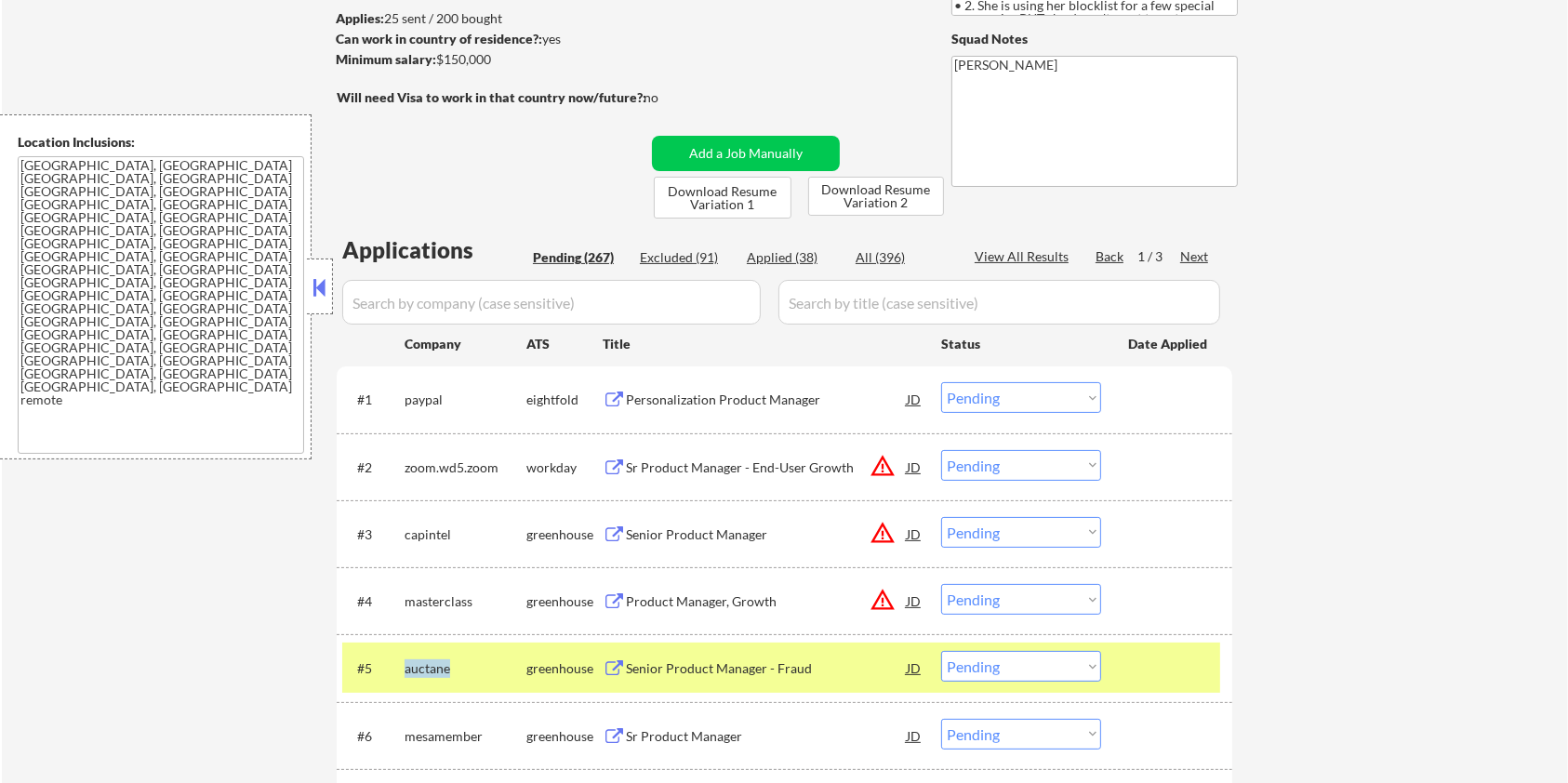
copy div "auctane"
click at [426, 289] on input "input" at bounding box center [550, 303] width 418 height 45
paste input "auctane"
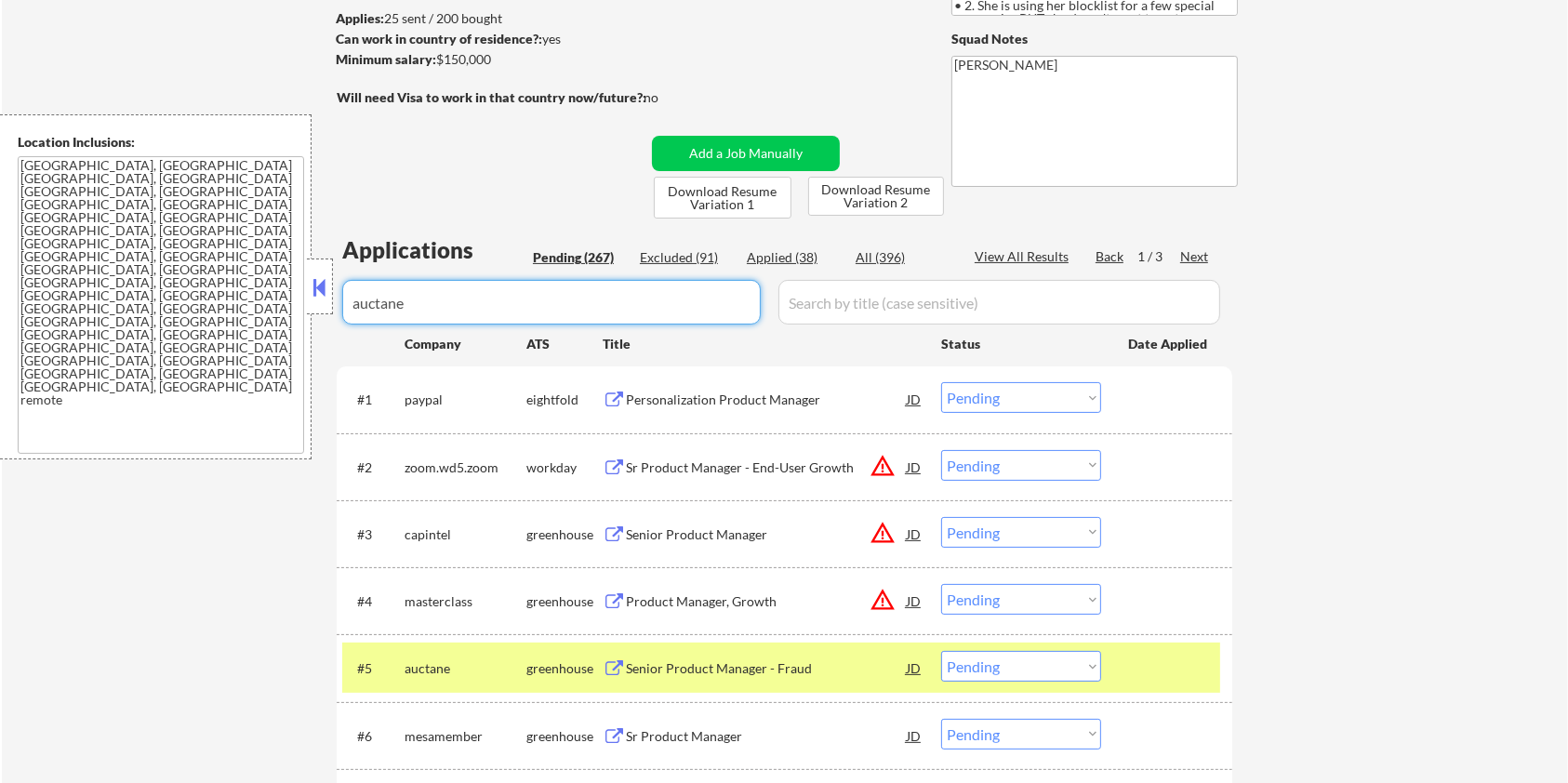
type input "auctane"
click at [811, 302] on input "input" at bounding box center [999, 303] width 442 height 45
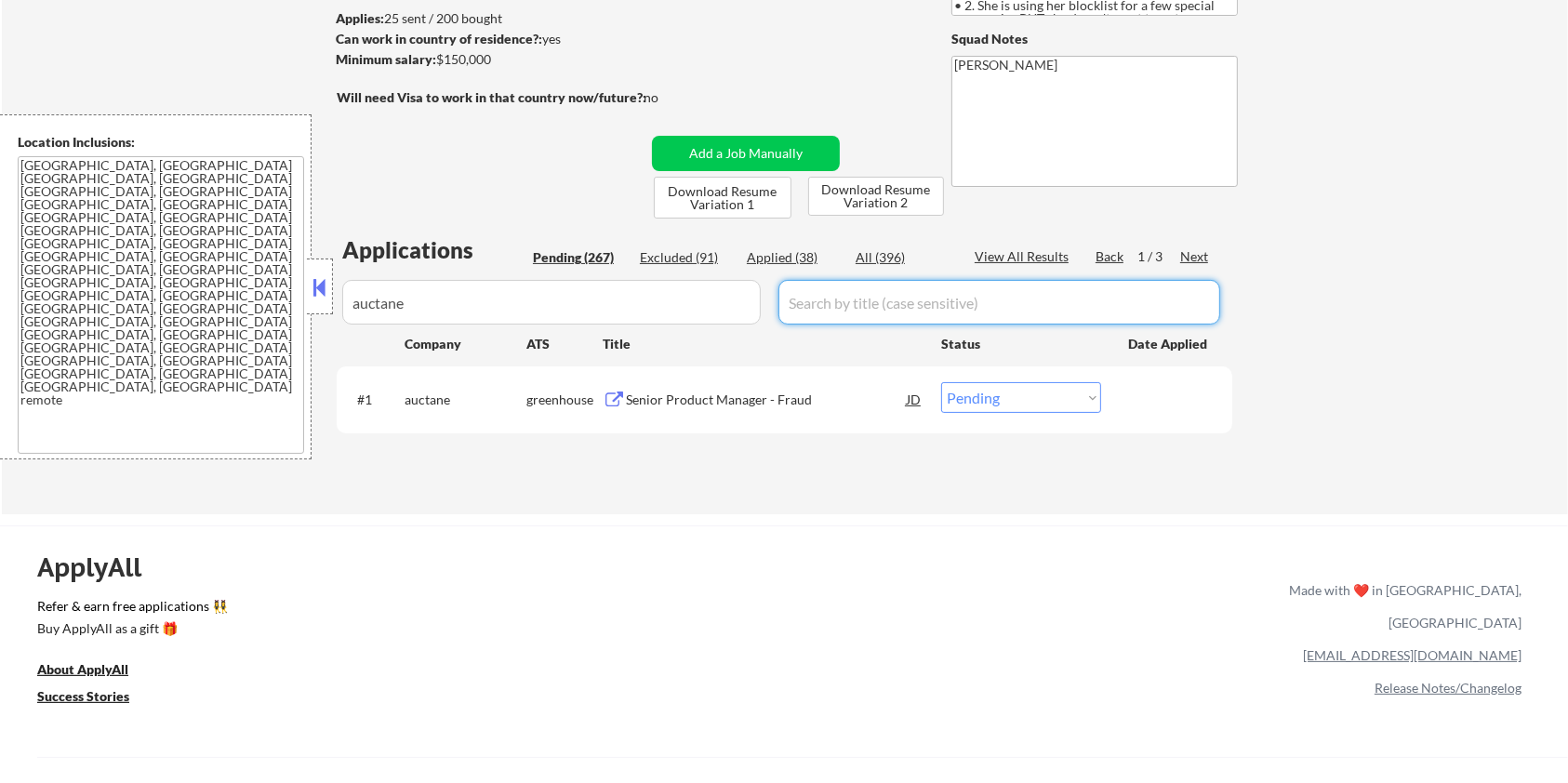
click at [879, 257] on div "All (396)" at bounding box center [901, 257] width 93 height 19
click at [747, 395] on div "Senior Product Manager - Fraud" at bounding box center [766, 400] width 281 height 19
